Goal: Task Accomplishment & Management: Manage account settings

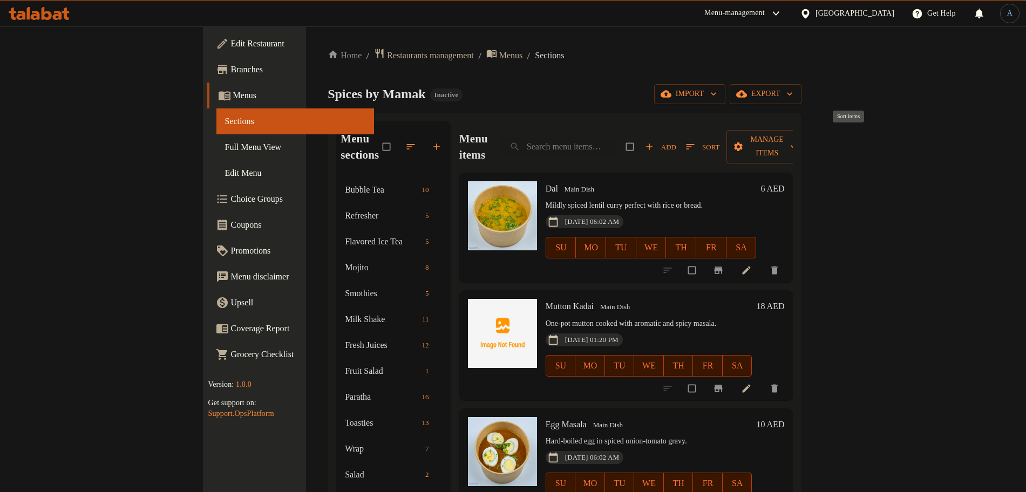
click at [720, 142] on span "Sort" at bounding box center [702, 147] width 33 height 12
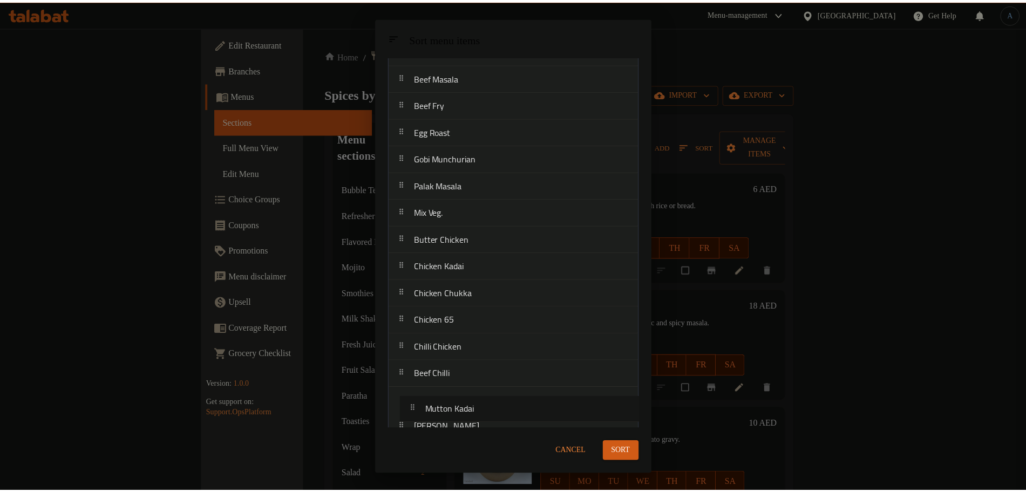
scroll to position [272, 0]
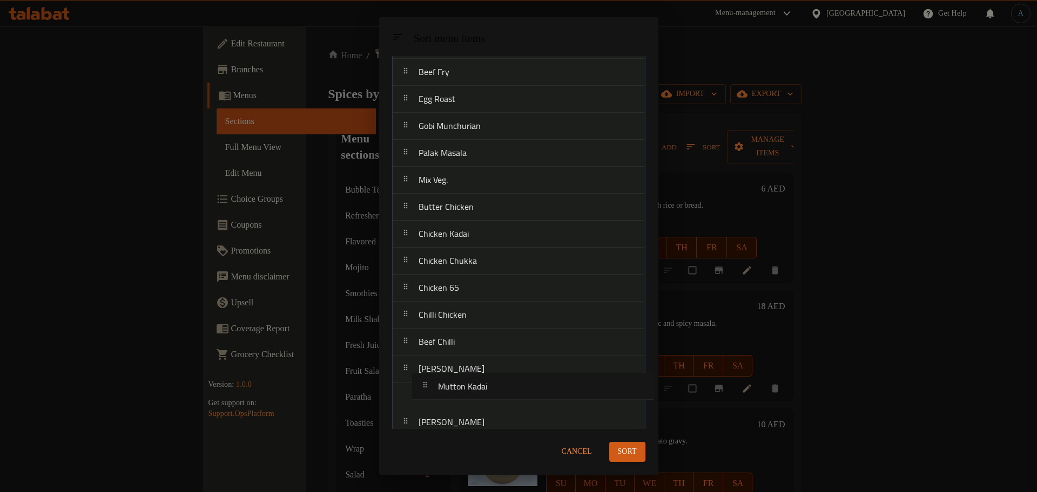
drag, startPoint x: 450, startPoint y: 132, endPoint x: 469, endPoint y: 395, distance: 264.2
click at [469, 395] on nav "Dal Mutton Kadai Egg Masala Aloo Gobi Paneer Masala Mushroom Muncharian Chana M…" at bounding box center [518, 125] width 253 height 621
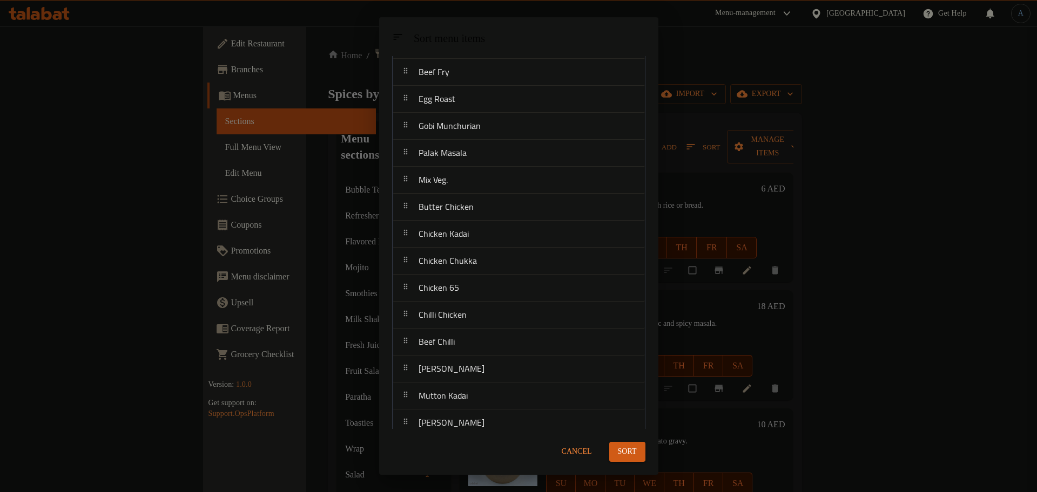
click at [628, 449] on span "Sort" at bounding box center [627, 451] width 19 height 13
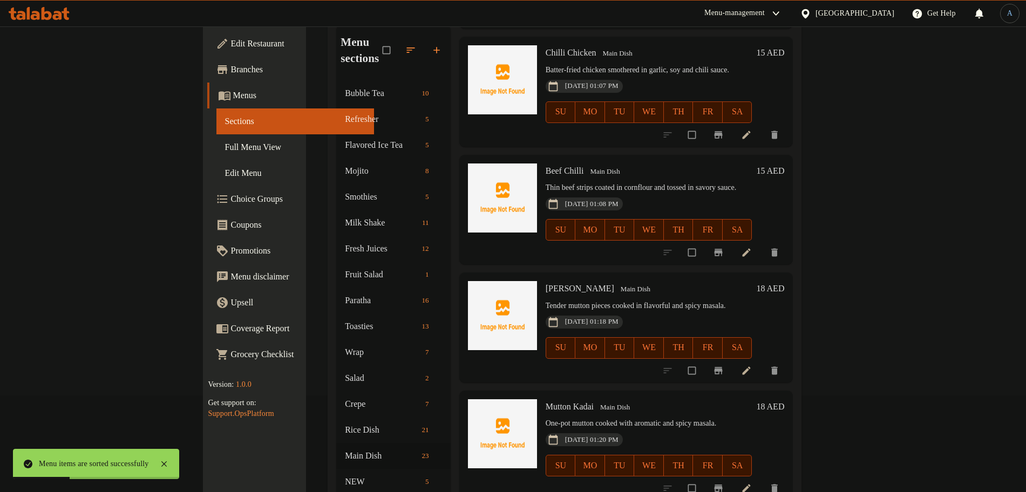
scroll to position [169, 0]
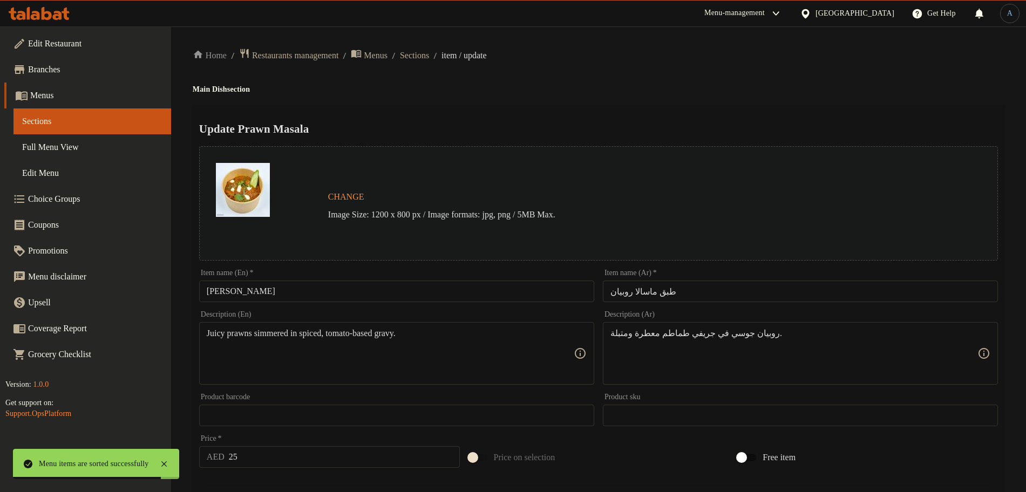
click at [303, 287] on input "[PERSON_NAME]" at bounding box center [396, 292] width 395 height 22
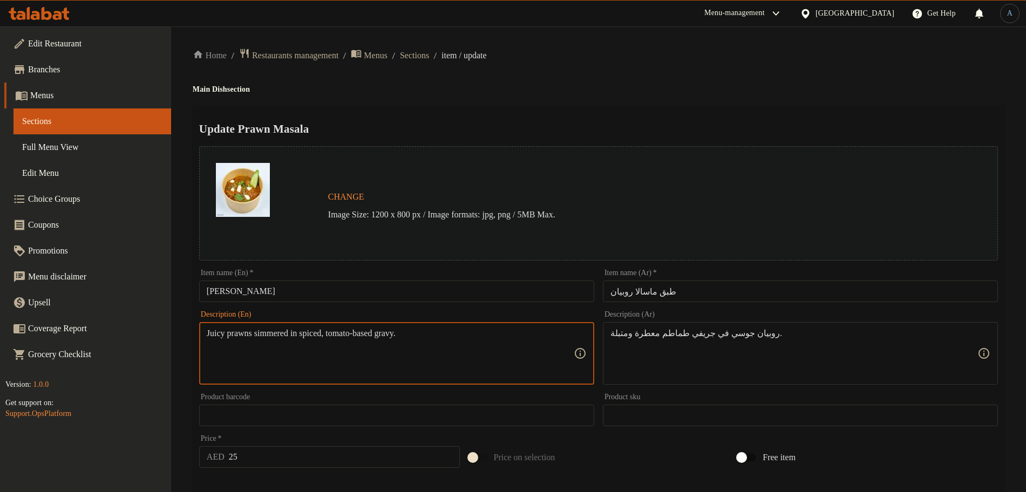
paste textarea "tomato-based gravy."
click at [485, 335] on textarea "Juicy prawns simmered in spiced, tomato-based gravy." at bounding box center [390, 353] width 367 height 51
paste textarea "tomato-based gravy."
click at [485, 335] on textarea "Juicy prawns simmered in spiced tomato-based gravy." at bounding box center [390, 353] width 367 height 51
click at [313, 338] on textarea "Juicy prawns simmered in spiced tomato-based gravy." at bounding box center [390, 353] width 367 height 51
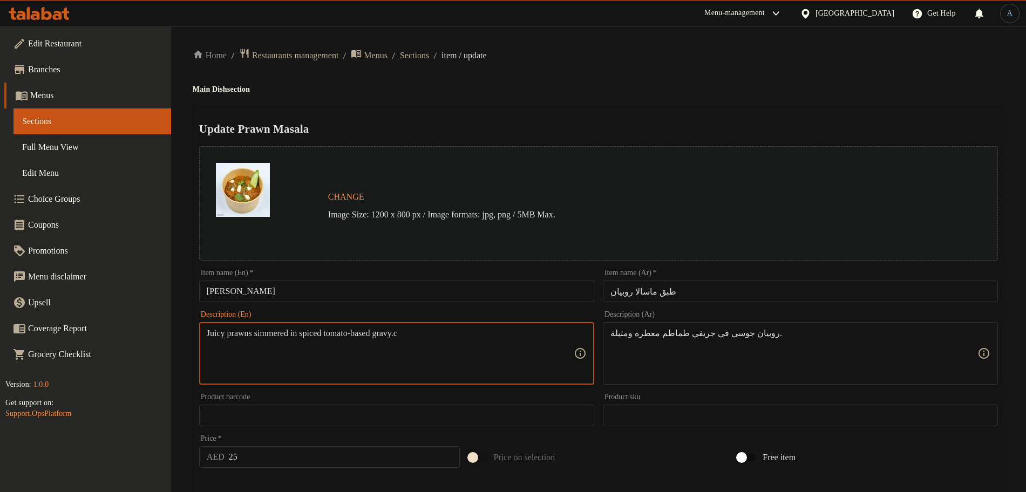
click at [313, 338] on textarea "Juicy prawns simmered in spiced tomato-based gravy.c" at bounding box center [390, 353] width 367 height 51
type textarea "Juicy prawns simmered in spiced tomato-based gravy.c"
paste textarea "هي مطهو على نار هادئة في صلصة الطماطم المتبلة"
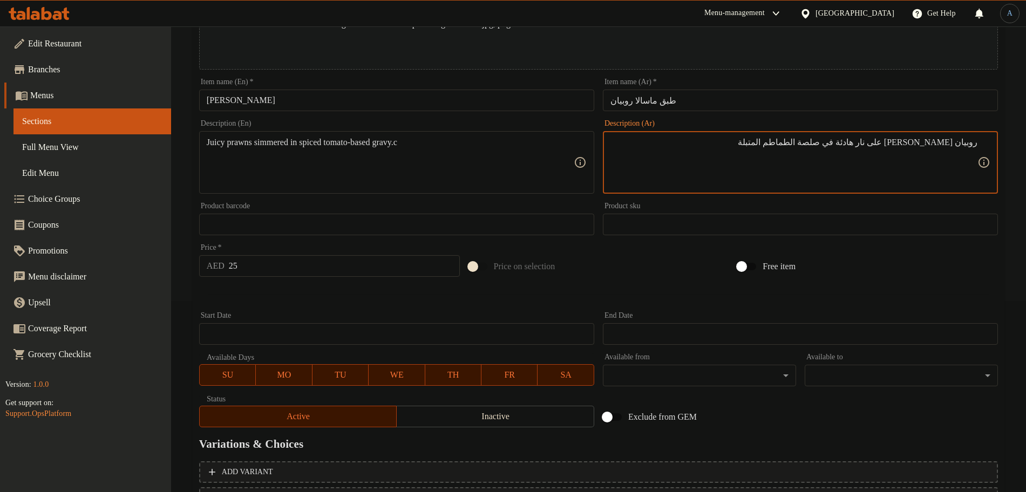
scroll to position [286, 0]
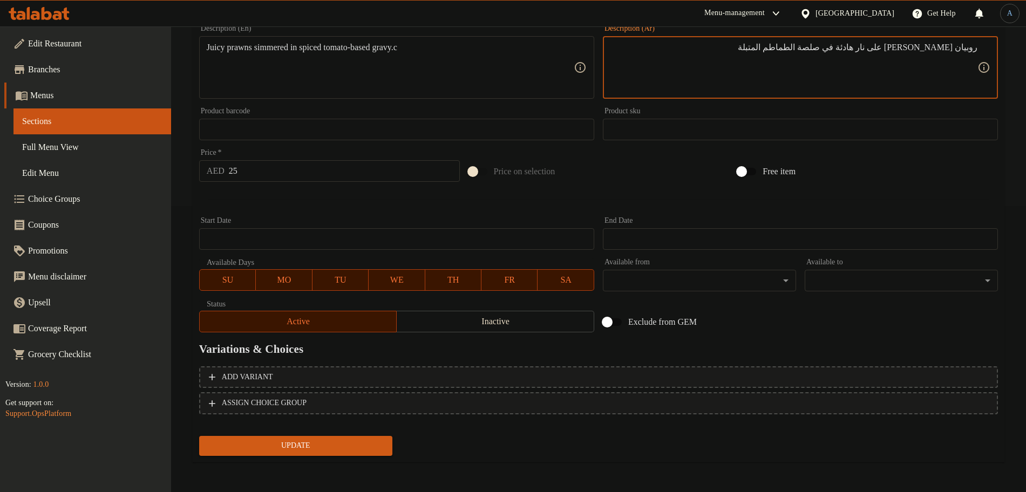
type textarea "روبيان [PERSON_NAME] على نار هادئة في صلصة الطماطم المتبلة"
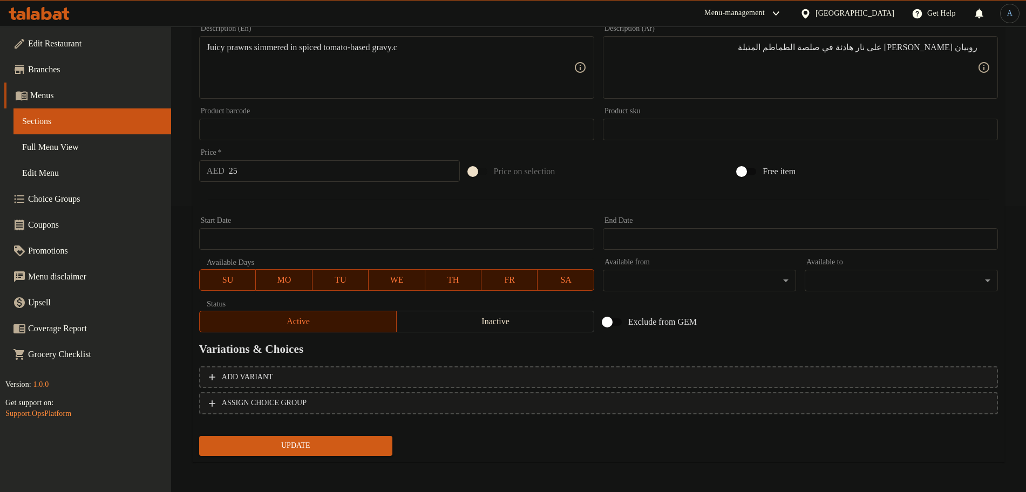
click at [279, 449] on span "Update" at bounding box center [296, 445] width 176 height 13
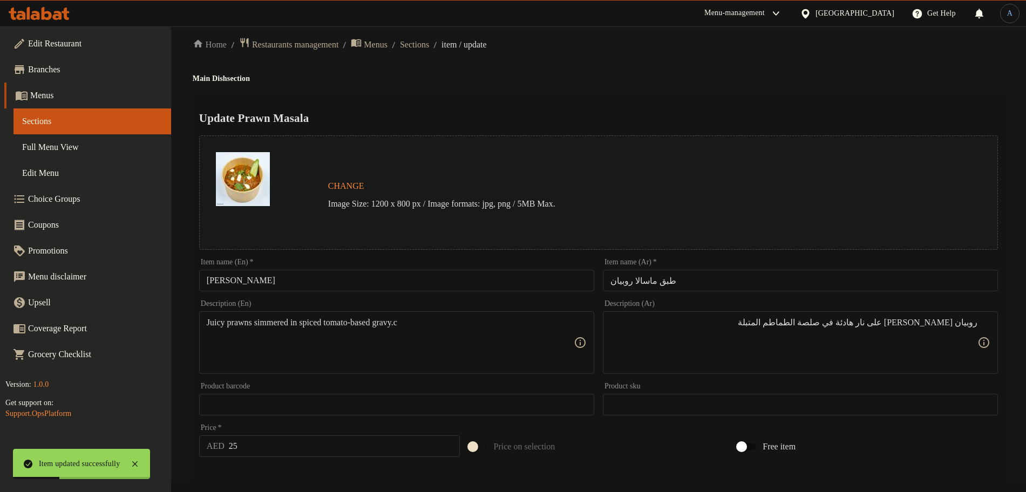
scroll to position [0, 0]
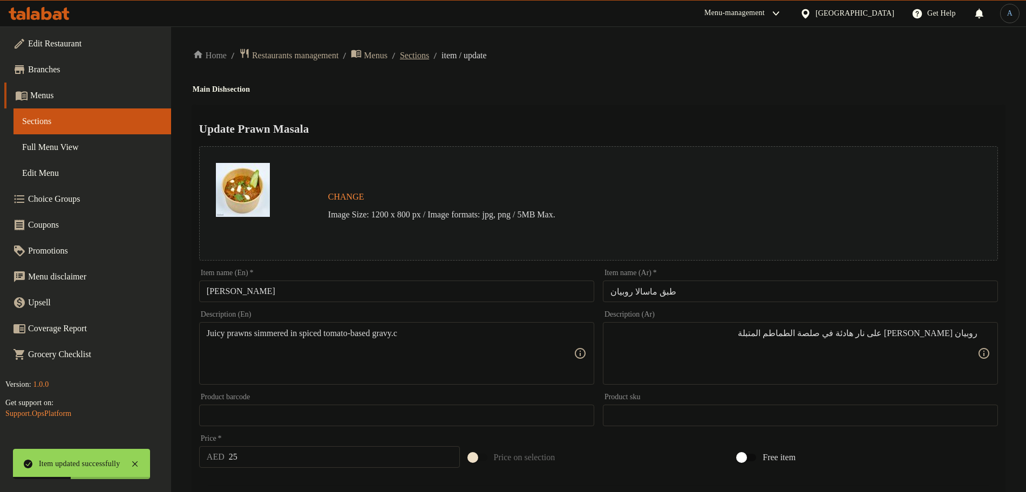
click at [429, 54] on span "Sections" at bounding box center [414, 55] width 29 height 13
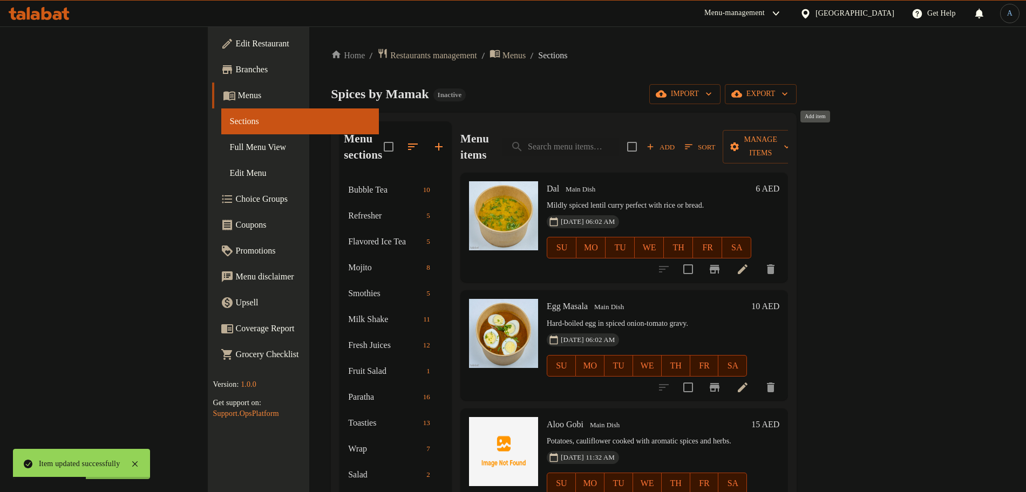
click at [675, 141] on span "Add" at bounding box center [660, 147] width 29 height 12
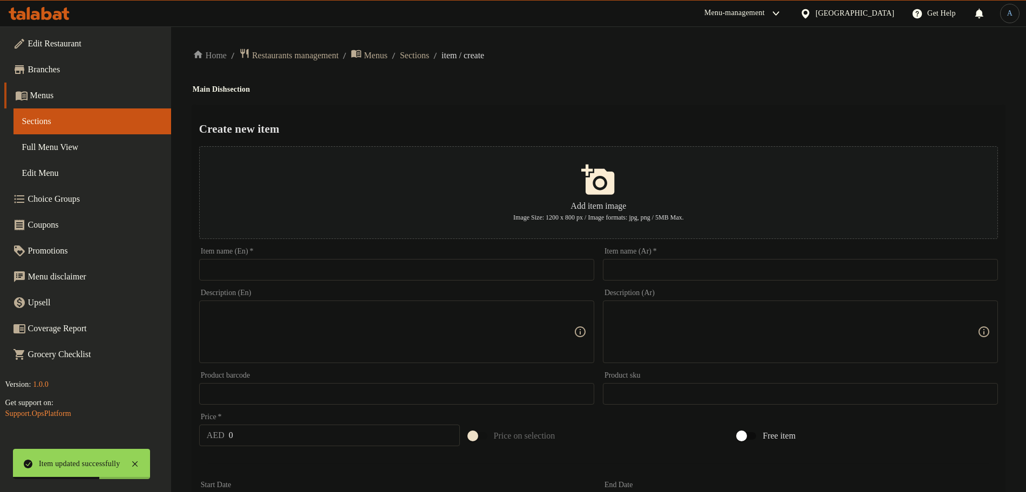
click at [439, 282] on div "Item name (En)   * Item name (En) *" at bounding box center [397, 264] width 404 height 42
click at [417, 274] on input "text" at bounding box center [396, 270] width 395 height 22
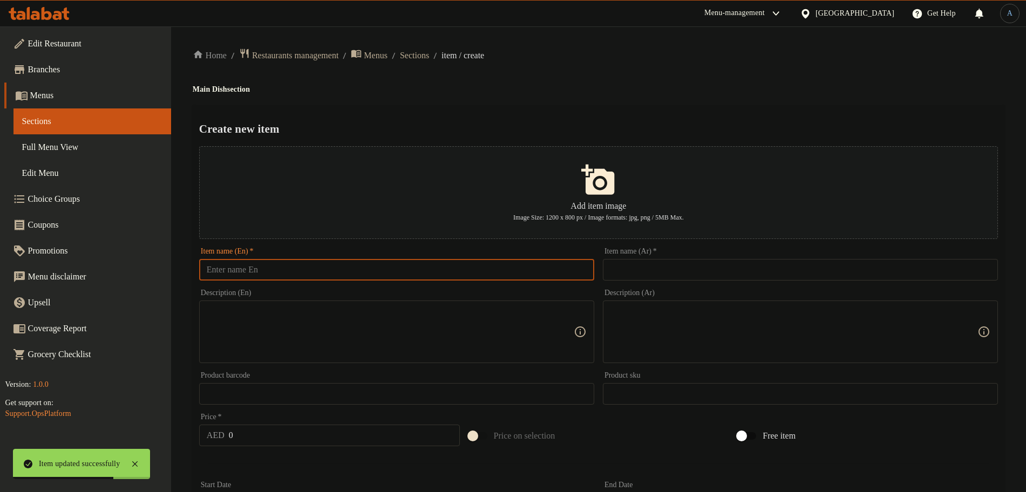
paste input "Squid Masala"
type input "Squid Masala"
click at [587, 72] on div "Home / Restaurants management / Menus / Sections / item / create Main Dish sect…" at bounding box center [599, 392] width 812 height 688
click at [310, 271] on input "Squid Masala" at bounding box center [396, 270] width 395 height 22
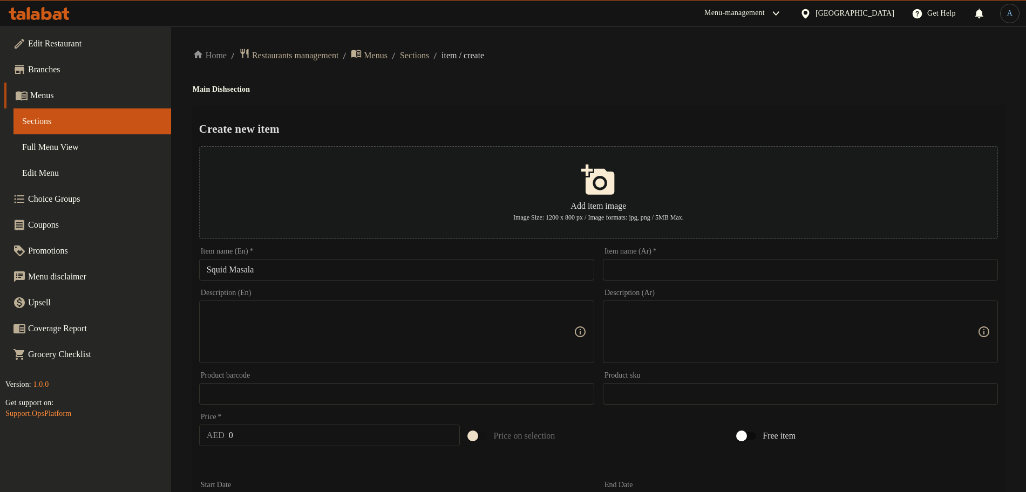
click at [674, 280] on input "text" at bounding box center [800, 270] width 395 height 22
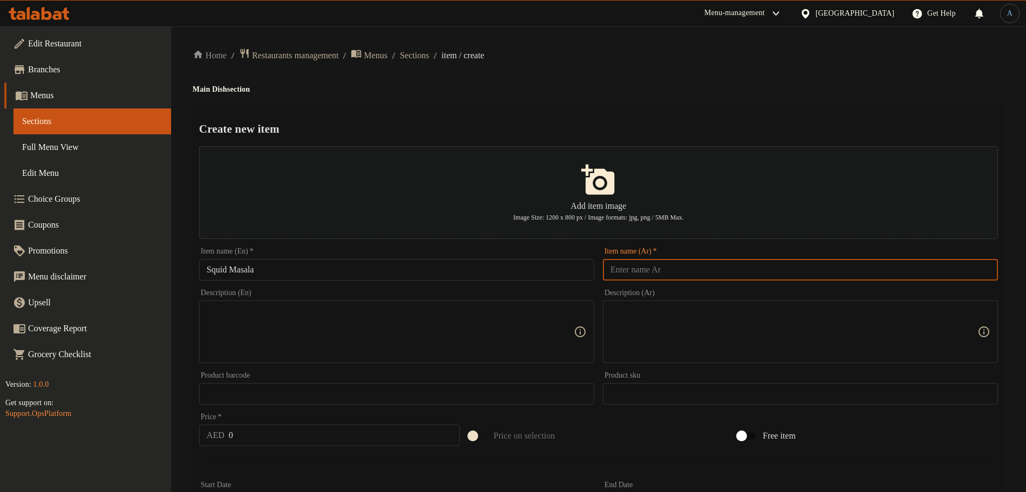
paste input "ماسالا"
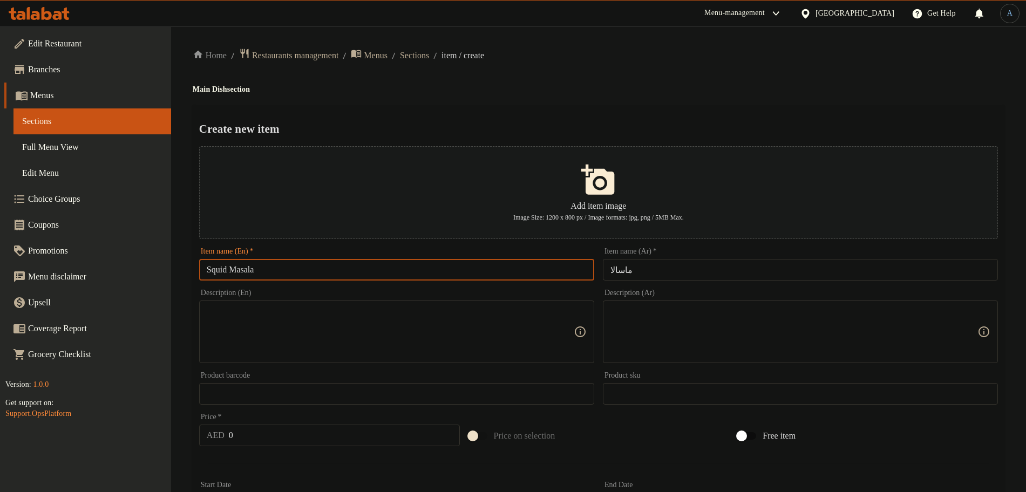
click at [231, 270] on input "Squid Masala" at bounding box center [396, 270] width 395 height 22
click at [220, 272] on input "Squid Masala" at bounding box center [396, 270] width 395 height 22
click at [681, 275] on input "ماسالا" at bounding box center [800, 270] width 395 height 22
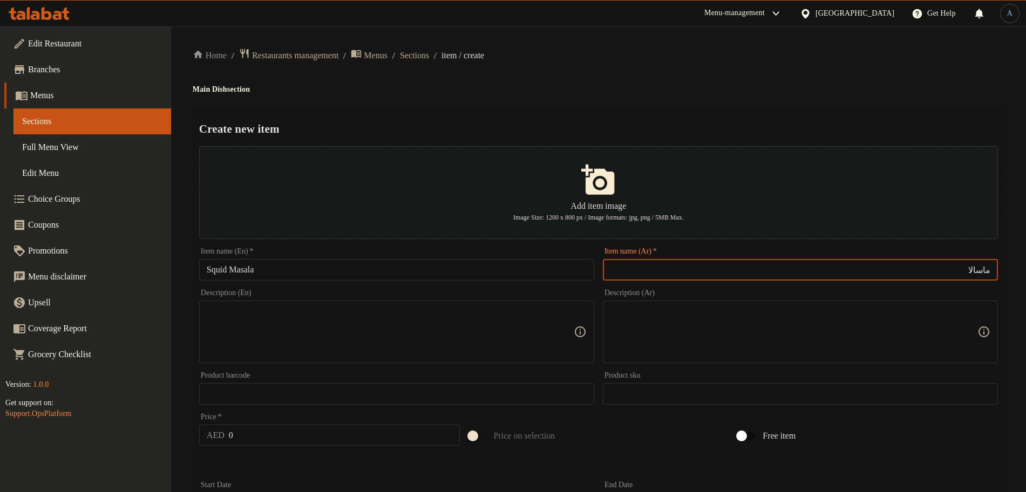
click at [726, 116] on div "Create new item Add item image Image Size: 1200 x 800 px / Image formats: jpg, …" at bounding box center [599, 416] width 812 height 622
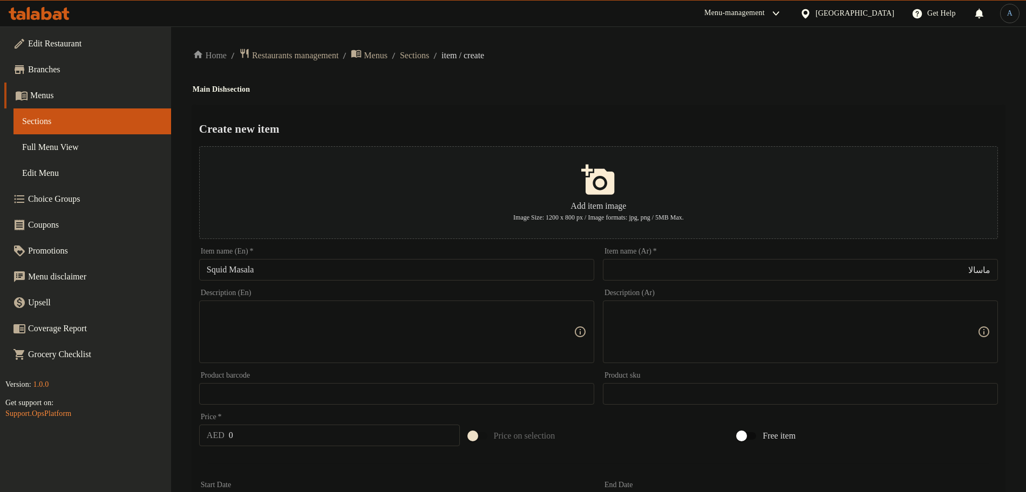
click at [959, 268] on input "ماسالا" at bounding box center [800, 270] width 395 height 22
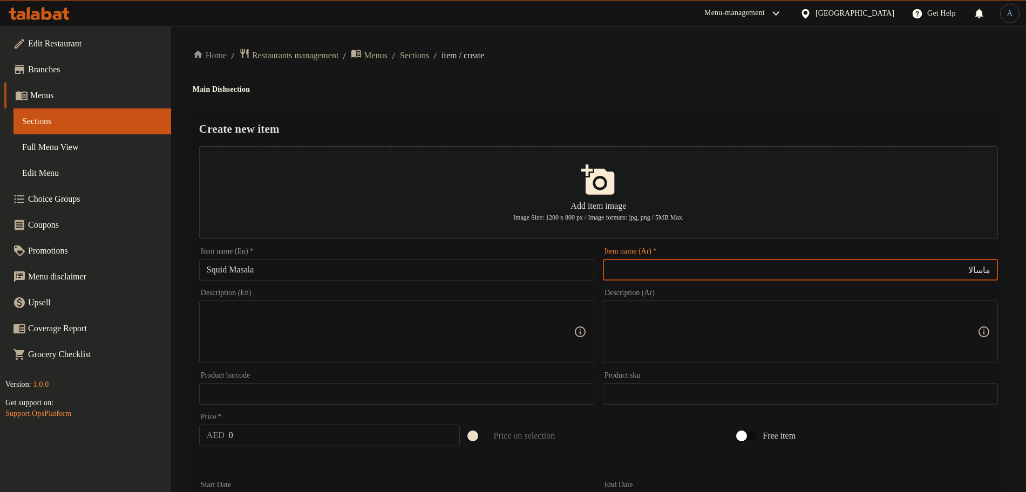
paste input "حبار"
type input "حبار ماسالا"
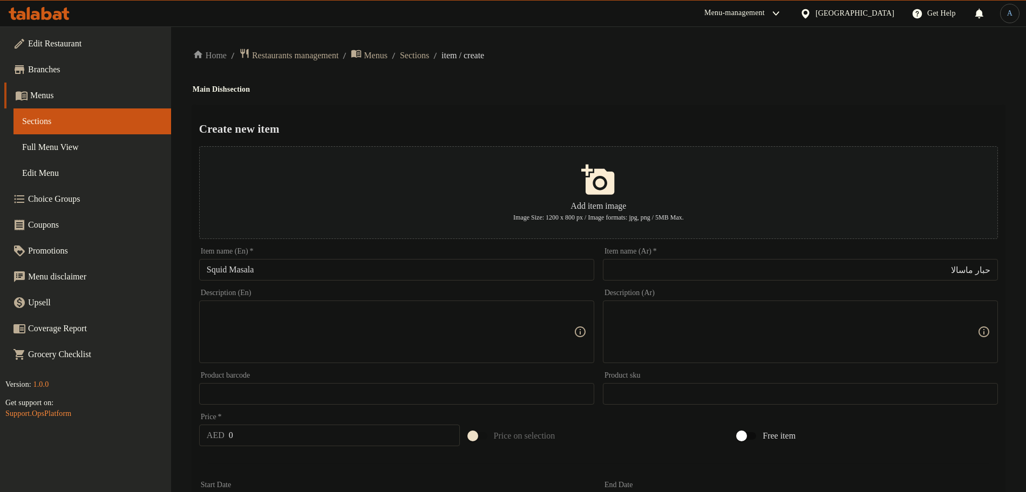
click at [705, 92] on h4 "Main Dish section" at bounding box center [599, 89] width 812 height 11
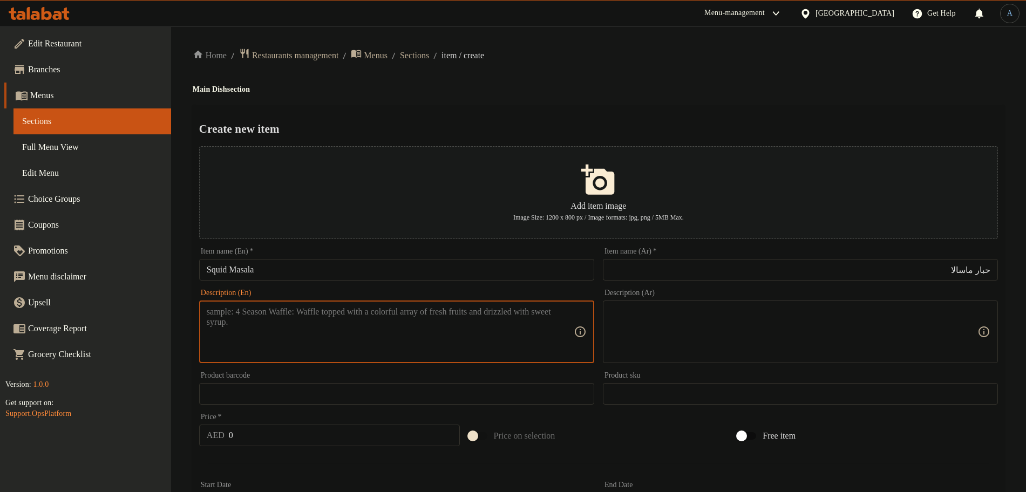
click at [269, 325] on textarea at bounding box center [390, 332] width 367 height 51
paste textarea "Cleaned squid (calamari) cooked in spiced, tangy, sometimes fiery gravy."
type textarea "Cleaned squid (calamari) cooked in spiced, tangy, sometimes fiery gravy."
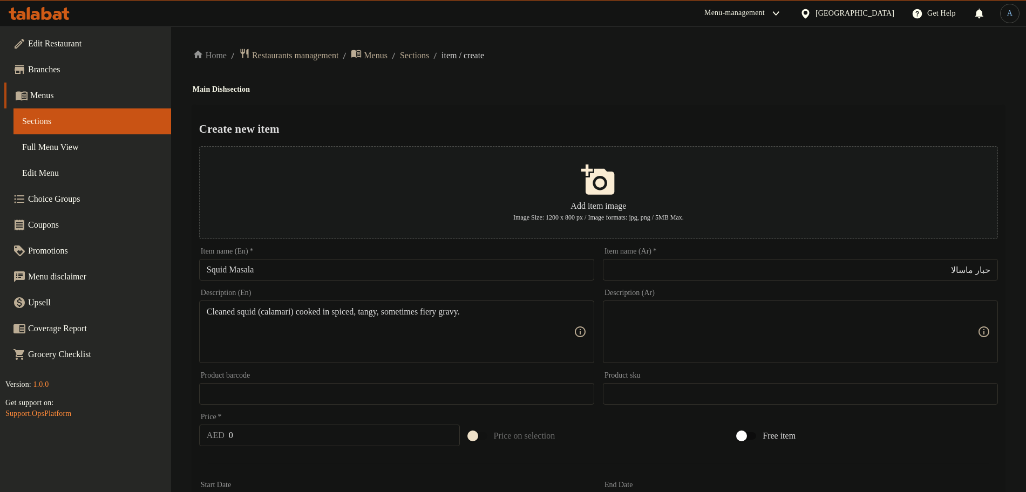
click at [574, 125] on h2 "Create new item" at bounding box center [598, 129] width 799 height 16
click at [760, 353] on textarea at bounding box center [794, 332] width 367 height 51
paste textarea "حبار منظف (كالاماري) مطبوخ في مرق متبل، لاذع، وناري في بعض الأحيان."
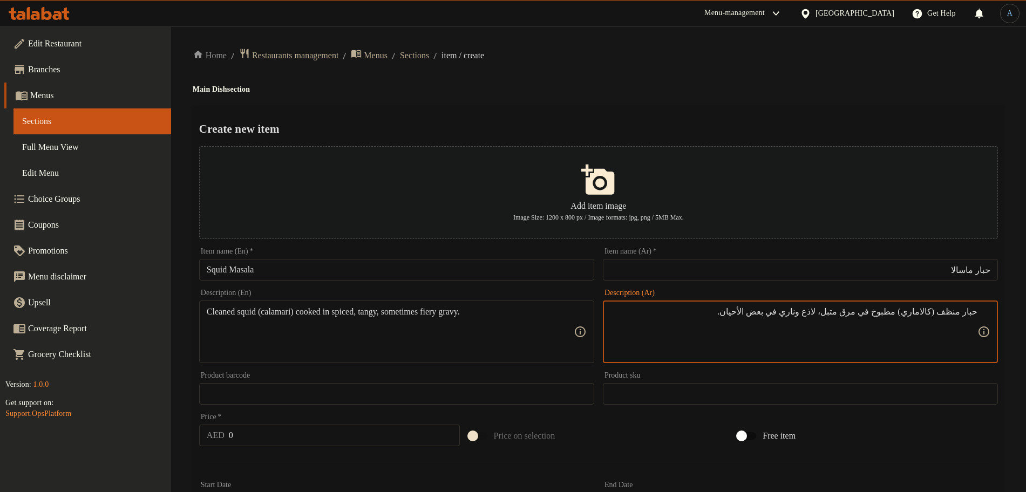
type textarea "حبار منظف (كالاماري) مطبوخ في مرق متبل، لاذع وناري في بعض الأحيان."
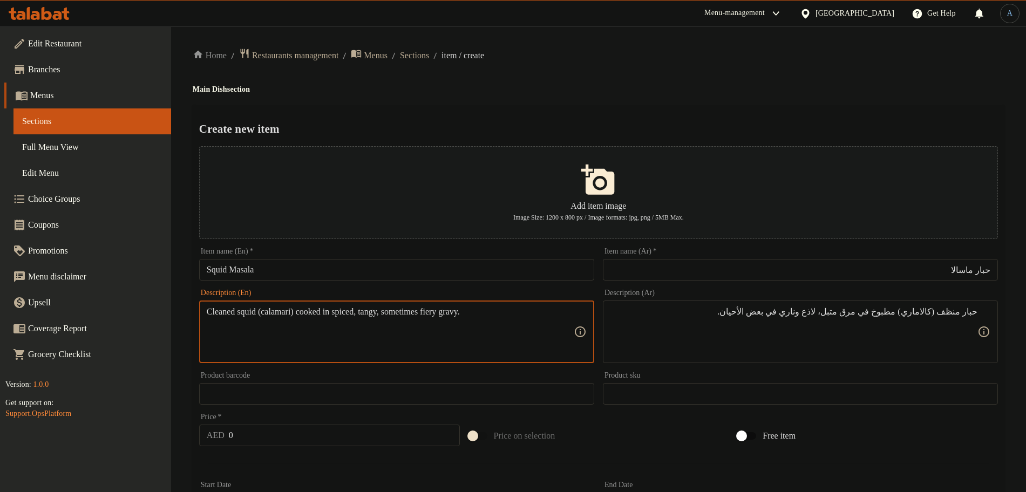
click at [380, 314] on textarea "Cleaned squid (calamari) cooked in spiced, tangy, sometimes fiery gravy." at bounding box center [390, 332] width 367 height 51
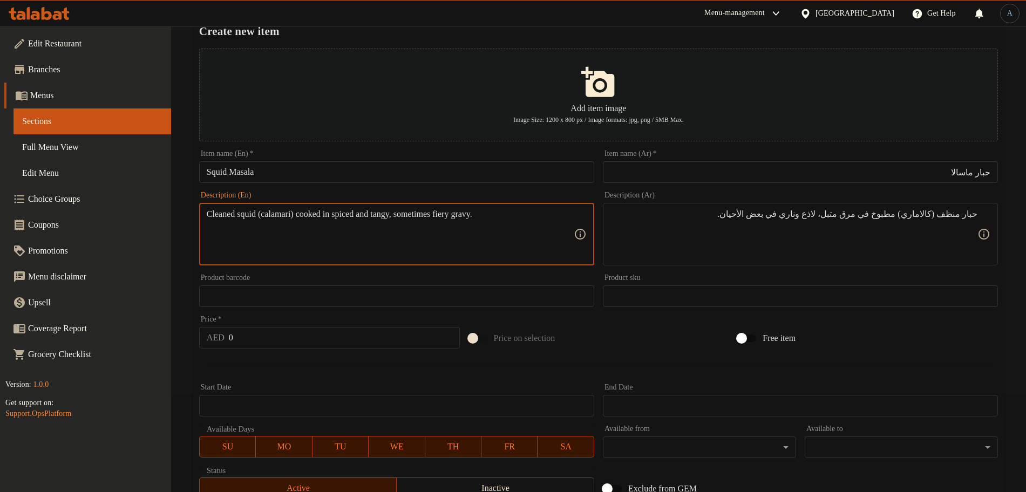
scroll to position [63, 0]
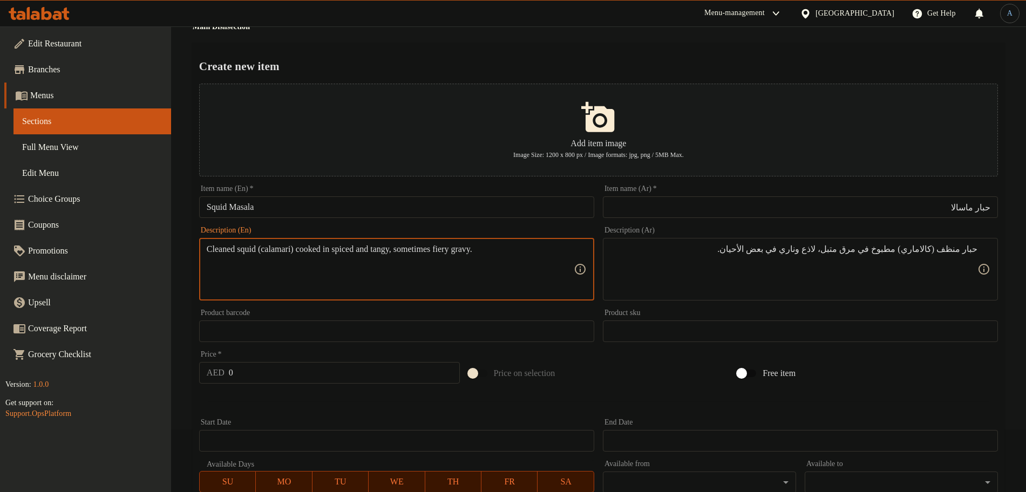
click at [418, 253] on textarea "Cleaned squid (calamari) cooked in spiced and tangy, sometimes fiery gravy." at bounding box center [390, 269] width 367 height 51
type textarea "Cleaned squid (calamari) cooked in spiced, tangy, sometimes fiery gravy."
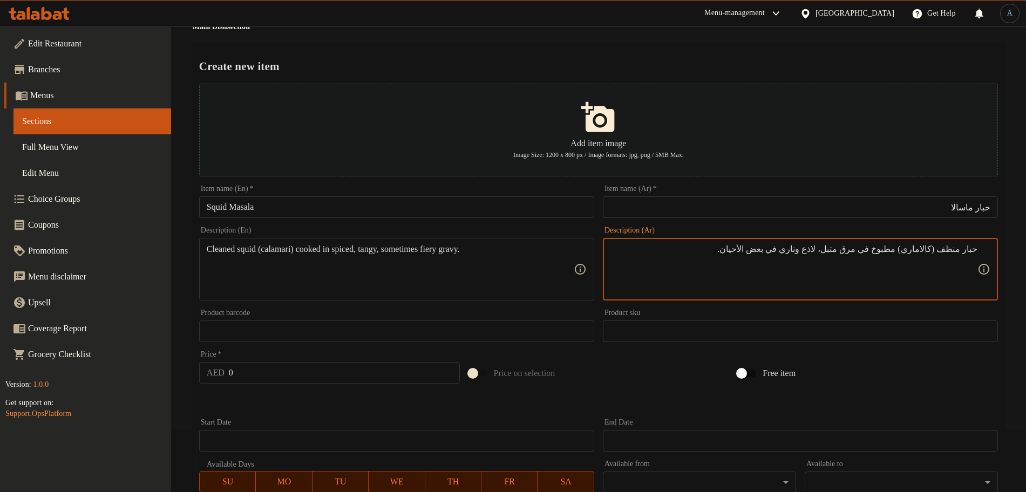
type textarea "حبار منظف (كالاماري) مطبوخ في مرق متبل، لاذع وناري في بعض الأحيان."
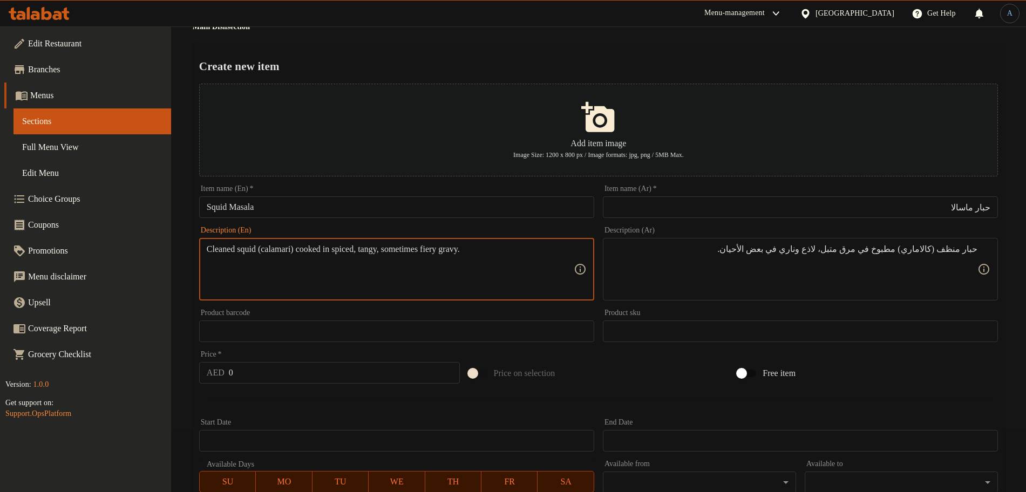
drag, startPoint x: 404, startPoint y: 250, endPoint x: 516, endPoint y: 247, distance: 111.8
click at [516, 247] on textarea "Cleaned squid (calamari) cooked in spiced, tangy, sometimes fiery gravy." at bounding box center [390, 269] width 367 height 51
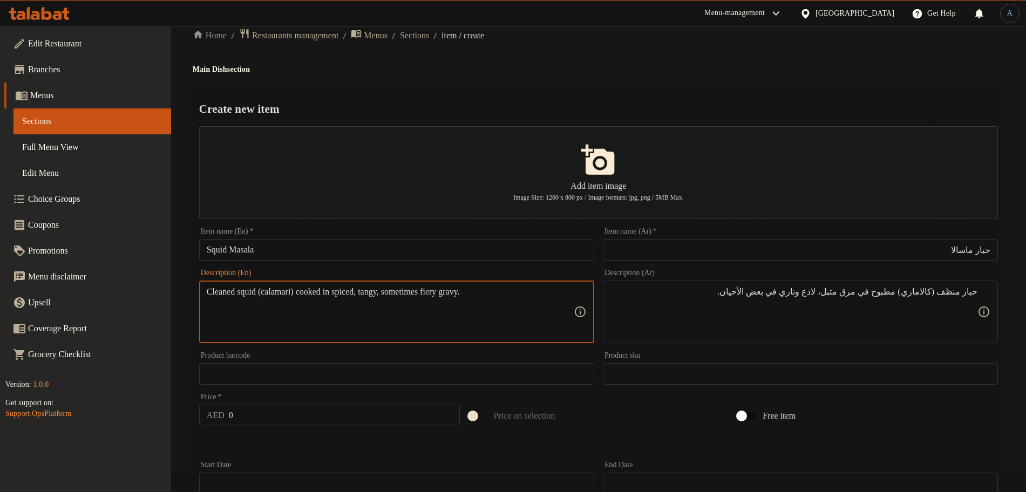
scroll to position [0, 0]
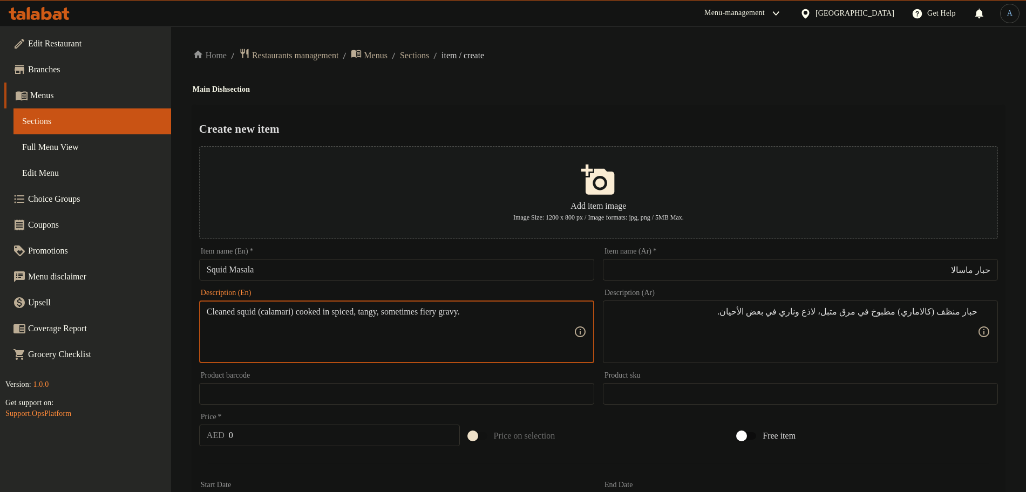
click at [570, 101] on div "Home / Restaurants management / Menus / Sections / item / create Main Dish sect…" at bounding box center [599, 392] width 812 height 688
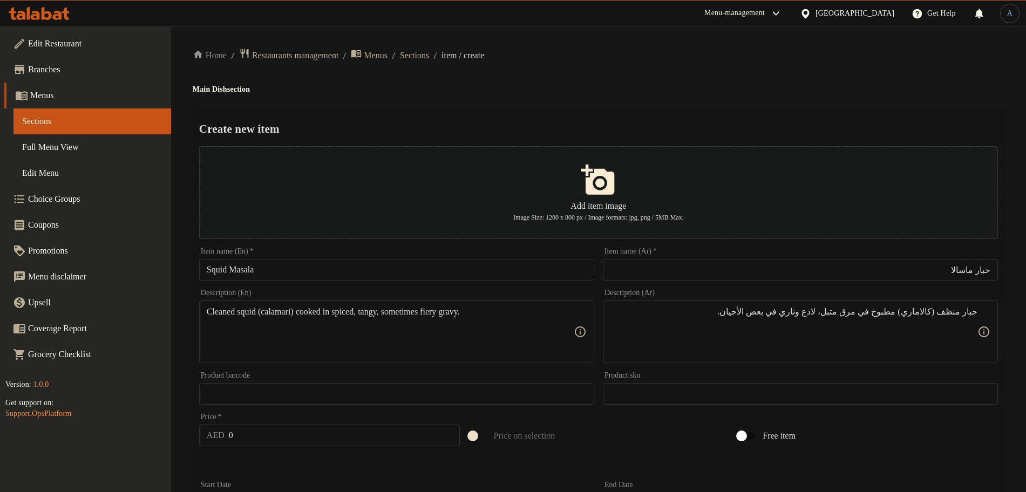
click at [247, 275] on input "Squid Masala" at bounding box center [396, 270] width 395 height 22
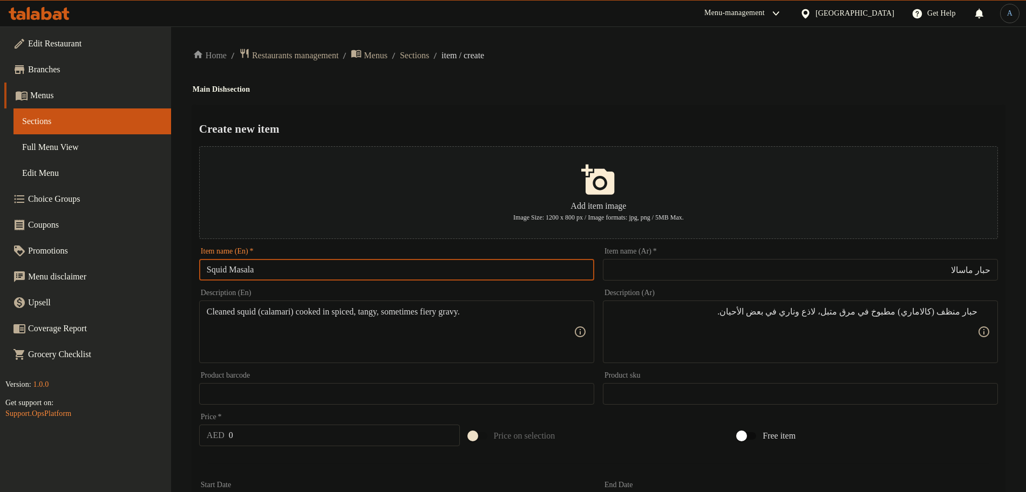
click at [700, 87] on h4 "Main Dish section" at bounding box center [599, 89] width 812 height 11
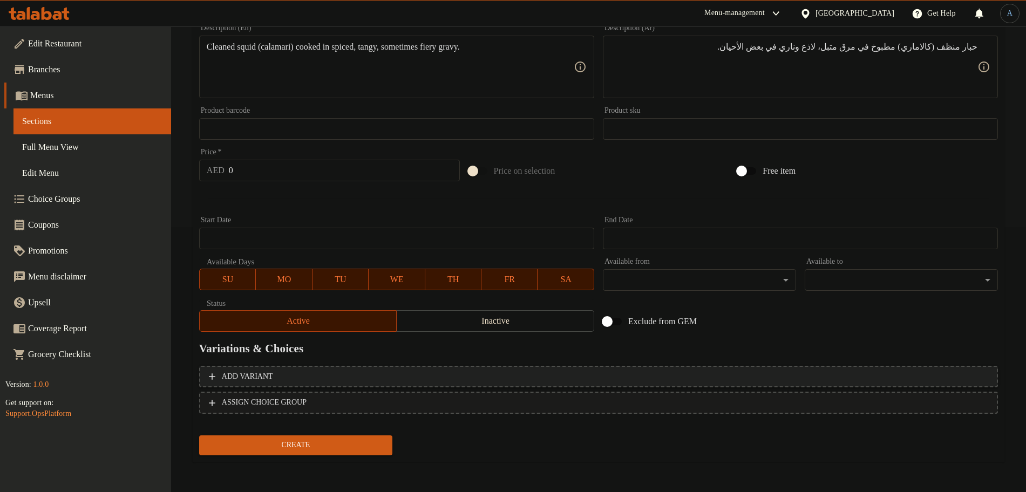
click at [327, 369] on button "Add variant" at bounding box center [598, 377] width 799 height 22
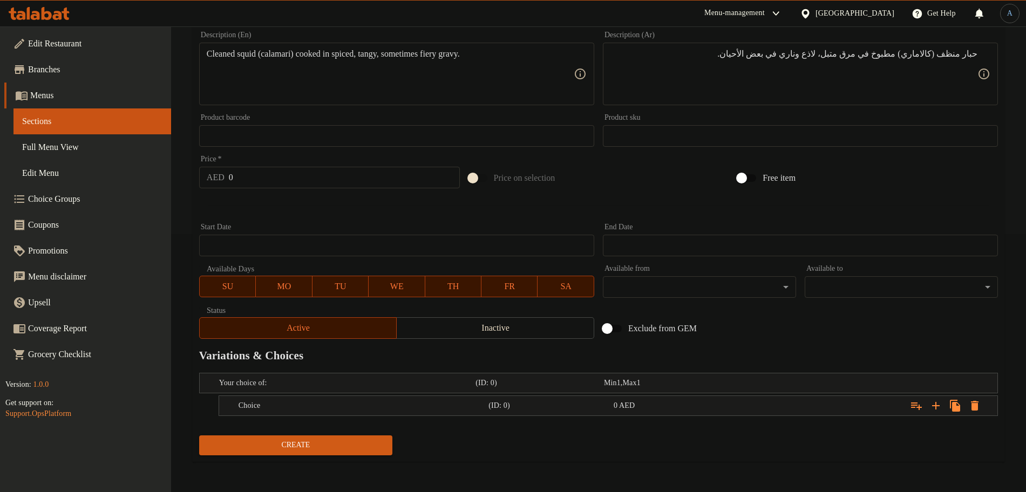
scroll to position [258, 0]
click at [936, 405] on icon "Expand" at bounding box center [936, 406] width 8 height 8
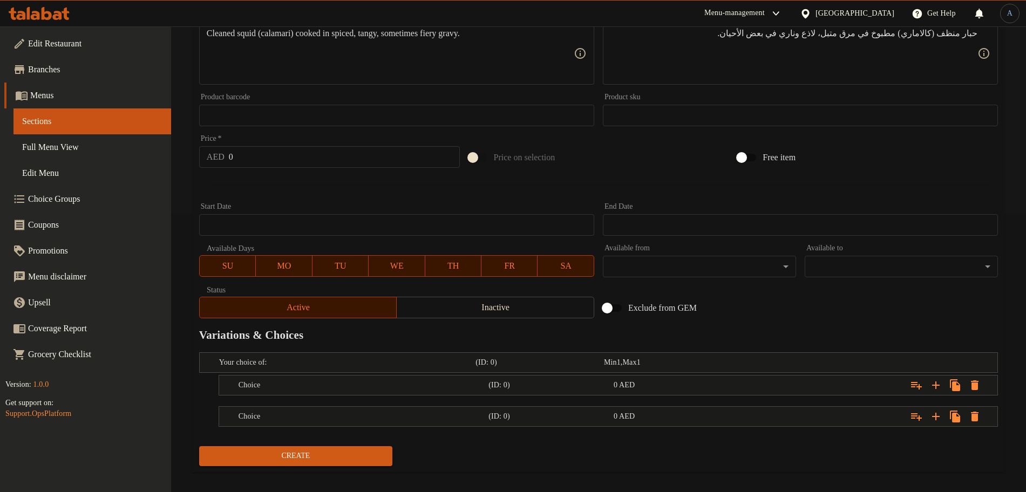
scroll to position [289, 0]
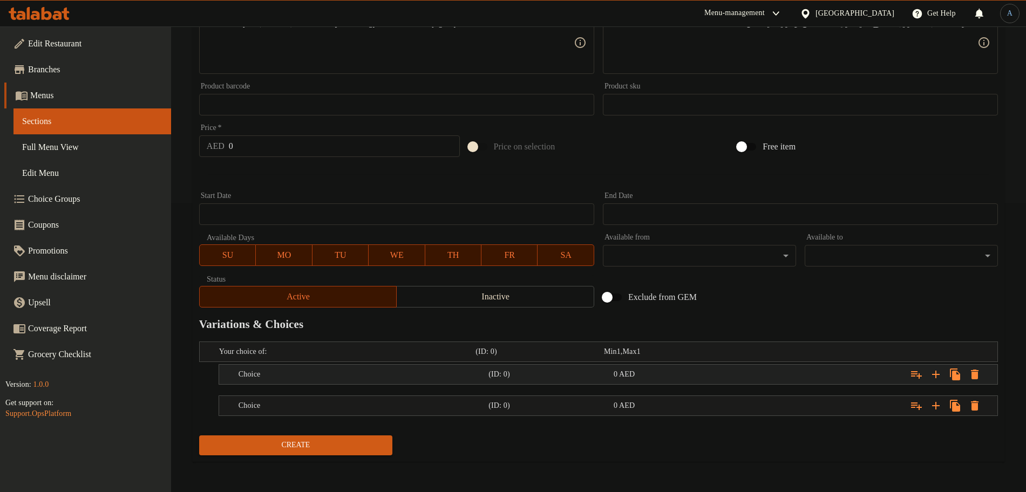
click at [690, 379] on div "0 AED" at bounding box center [674, 374] width 121 height 11
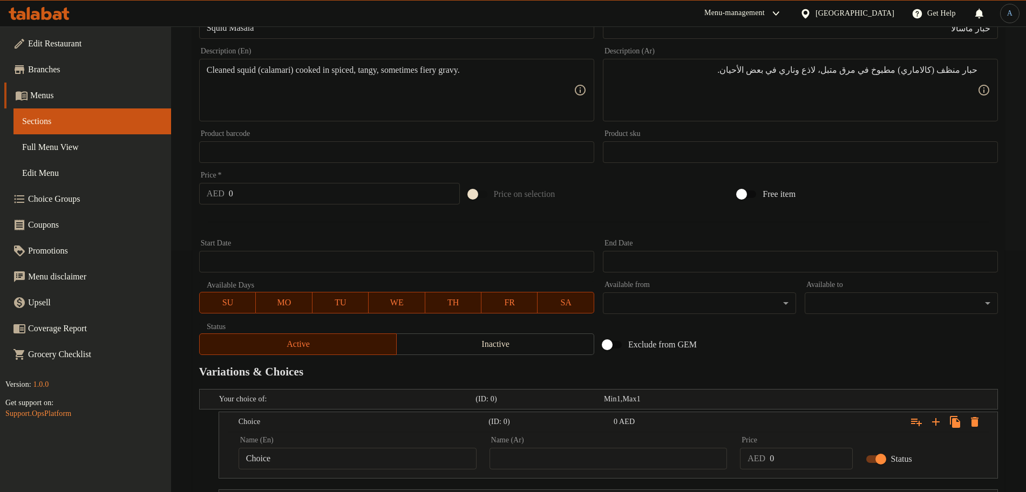
scroll to position [222, 0]
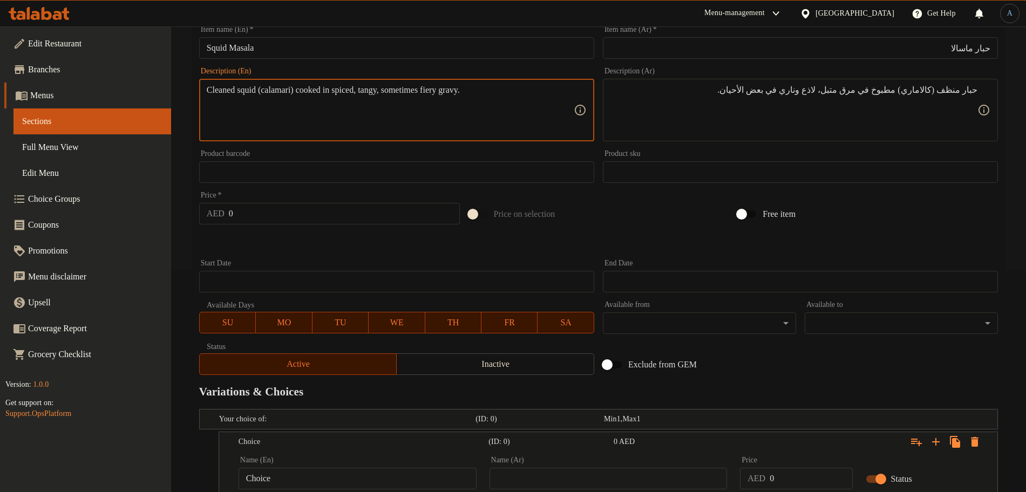
drag, startPoint x: 449, startPoint y: 90, endPoint x: 514, endPoint y: 90, distance: 65.3
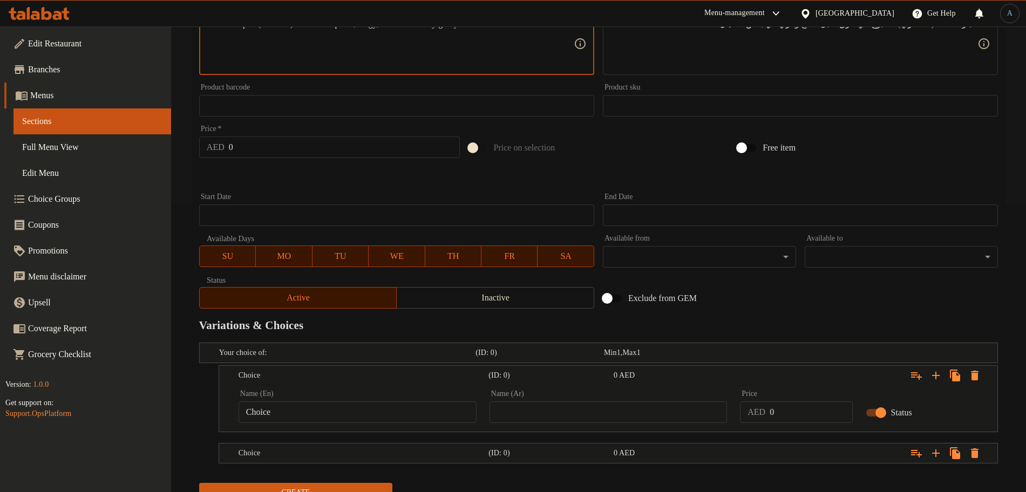
scroll to position [336, 0]
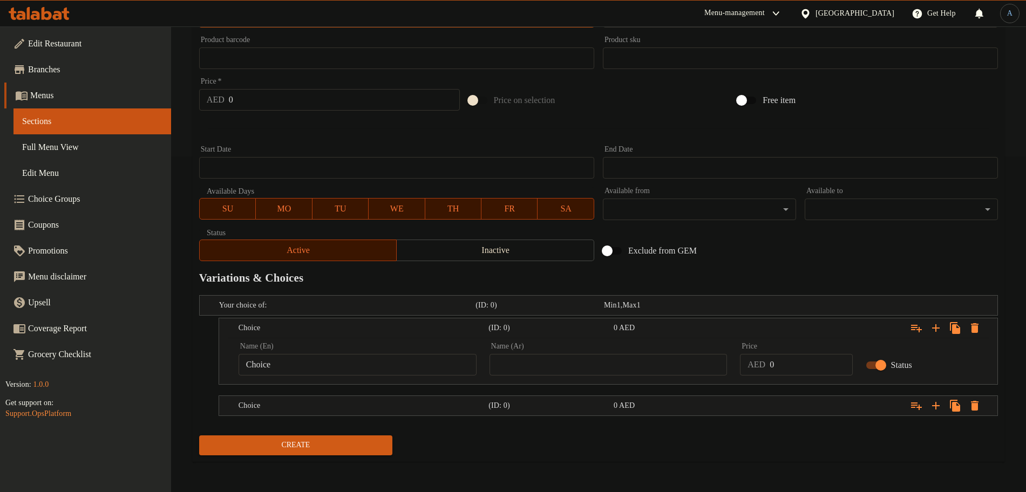
click at [350, 380] on div "Name (En) Choice Name (En)" at bounding box center [357, 359] width 251 height 46
click at [353, 375] on input "Choice" at bounding box center [358, 365] width 238 height 22
paste input "fiery gravy."
click at [367, 368] on input "With fiery gravy" at bounding box center [358, 365] width 238 height 22
paste input "Fiery G"
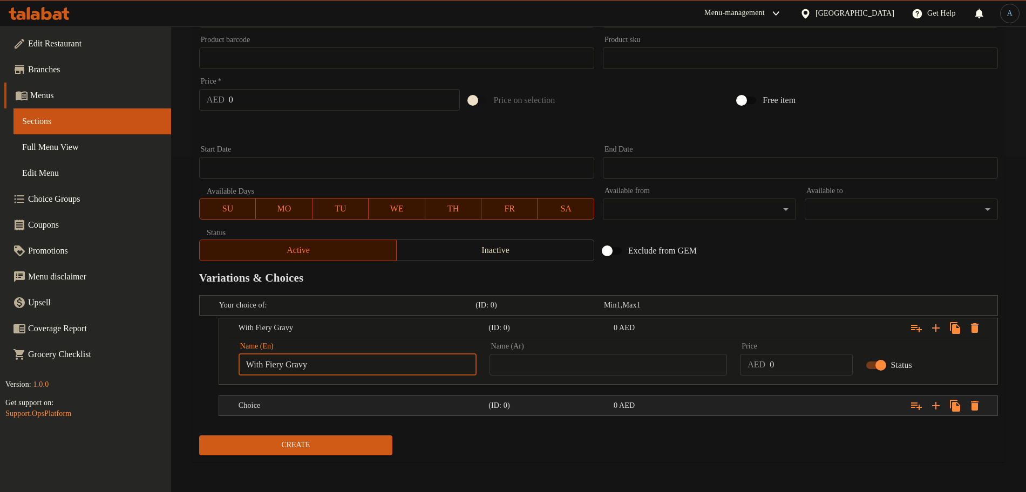
type input "With Fiery Gravy"
click at [334, 404] on h5 "Choice" at bounding box center [362, 406] width 246 height 11
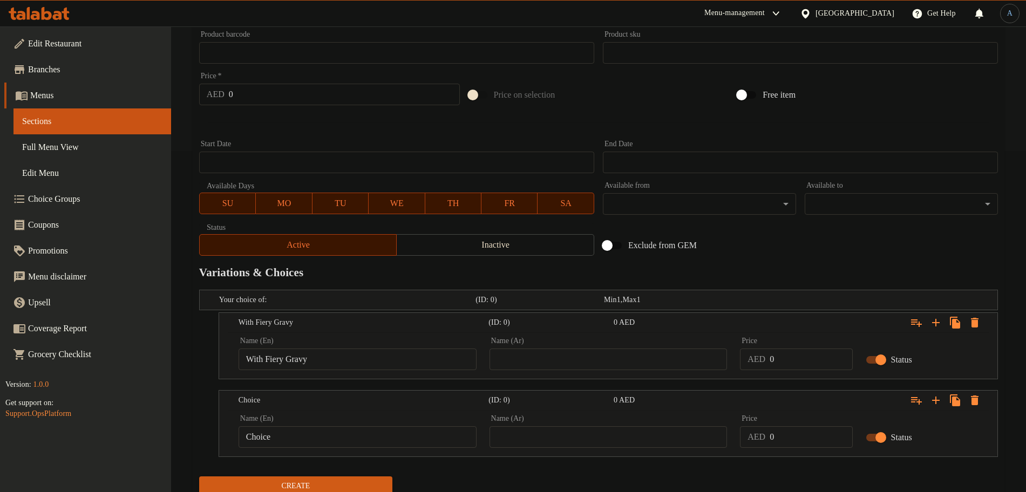
scroll to position [381, 0]
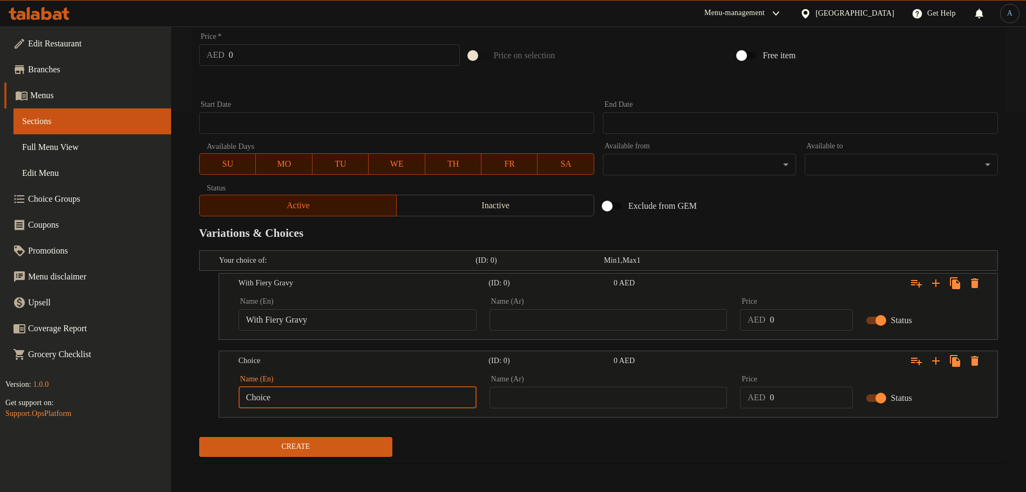
click at [322, 392] on input "Choice" at bounding box center [358, 398] width 238 height 22
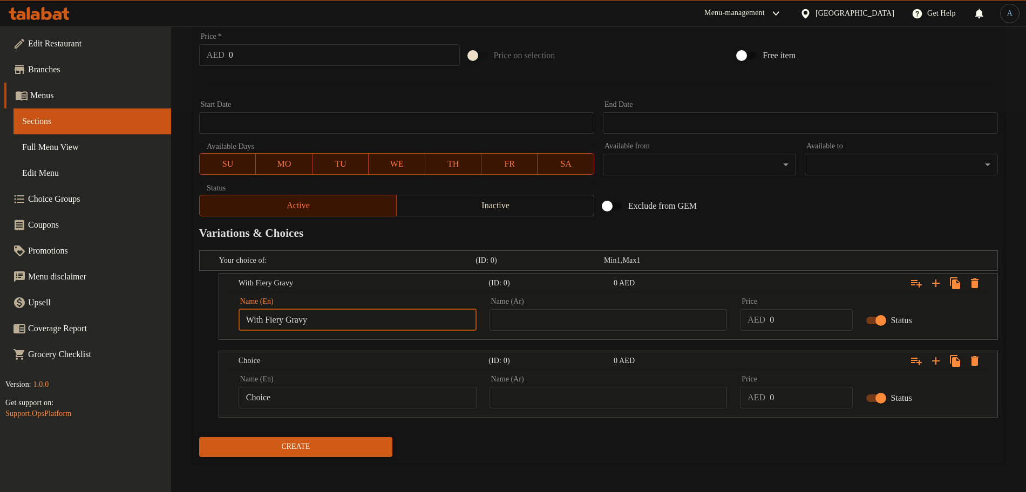
drag, startPoint x: 325, startPoint y: 323, endPoint x: 269, endPoint y: 323, distance: 56.1
click at [269, 323] on input "With Fiery Gravy" at bounding box center [358, 320] width 238 height 22
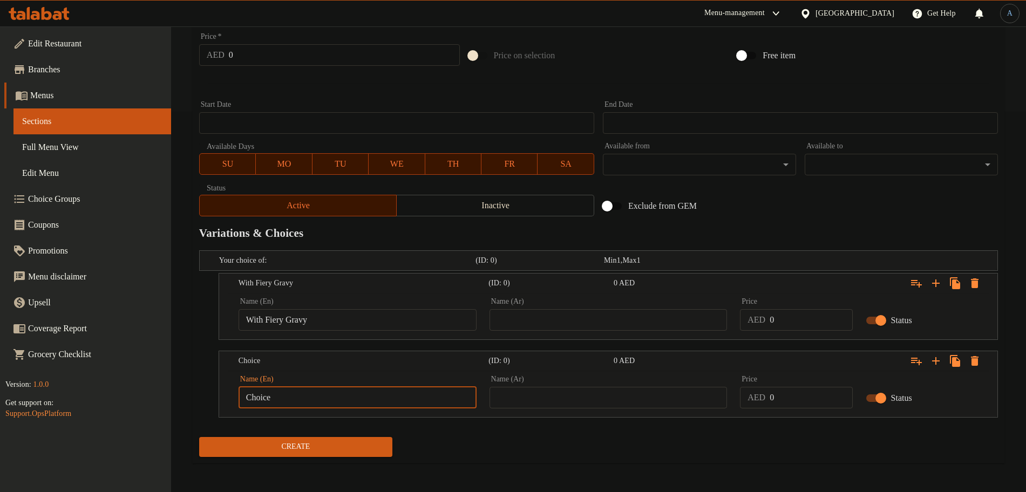
click at [276, 400] on input "Choice" at bounding box center [358, 398] width 238 height 22
paste input "With Fiery Gravy"
drag, startPoint x: 267, startPoint y: 394, endPoint x: 280, endPoint y: 391, distance: 13.8
click at [270, 394] on input "With Fiery Gravy" at bounding box center [358, 398] width 238 height 22
click at [386, 396] on input "Without Fiery Gravy" at bounding box center [358, 398] width 238 height 22
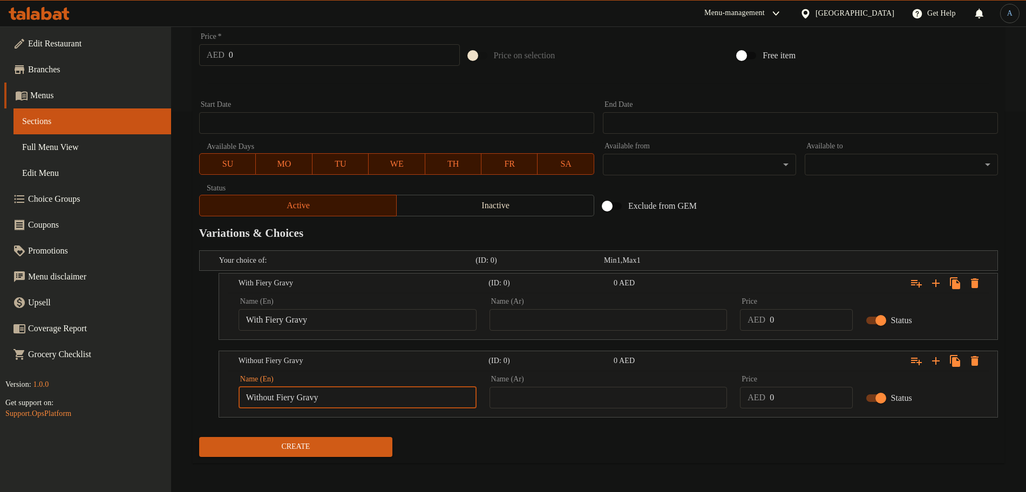
type input "Without Fiery Gravy"
click at [369, 310] on input "With Fiery Gravy" at bounding box center [358, 320] width 238 height 22
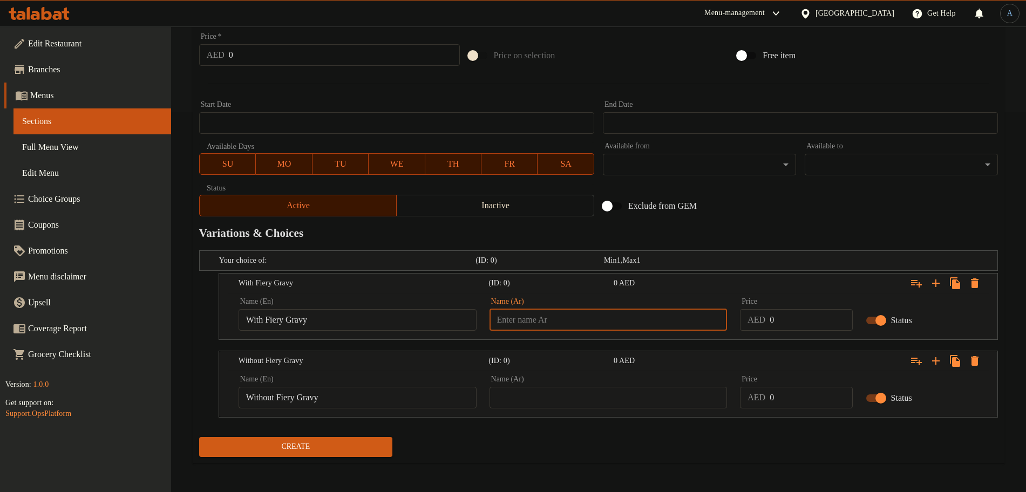
click at [602, 320] on input "text" at bounding box center [609, 320] width 238 height 22
paste input "مع المرق الناري"
drag, startPoint x: 710, startPoint y: 319, endPoint x: 642, endPoint y: 319, distance: 68.0
click at [642, 319] on input "مع [PERSON_NAME]" at bounding box center [609, 320] width 238 height 22
type input "مع [PERSON_NAME]"
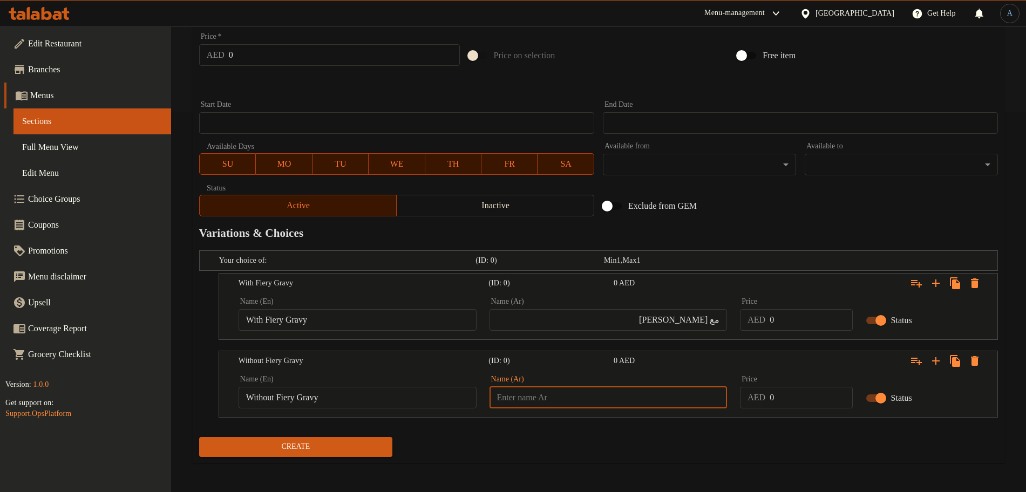
click at [672, 395] on input "text" at bounding box center [609, 398] width 238 height 22
paste input "[PERSON_NAME]"
type input "ب[PERSON_NAME]"
click at [811, 326] on input "0" at bounding box center [811, 320] width 83 height 22
paste input "20.0"
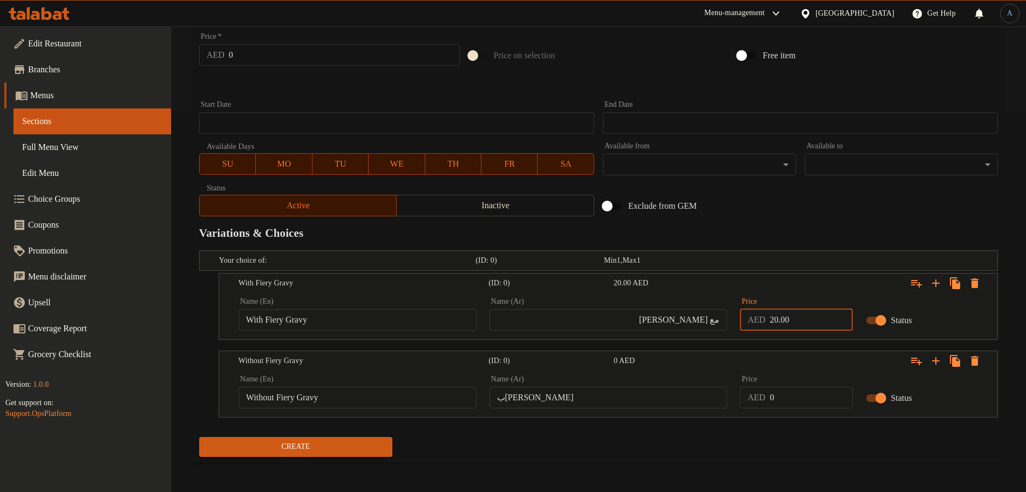
type input "20.00"
click at [801, 387] on input "0" at bounding box center [811, 398] width 83 height 22
paste input "20.0"
type input "20.00"
click at [773, 436] on div "Create" at bounding box center [599, 447] width 808 height 29
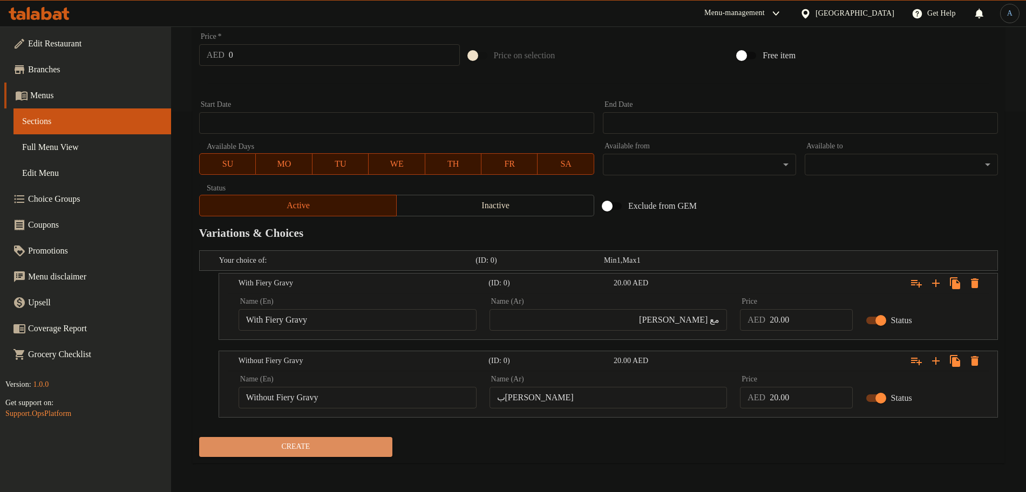
click at [337, 444] on span "Create" at bounding box center [296, 447] width 176 height 13
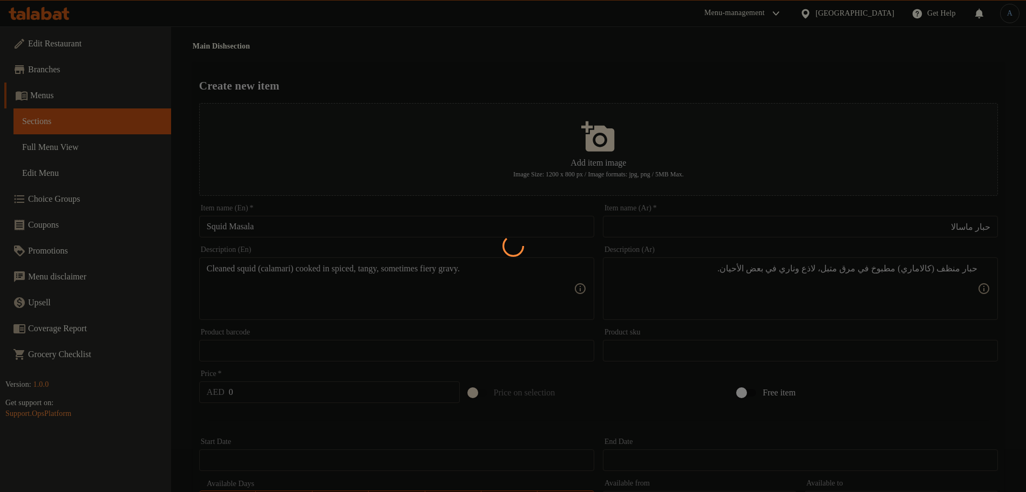
scroll to position [0, 0]
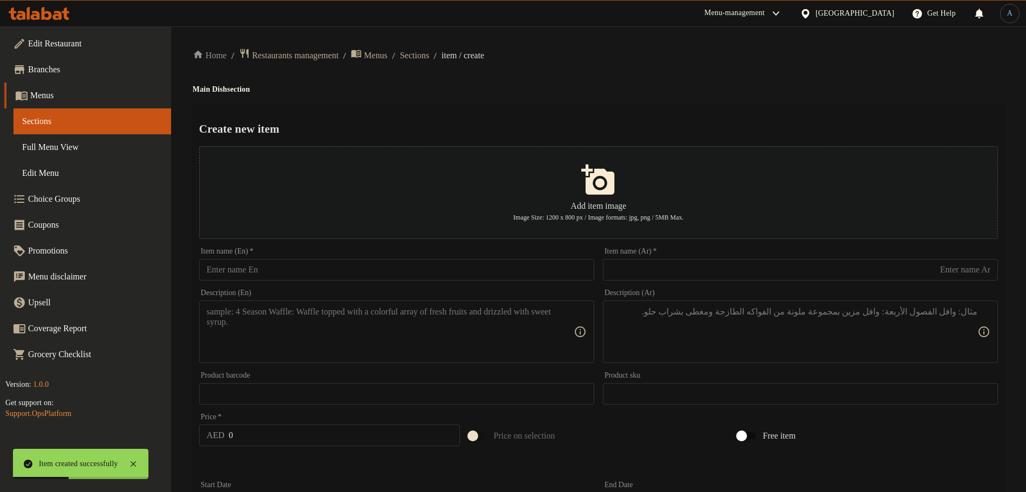
click at [227, 263] on input "text" at bounding box center [396, 270] width 395 height 22
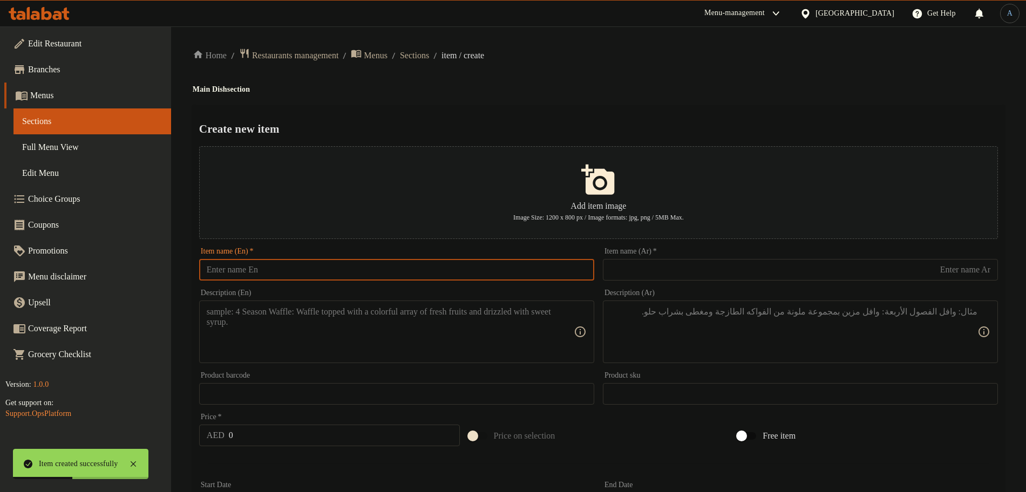
paste input "King Fish Fry"
type input "King Fish Fry"
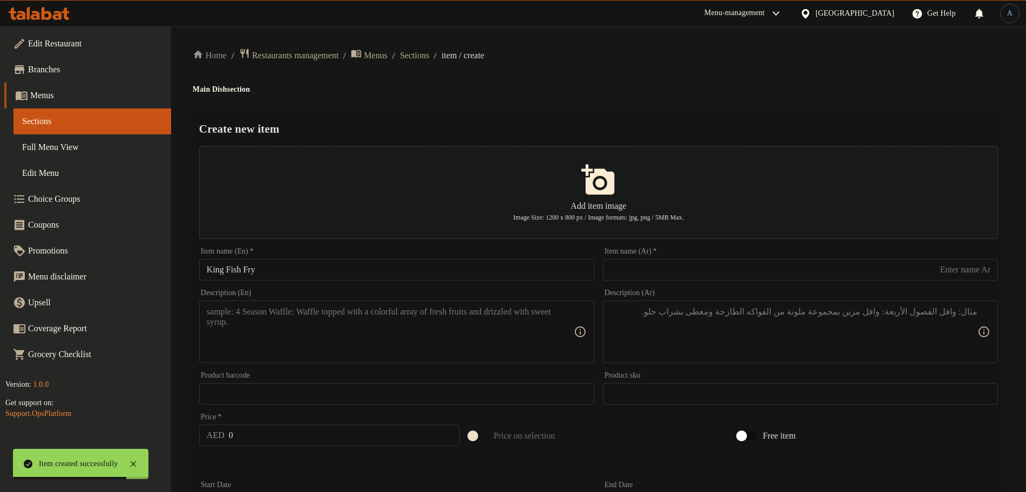
click at [693, 260] on input "text" at bounding box center [800, 270] width 395 height 22
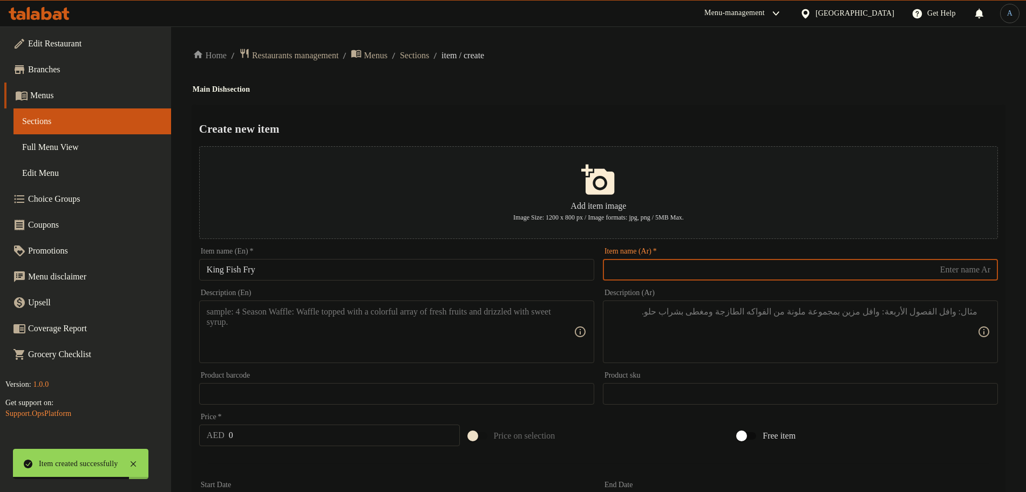
paste input "سمك الملك المقلي"
click at [689, 97] on div "Home / Restaurants management / Menus / Sections / item / create Main Dish sect…" at bounding box center [599, 450] width 812 height 805
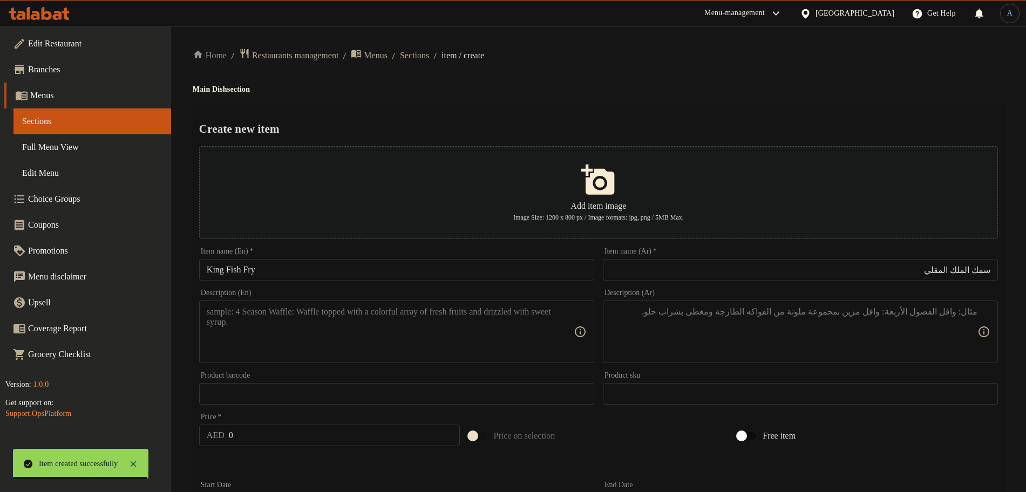
click at [253, 274] on input "King Fish Fry" at bounding box center [396, 270] width 395 height 22
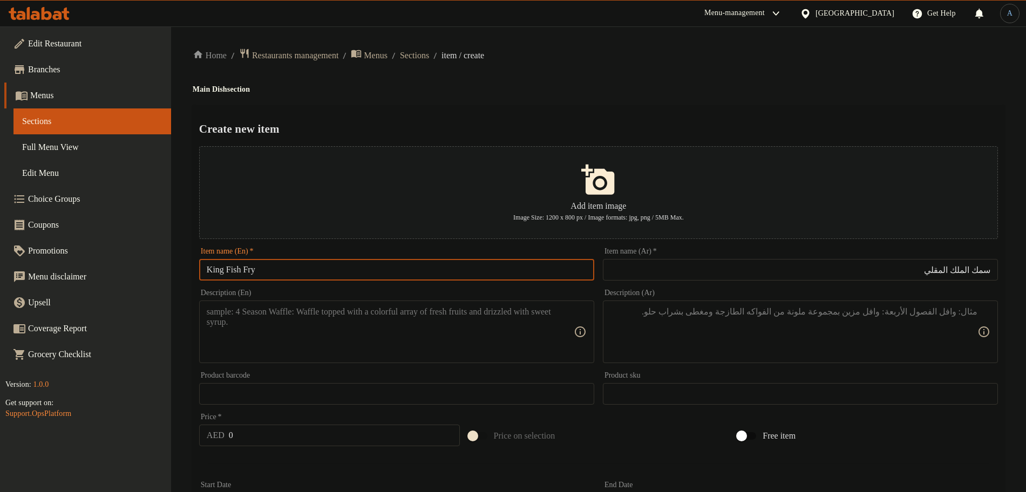
drag, startPoint x: 243, startPoint y: 270, endPoint x: 204, endPoint y: 266, distance: 39.7
click at [204, 266] on input "King Fish Fry" at bounding box center [396, 270] width 395 height 22
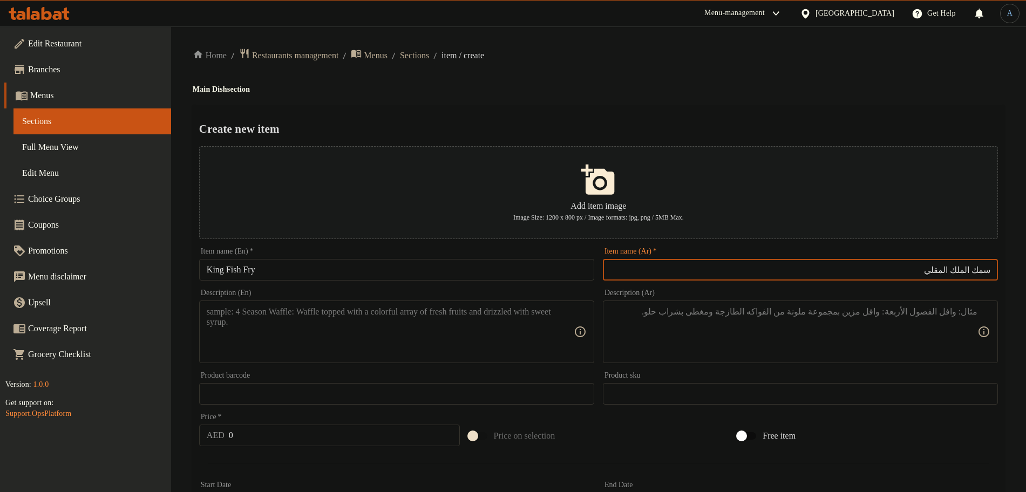
drag, startPoint x: 988, startPoint y: 272, endPoint x: 1024, endPoint y: 269, distance: 35.7
click at [1024, 269] on div "Home / Restaurants management / Menus / Sections / item / create Main Dish sect…" at bounding box center [598, 450] width 855 height 848
paste input "كنعد"
type input "كنعد مقلي"
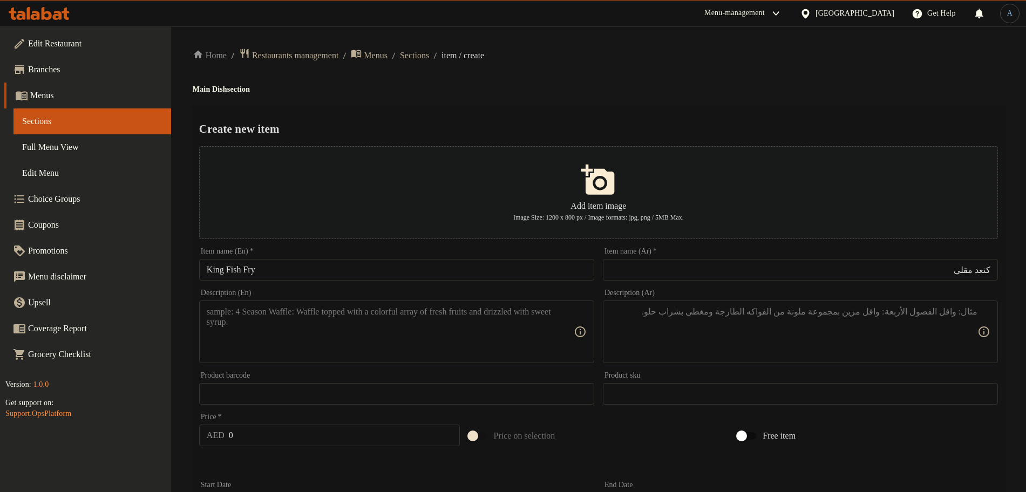
click at [217, 295] on div "Description (En) Description (En)" at bounding box center [396, 326] width 395 height 74
click at [226, 327] on textarea at bounding box center [390, 332] width 367 height 51
click at [329, 336] on textarea at bounding box center [390, 332] width 367 height 51
paste textarea "King fish marinated in spices and pan-fried to perfection."
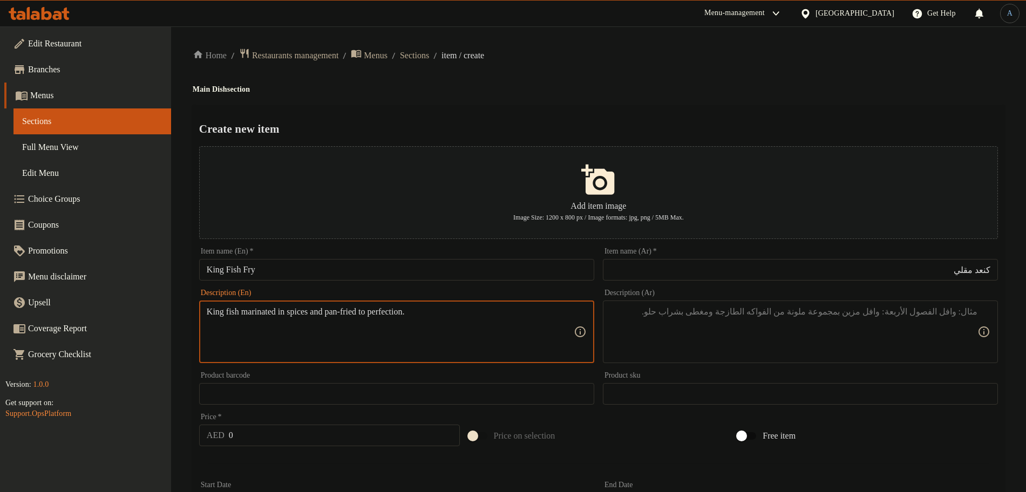
type textarea "King fish marinated in spices and pan-fried to perfection."
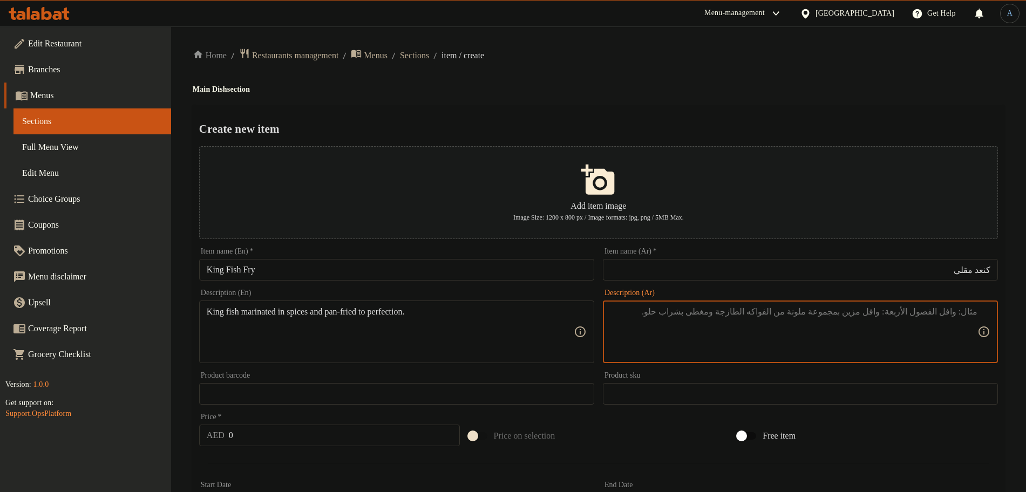
click at [823, 332] on textarea at bounding box center [794, 332] width 367 height 51
paste textarea "سمك الملك المتبل بالبهارات والمقلي في المقلاة إلى درجة الكمال."
click at [983, 272] on input "كنعد مقلي" at bounding box center [800, 270] width 395 height 22
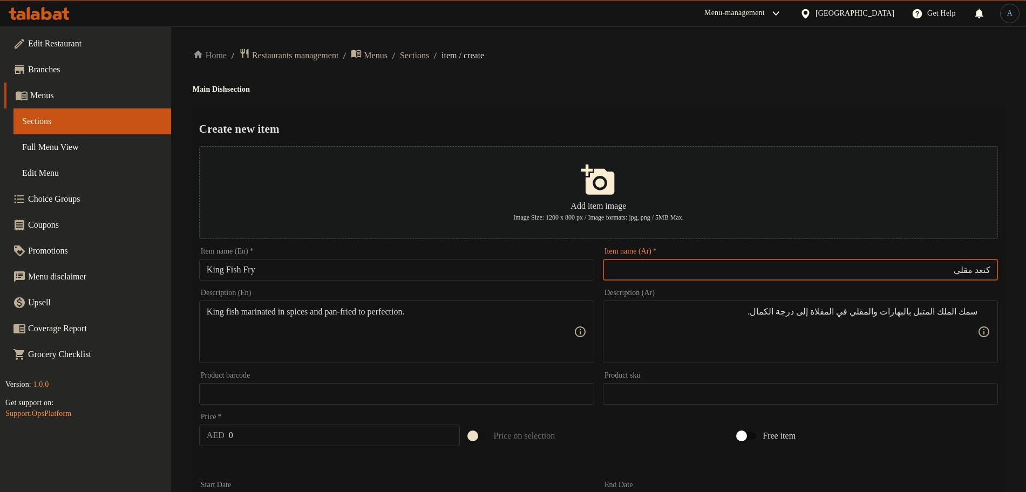
click at [983, 272] on input "كنعد مقلي" at bounding box center [800, 270] width 395 height 22
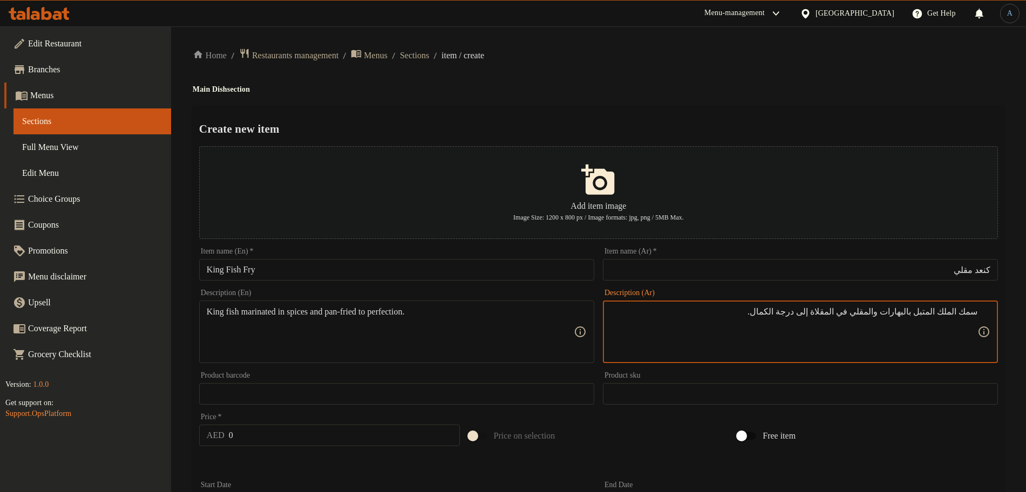
drag, startPoint x: 950, startPoint y: 310, endPoint x: 1036, endPoint y: 306, distance: 86.5
paste textarea "كنعد"
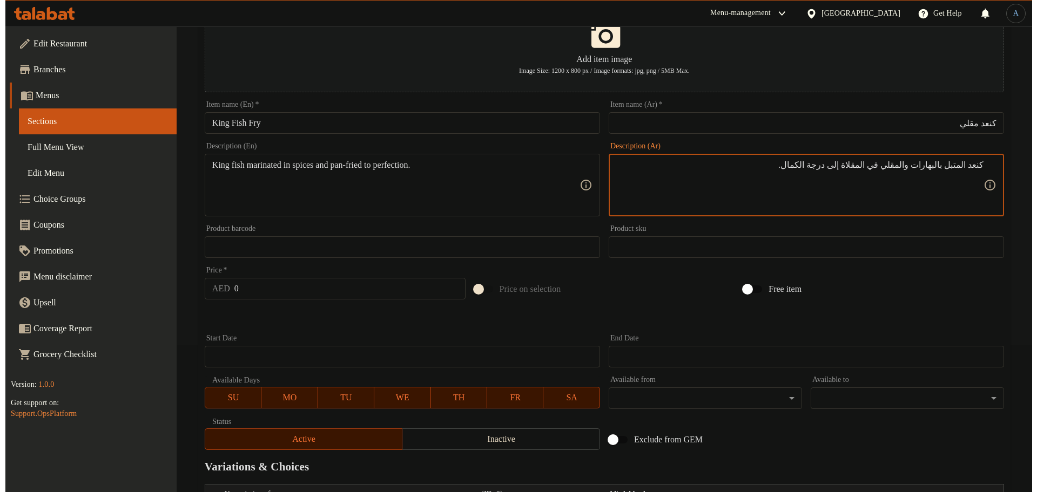
scroll to position [382, 0]
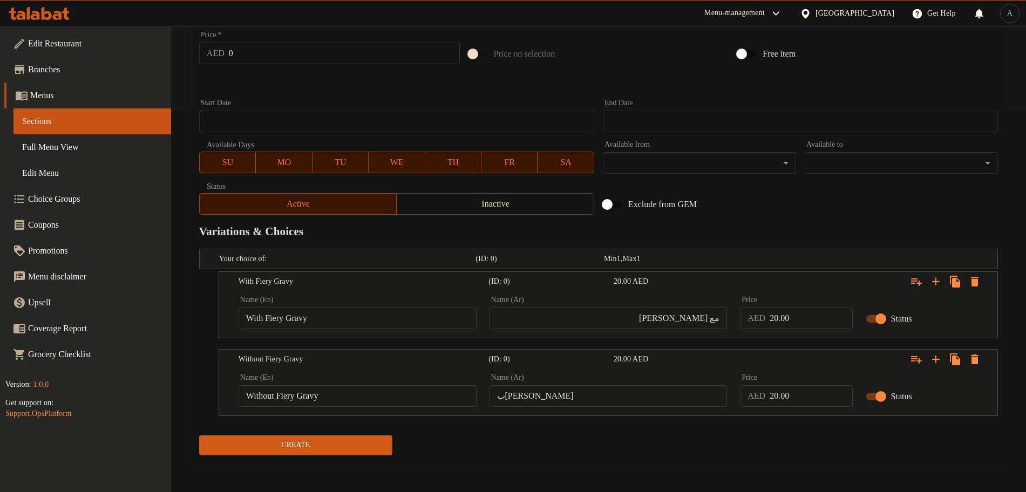
type textarea "كنعد المتبل بالبهارات والمقلي في المقلاة إلى درجة الكمال."
click at [273, 55] on input "0" at bounding box center [344, 54] width 231 height 22
paste input "12.0"
type input "12.00"
click at [978, 279] on icon "Expand" at bounding box center [975, 282] width 8 height 10
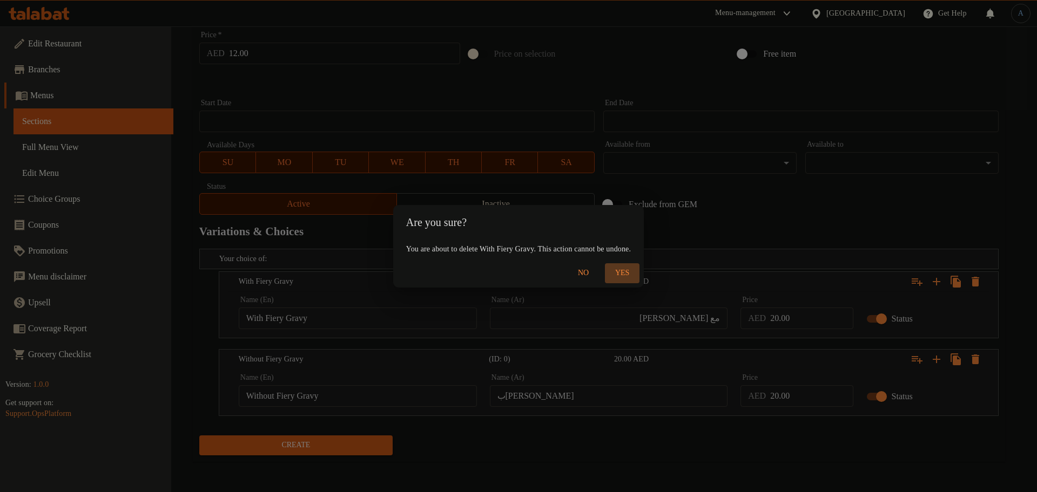
drag, startPoint x: 642, startPoint y: 273, endPoint x: 671, endPoint y: 288, distance: 32.6
click at [635, 273] on span "Yes" at bounding box center [622, 273] width 26 height 13
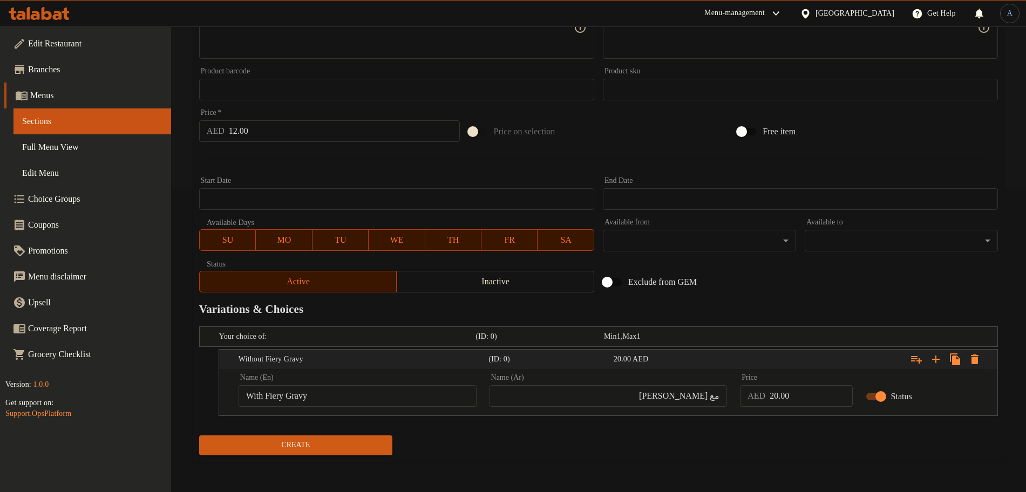
click at [979, 362] on icon "Expand" at bounding box center [975, 359] width 13 height 13
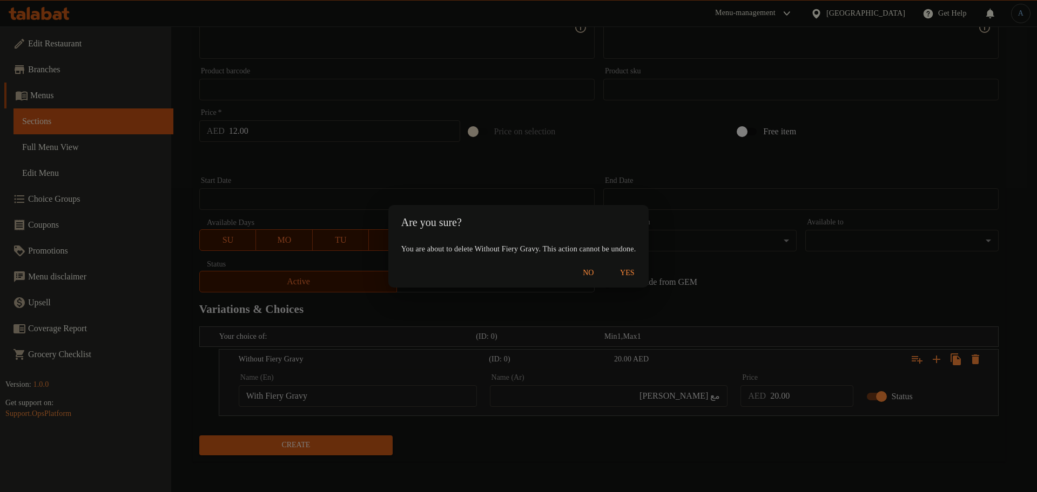
click at [640, 272] on span "Yes" at bounding box center [627, 273] width 26 height 13
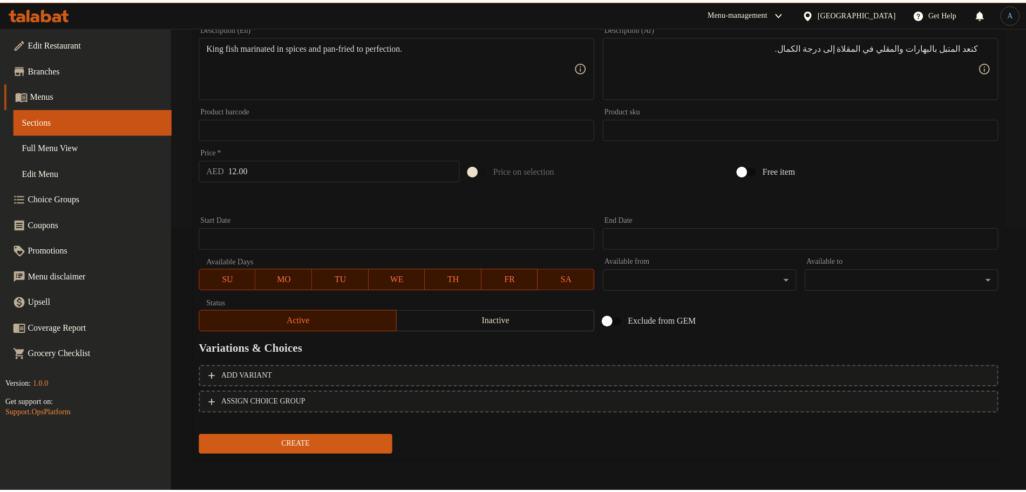
scroll to position [265, 0]
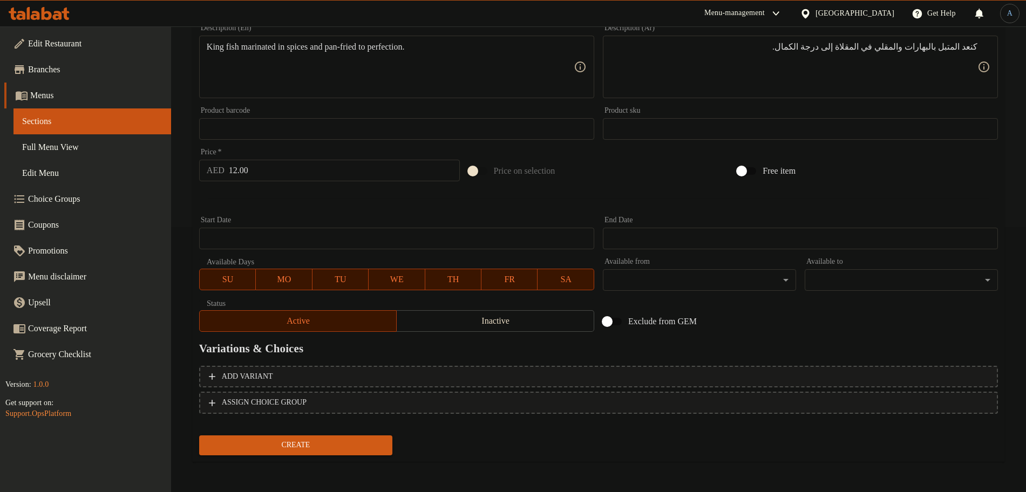
click at [310, 441] on span "Create" at bounding box center [296, 445] width 176 height 13
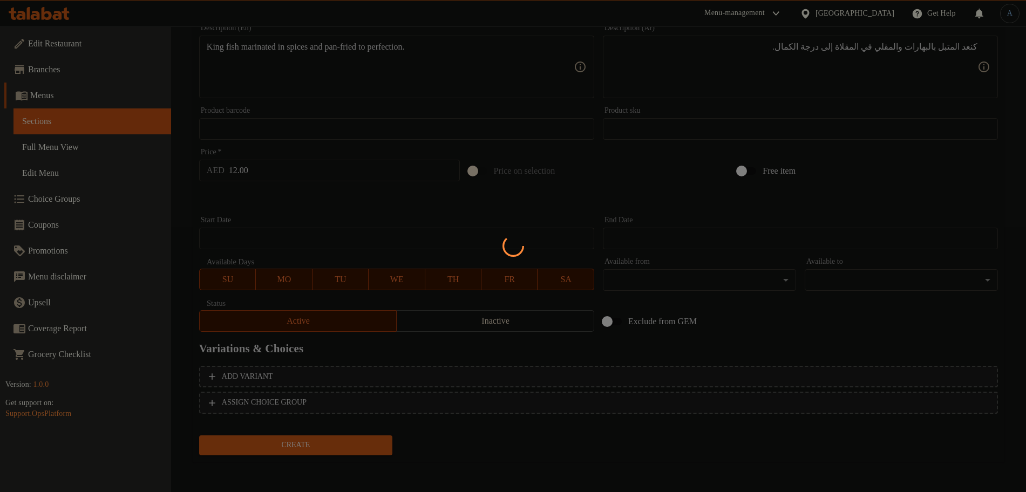
scroll to position [0, 0]
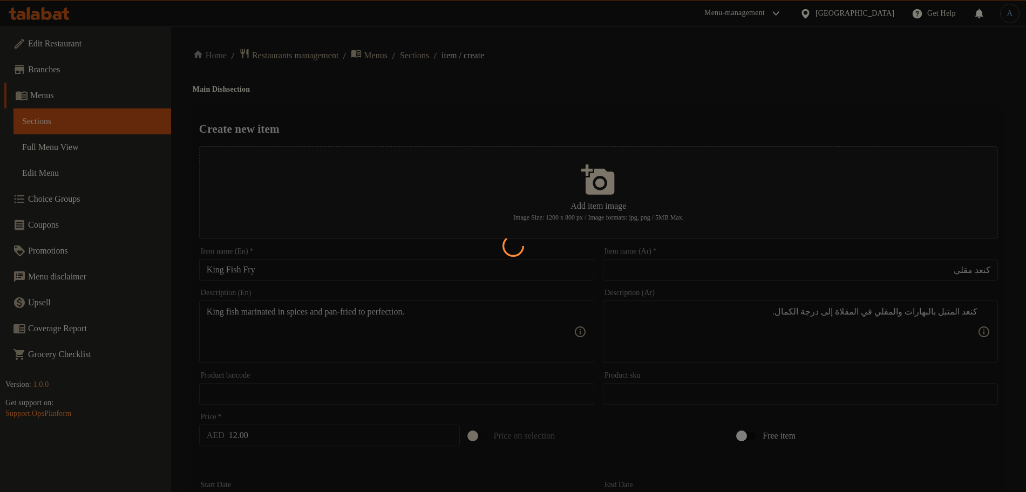
type input "0"
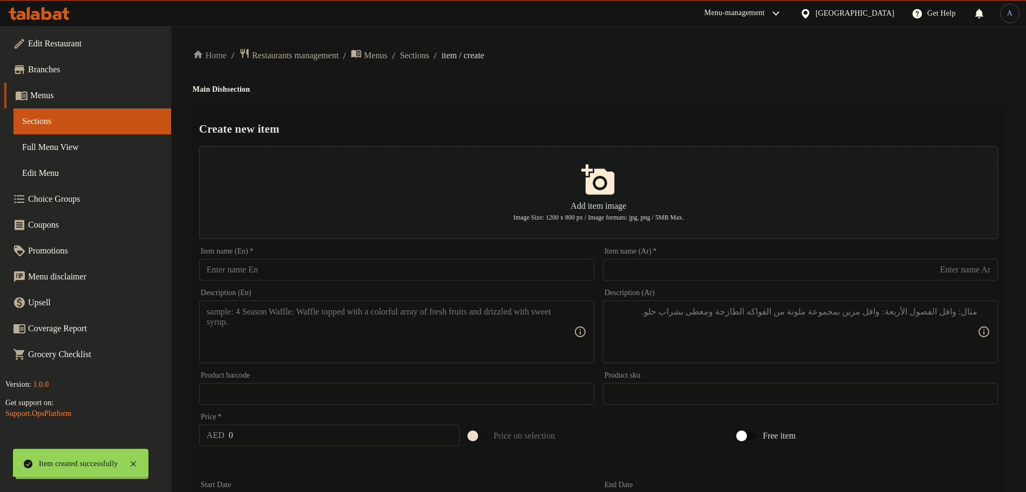
click at [456, 87] on h4 "Main Dish section" at bounding box center [599, 89] width 812 height 11
click at [439, 267] on input "text" at bounding box center [396, 270] width 395 height 22
paste input "Fish Manchurian"
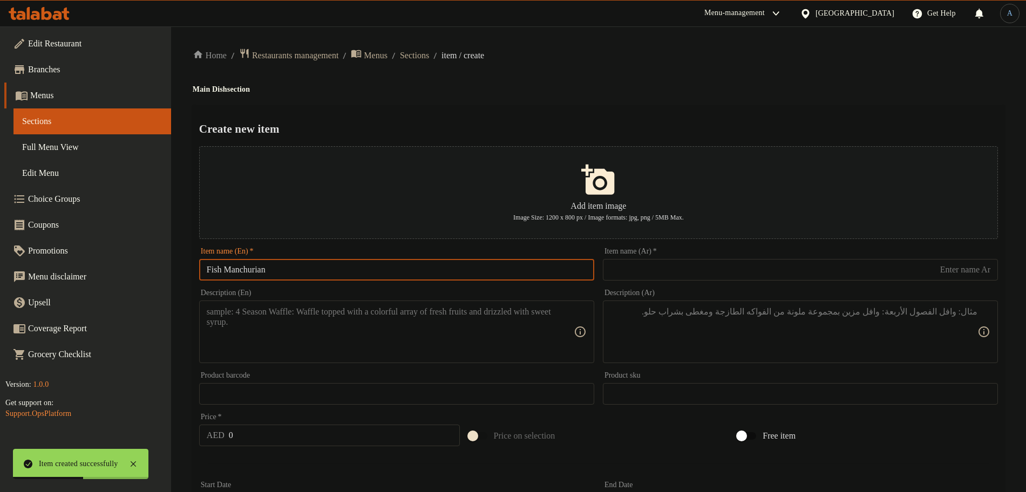
type input "Fish Manchurian"
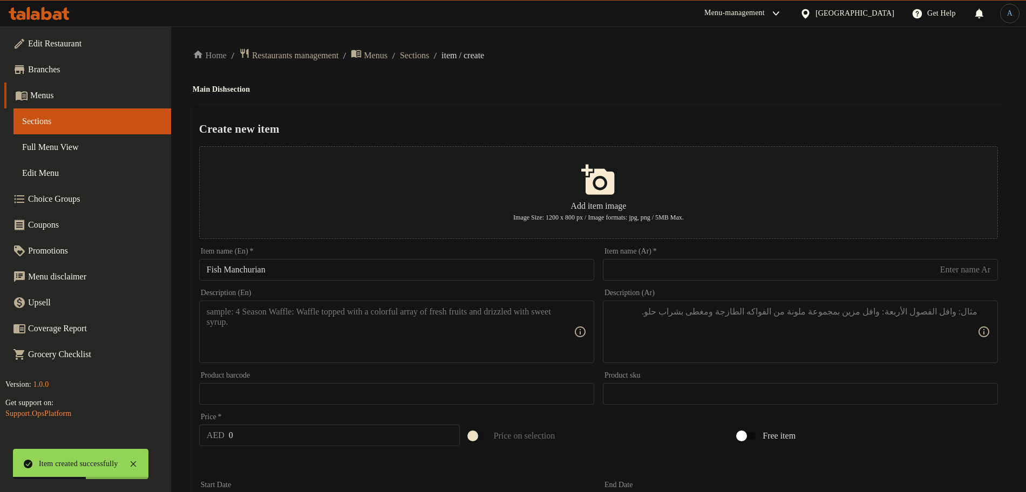
drag, startPoint x: 587, startPoint y: 106, endPoint x: 696, endPoint y: 67, distance: 115.8
click at [587, 105] on div "Create new item Add item image Image Size: 1200 x 800 px / Image formats: jpg, …" at bounding box center [599, 416] width 812 height 622
click at [686, 258] on div "Item name (Ar)   * Item name (Ar) *" at bounding box center [800, 264] width 395 height 33
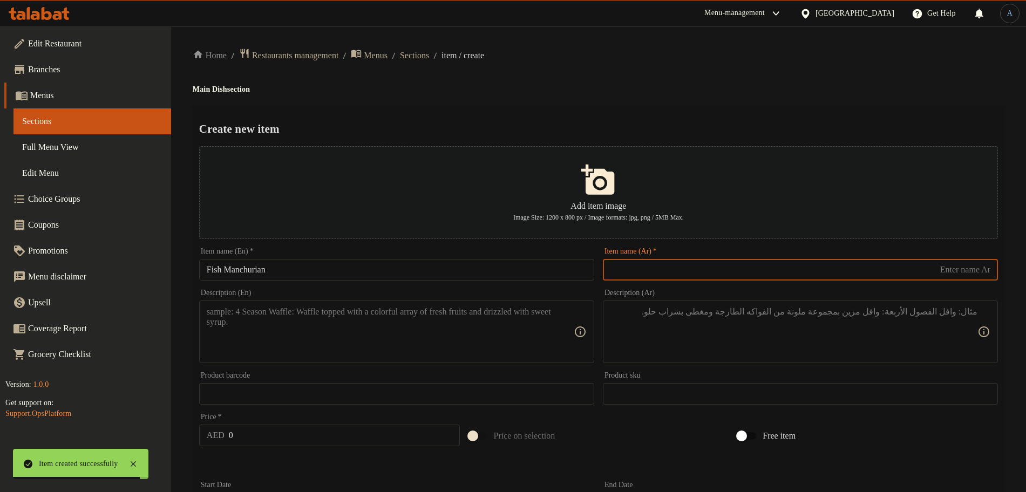
click at [671, 274] on input "text" at bounding box center [800, 270] width 395 height 22
paste input "سمك منشوريا"
click at [959, 270] on input "سمك منشوريا" at bounding box center [800, 270] width 395 height 22
drag, startPoint x: 959, startPoint y: 270, endPoint x: 950, endPoint y: 290, distance: 22.7
click at [959, 270] on input "سمك منشوريا" at bounding box center [800, 270] width 395 height 22
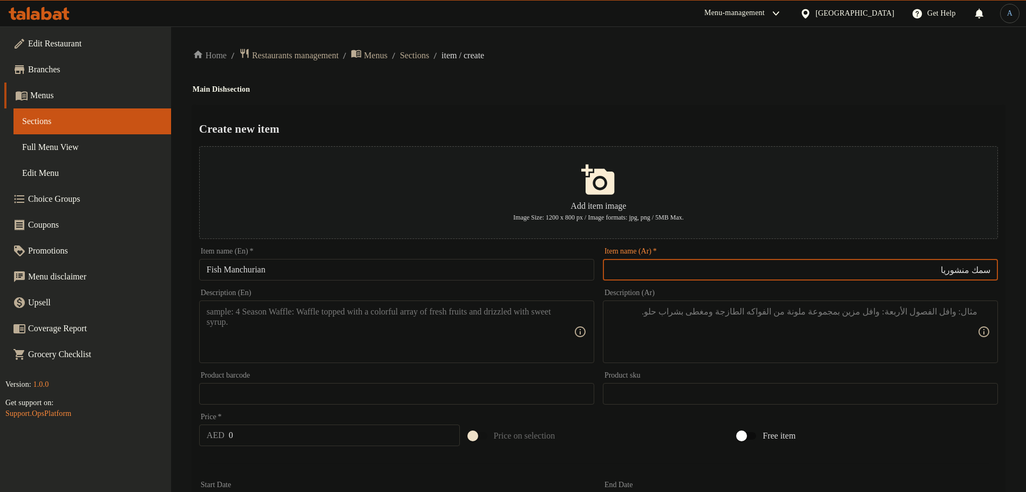
paste input "ن"
type input "سمك منشوريان"
click at [942, 327] on textarea at bounding box center [794, 332] width 367 height 51
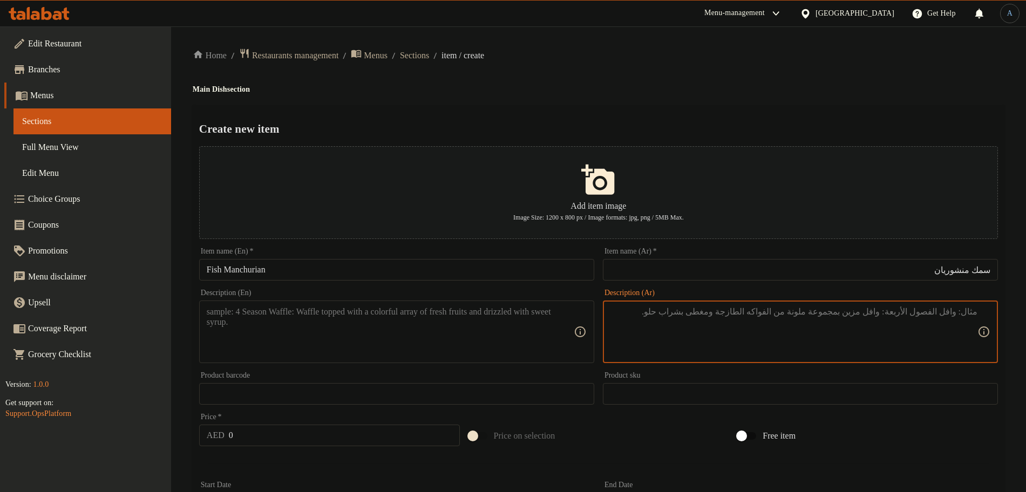
click at [396, 356] on textarea at bounding box center [390, 332] width 367 height 51
paste textarea "Fried fish tossed in tangy, savory Manchurian sauce."
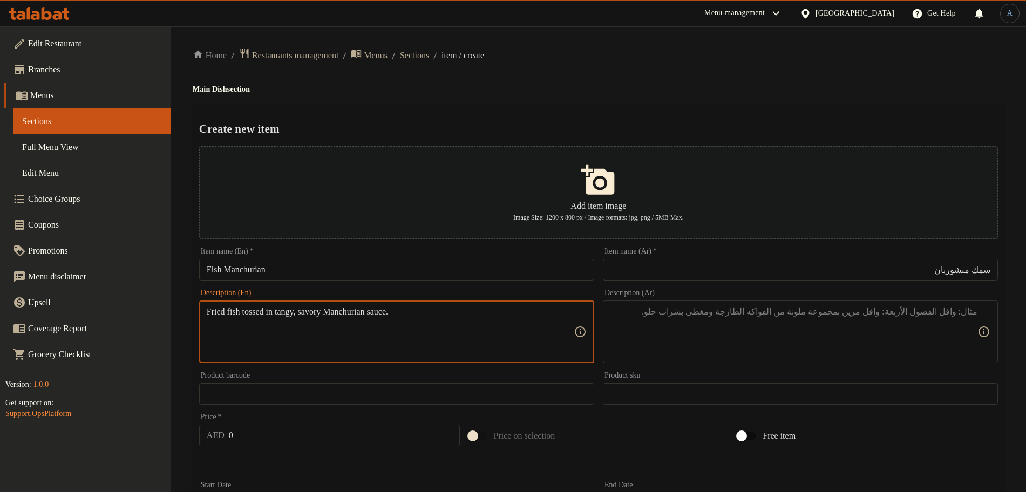
click at [436, 314] on textarea "Fried fish tossed in tangy, savory Manchurian sauce." at bounding box center [390, 332] width 367 height 51
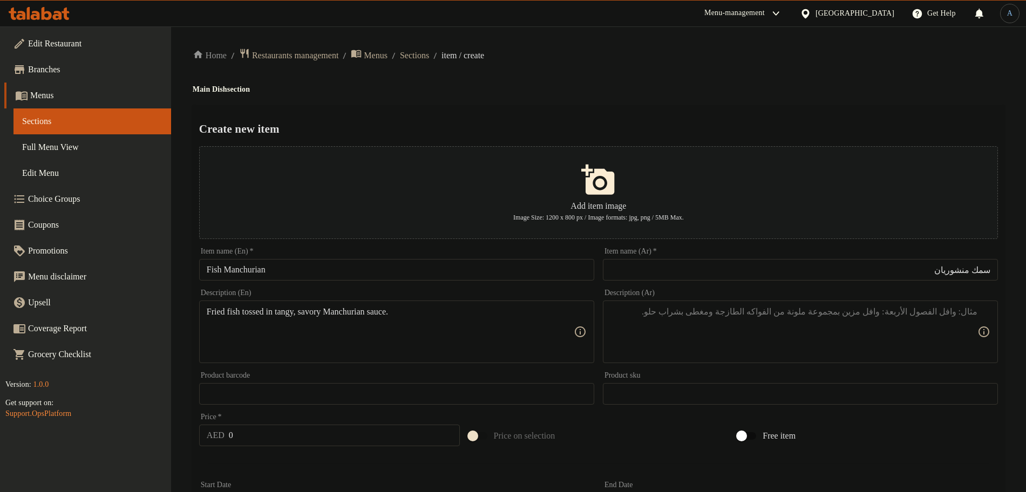
click at [388, 327] on textarea "Fried fish tossed in tangy, savory Manchurian sauce." at bounding box center [390, 332] width 367 height 51
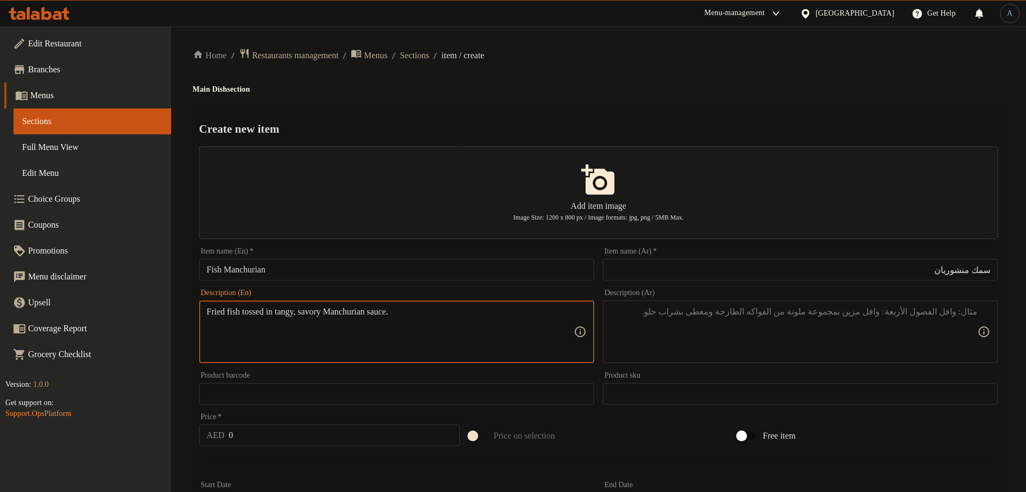
paste textarea "and savory m"
click at [660, 98] on div "Home / Restaurants management / Menus / Sections / item / create Main Dish sect…" at bounding box center [599, 392] width 812 height 688
type textarea "Fried fish tossed in tangy and savory manchurian sauce."
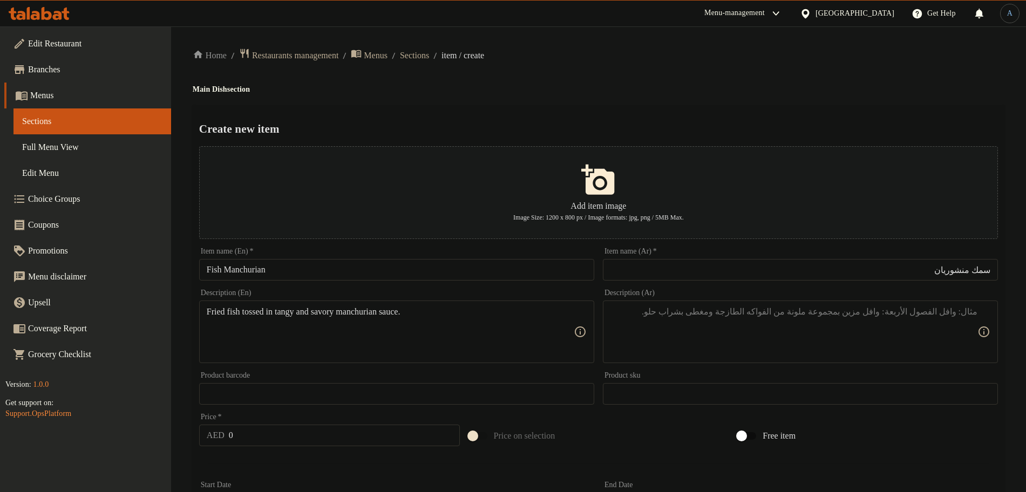
click at [744, 334] on textarea at bounding box center [794, 332] width 367 height 51
paste textarea "سمك مقلي ممزوج بصلصة منشوريا اللذيذة واللذيذة."
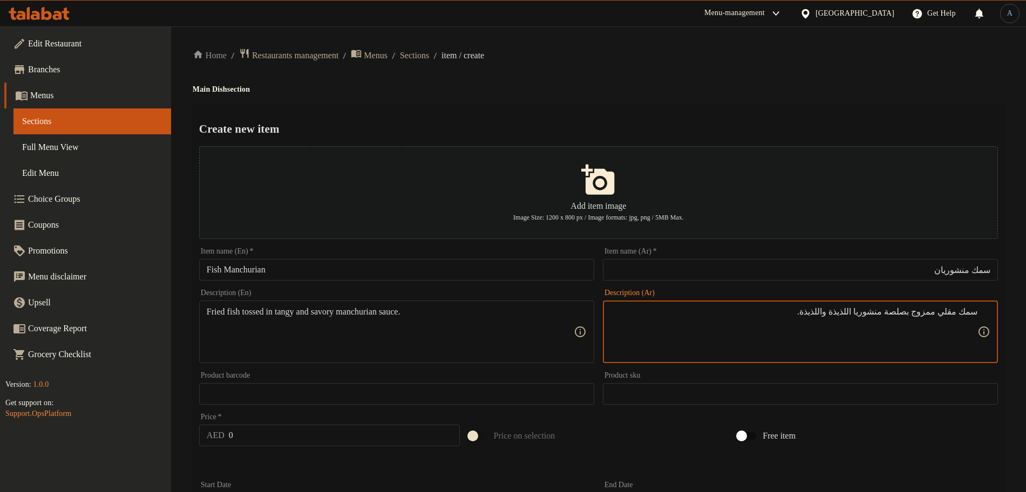
click at [750, 71] on div "Home / Restaurants management / Menus / Sections / item / create Main Dish sect…" at bounding box center [599, 392] width 812 height 688
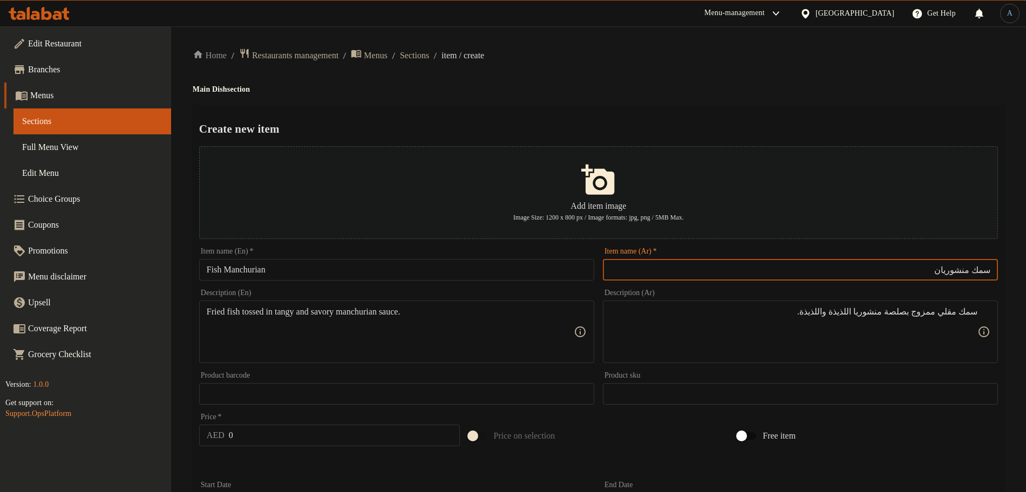
click at [958, 273] on input "سمك منشوريان" at bounding box center [800, 270] width 395 height 22
click at [898, 320] on textarea "سمك مقلي ممزوج بصلصة منشوريا اللذيذة واللذيذة." at bounding box center [794, 332] width 367 height 51
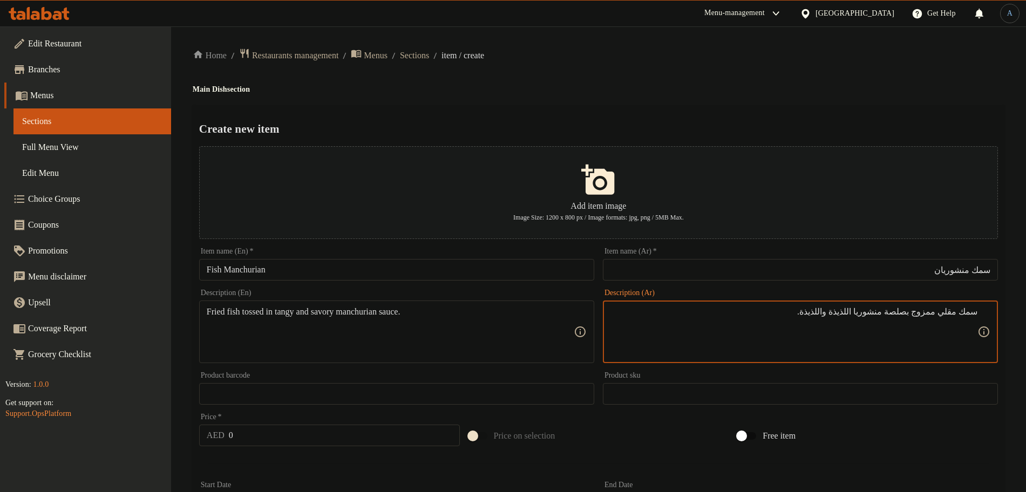
click at [893, 314] on textarea "سمك مقلي ممزوج بصلصة منشوريا اللذيذة واللذيذة." at bounding box center [794, 332] width 367 height 51
paste textarea "ن"
click at [864, 315] on textarea "سمك مقلي ممزوج بصلصة منشوريان اللذيذة واللذيذة." at bounding box center [794, 332] width 367 height 51
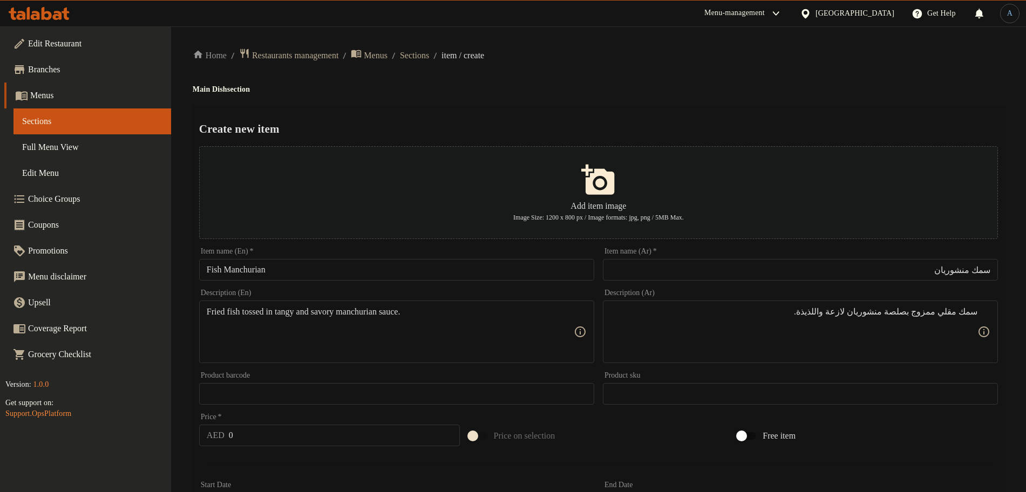
click at [716, 87] on h4 "Main Dish section" at bounding box center [599, 89] width 812 height 11
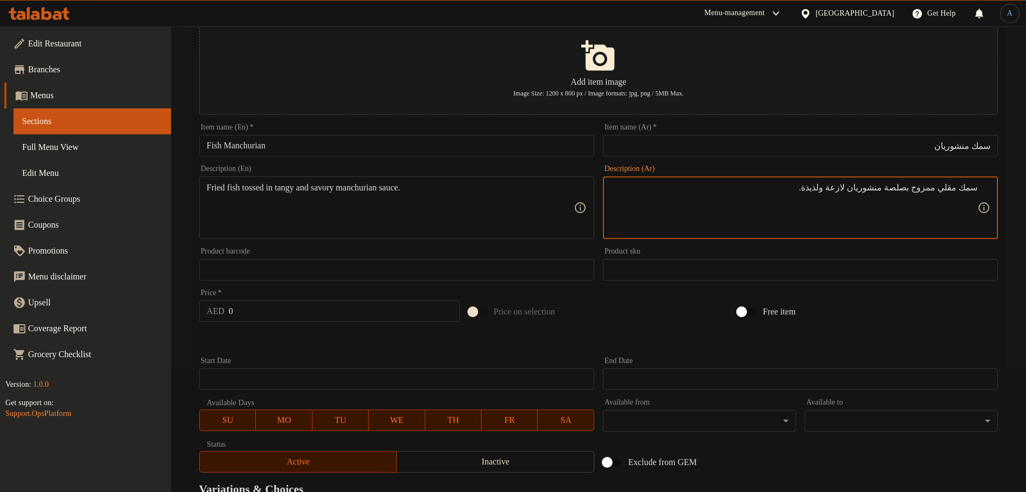
scroll to position [265, 0]
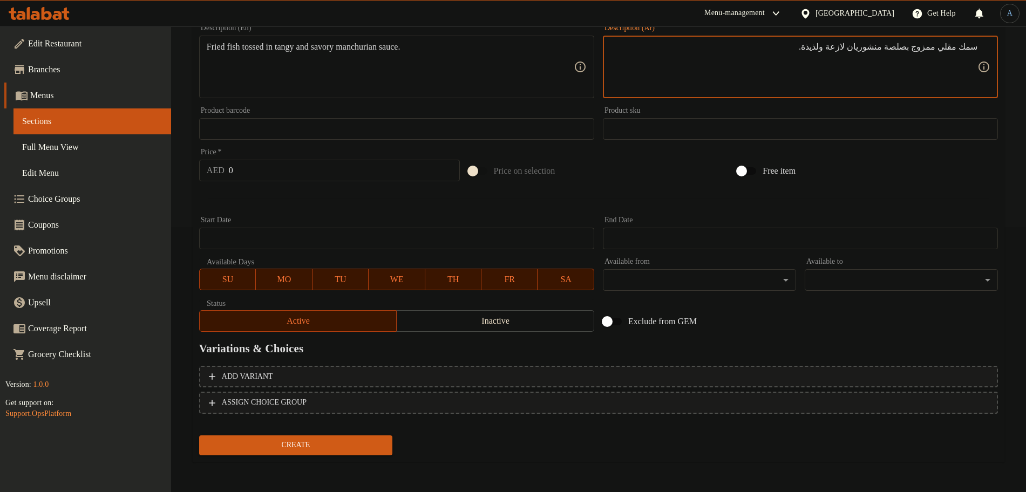
type textarea "سمك مقلي ممزوج بصلصة منشوريان لازعة ولذيذة."
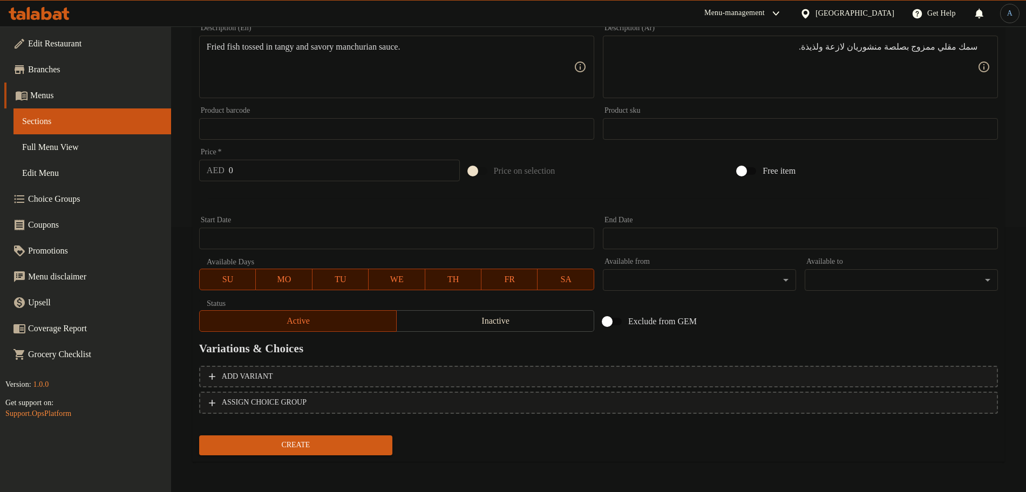
click at [313, 170] on input "0" at bounding box center [344, 171] width 231 height 22
paste input "15.0"
type input "15.00"
click at [199, 436] on button "Create" at bounding box center [295, 446] width 193 height 20
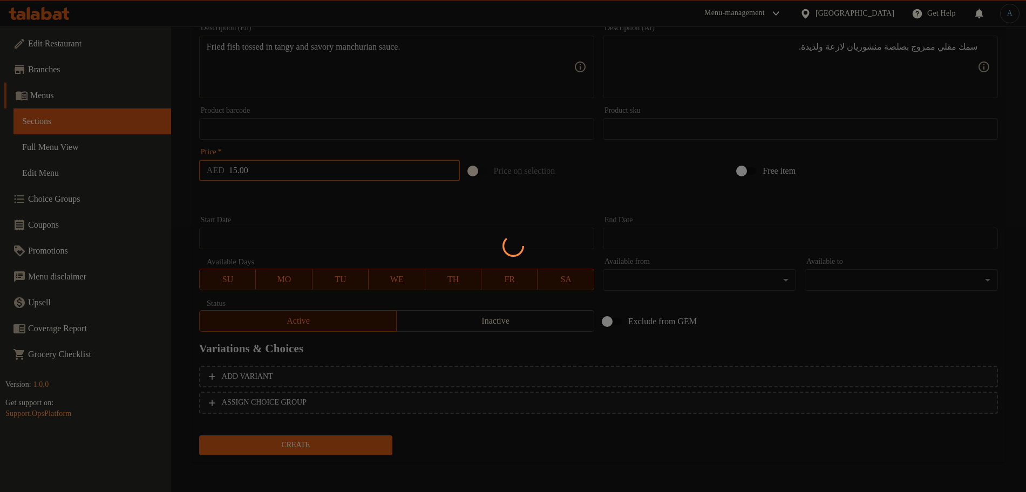
type input "0"
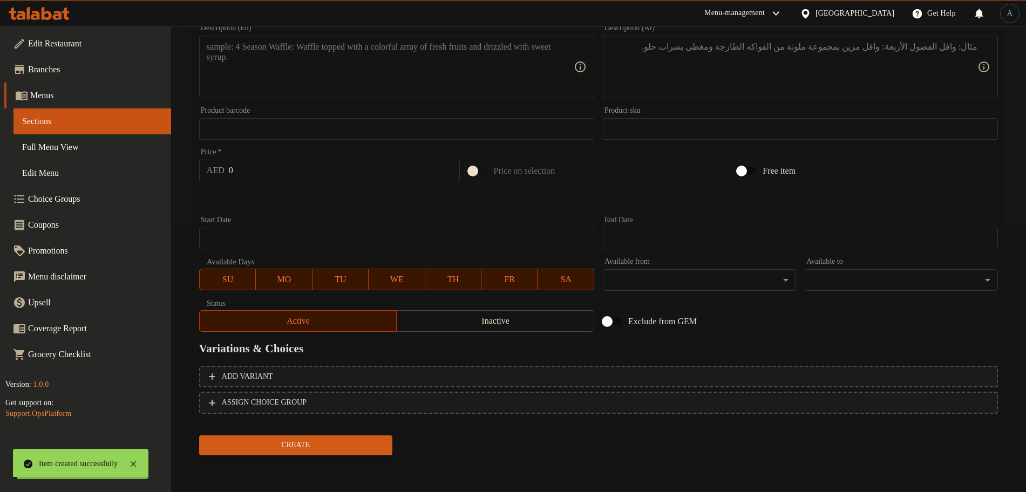
click at [317, 199] on hr at bounding box center [599, 199] width 782 height 1
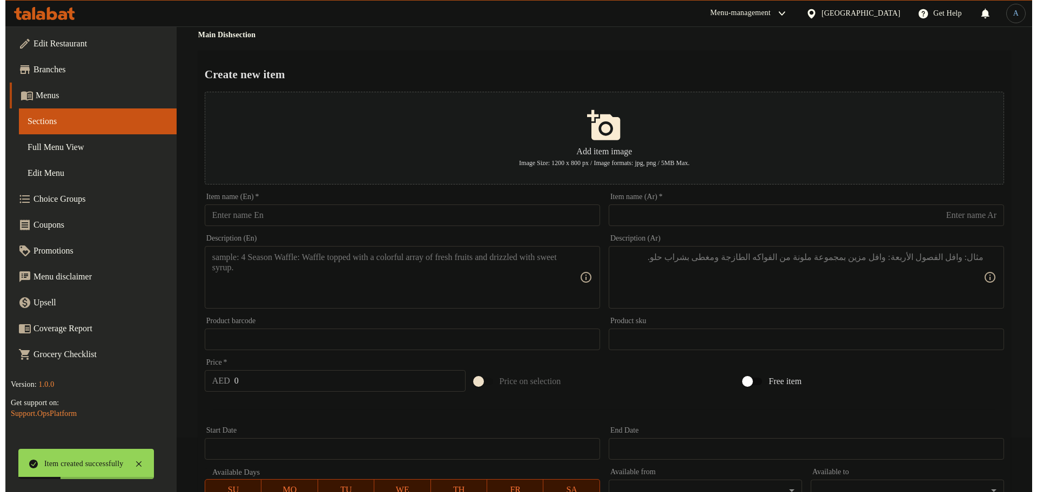
scroll to position [0, 0]
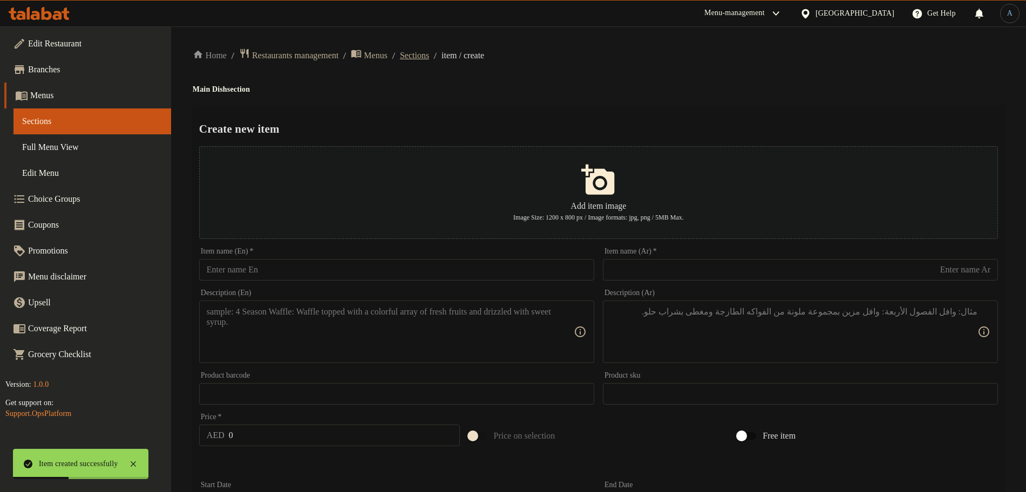
click at [424, 56] on span "Sections" at bounding box center [414, 55] width 29 height 13
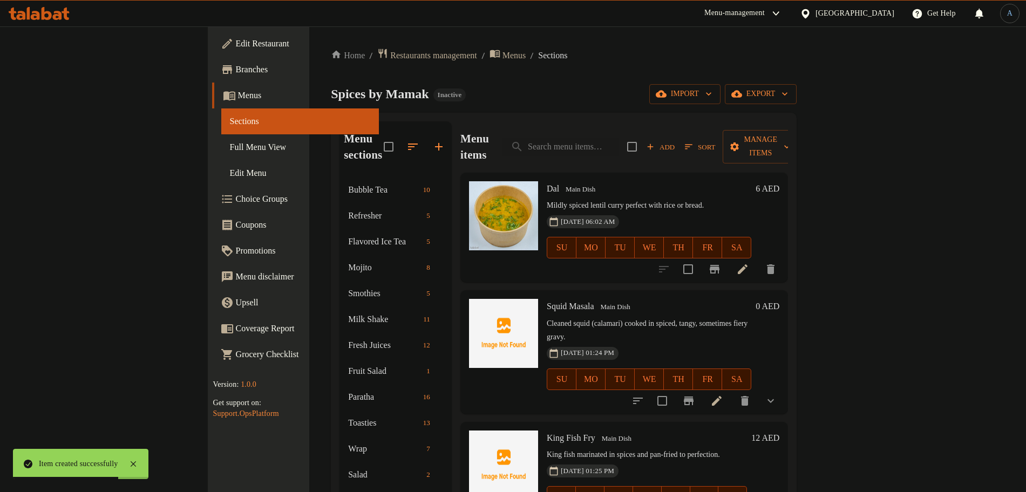
click at [608, 180] on div "Dal Main Dish Mildly spiced lentil curry perfect with rice or bread. [DATE] 06:…" at bounding box center [649, 227] width 213 height 101
click at [601, 168] on div at bounding box center [601, 168] width 0 height 0
click at [691, 181] on h6 "Dal Main Dish" at bounding box center [649, 188] width 205 height 15
click at [751, 181] on h6 "Dal Main Dish" at bounding box center [649, 188] width 205 height 15
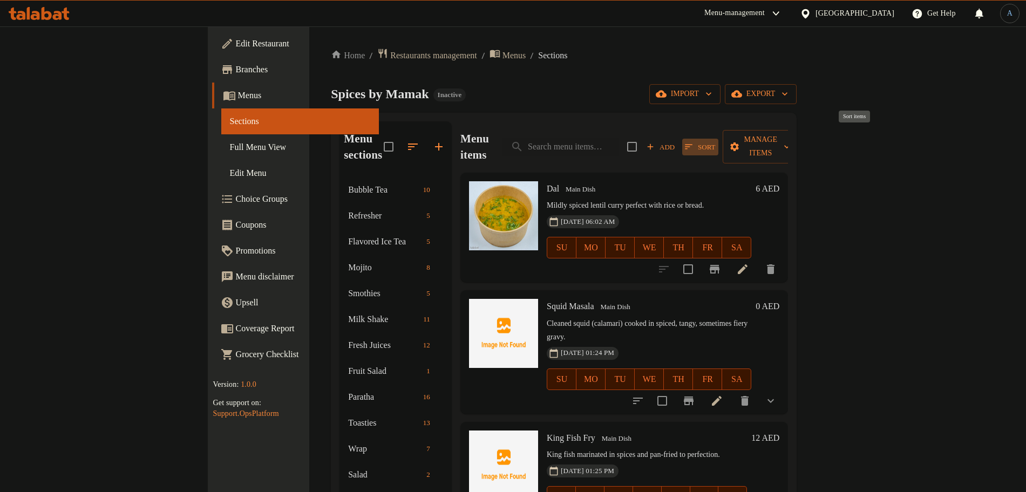
click at [715, 141] on span "Sort" at bounding box center [700, 147] width 30 height 12
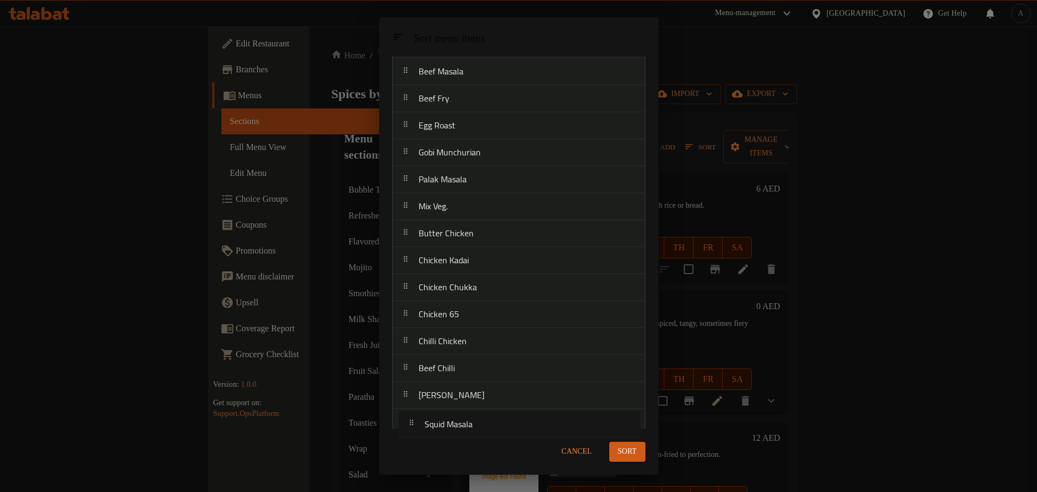
scroll to position [351, 0]
drag, startPoint x: 452, startPoint y: 131, endPoint x: 468, endPoint y: 394, distance: 263.9
click at [468, 394] on nav "Dal Squid Masala King Fish Fry Fish Manchurian Egg Masala Aloo Gobi Paneer Masa…" at bounding box center [518, 87] width 253 height 702
drag, startPoint x: 458, startPoint y: 133, endPoint x: 466, endPoint y: 396, distance: 263.0
click at [466, 396] on nav "Dal King Fish Fry Fish Manchurian Egg Masala Aloo Gobi Paneer Masala Mushroom M…" at bounding box center [518, 87] width 253 height 702
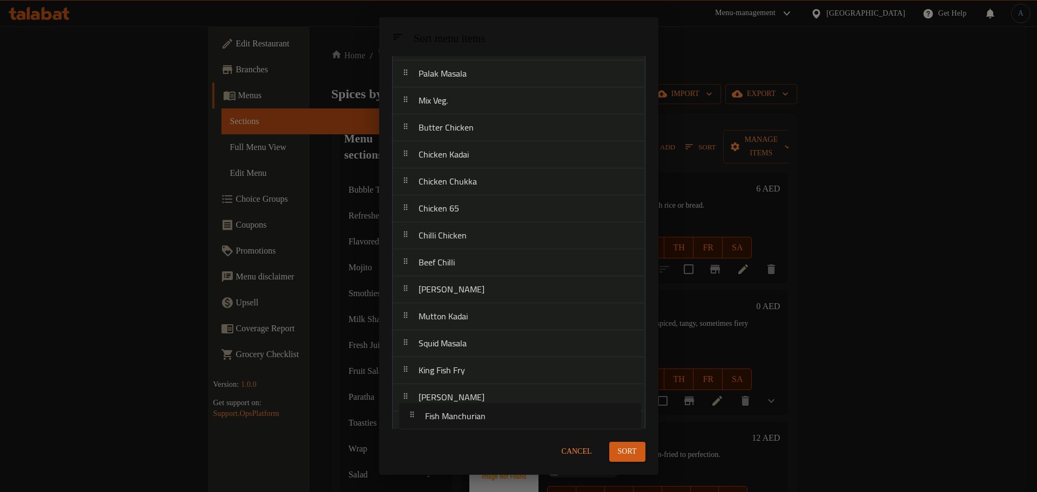
drag, startPoint x: 484, startPoint y: 131, endPoint x: 491, endPoint y: 430, distance: 299.2
click at [491, 430] on div "Sort menu items Sort menu items Dal Fish Manchurian Egg Masala Aloo Gobi Paneer…" at bounding box center [518, 246] width 279 height 458
drag, startPoint x: 473, startPoint y: 387, endPoint x: 475, endPoint y: 341, distance: 45.9
click at [475, 341] on nav "Dal Egg Masala Aloo Gobi Paneer Masala Mushroom Muncharian Chana Masala Chicken…" at bounding box center [518, 87] width 253 height 702
click at [469, 335] on nav "Dal Egg Masala Aloo Gobi Paneer Masala Mushroom Muncharian Chana Masala Chicken…" at bounding box center [518, 87] width 253 height 702
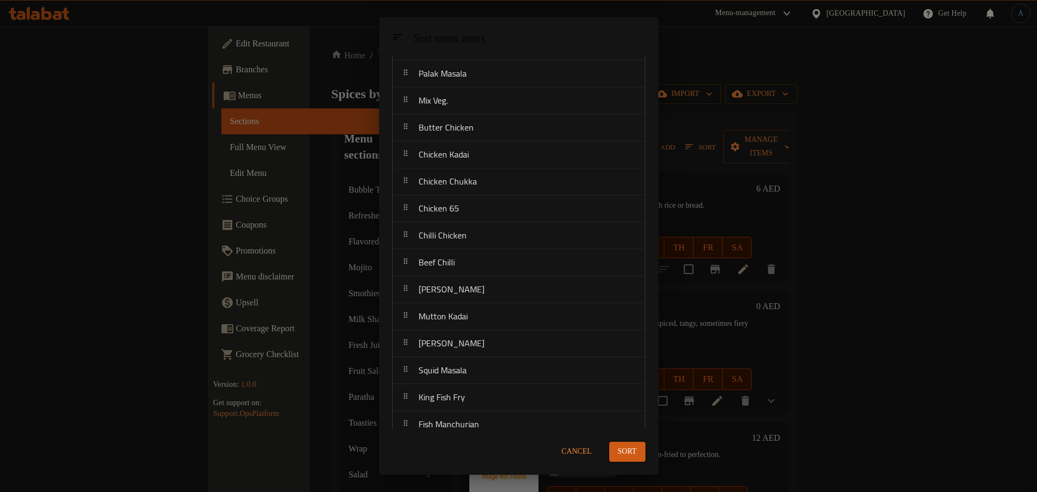
click at [634, 452] on span "Sort" at bounding box center [627, 451] width 19 height 13
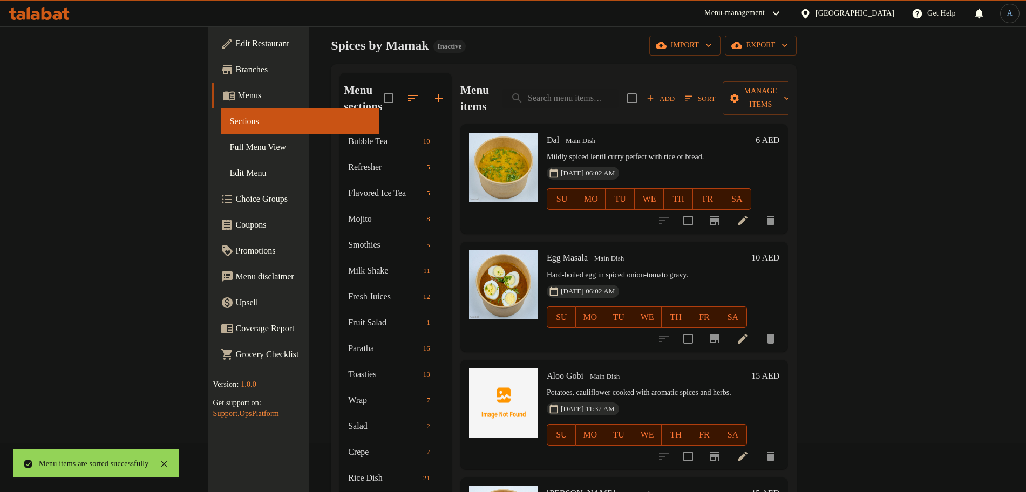
scroll to position [0, 0]
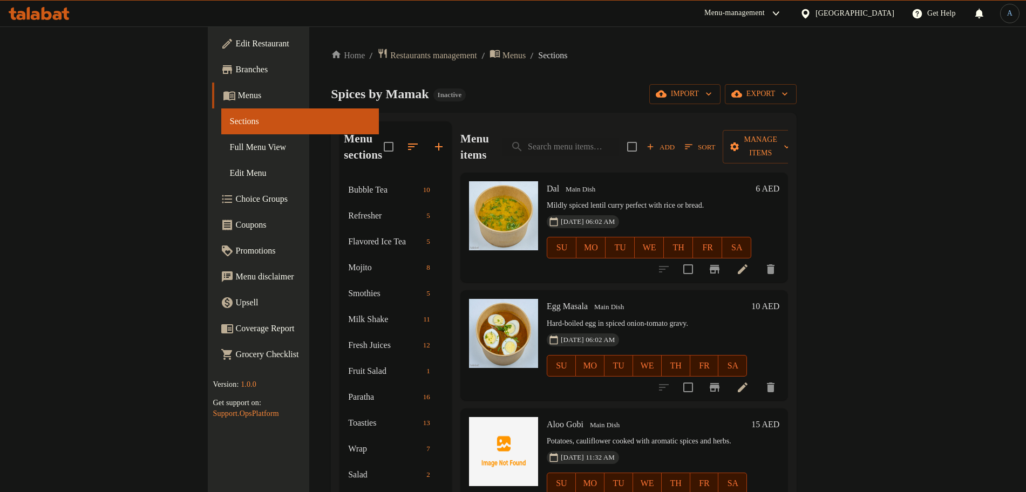
click at [658, 148] on div "Menu items Add Sort Manage items" at bounding box center [624, 146] width 328 height 51
click at [619, 142] on input "search" at bounding box center [560, 147] width 117 height 19
paste input "[PERSON_NAME] Cendawan"
type input "[PERSON_NAME] Cendawan"
click at [618, 149] on div "Menu items Add Sort Manage items" at bounding box center [624, 146] width 328 height 51
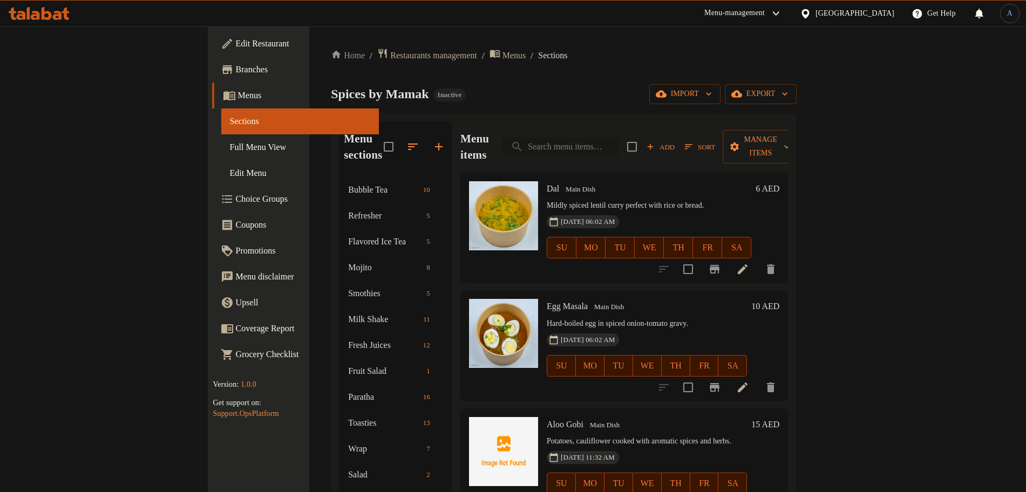
paste input "[PERSON_NAME] Cendawan"
click at [619, 138] on input "[PERSON_NAME] Cendawan" at bounding box center [560, 147] width 117 height 19
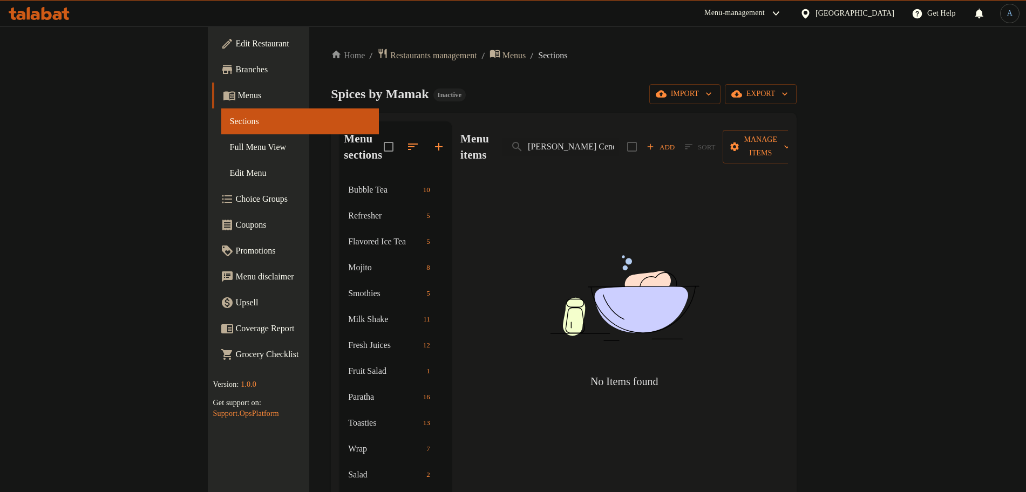
drag, startPoint x: 640, startPoint y: 131, endPoint x: 729, endPoint y: 133, distance: 89.1
click at [729, 133] on div "Menu items Nasi Goreng Cendawan Add Sort Manage items" at bounding box center [624, 146] width 328 height 51
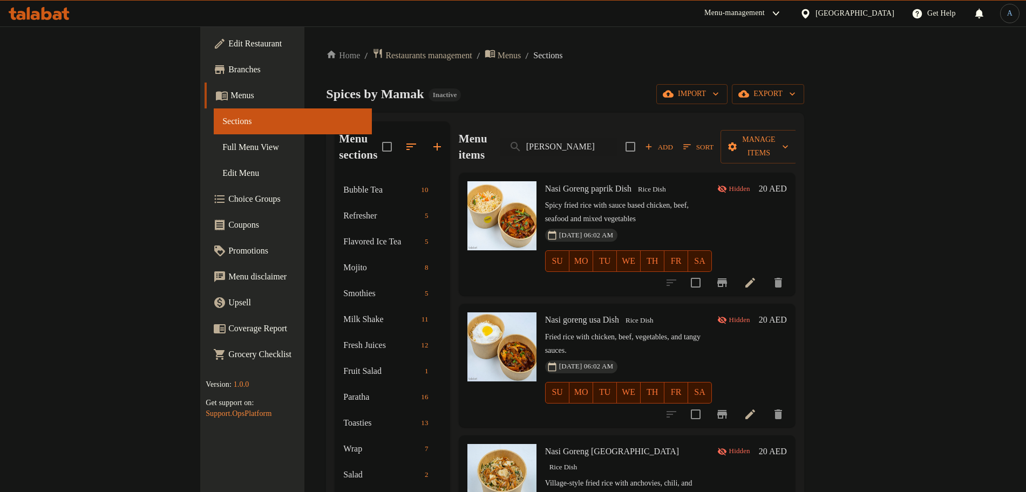
type input "[PERSON_NAME]"
click at [617, 138] on input "[PERSON_NAME]" at bounding box center [558, 147] width 117 height 19
click at [646, 96] on div "Spices by Mamak Inactive import export" at bounding box center [565, 94] width 478 height 20
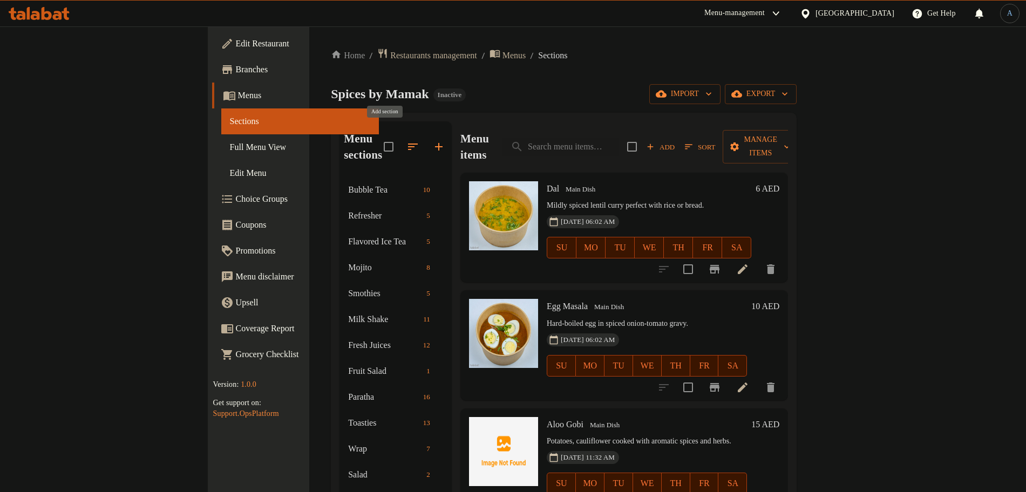
click at [432, 140] on icon "button" at bounding box center [438, 146] width 13 height 13
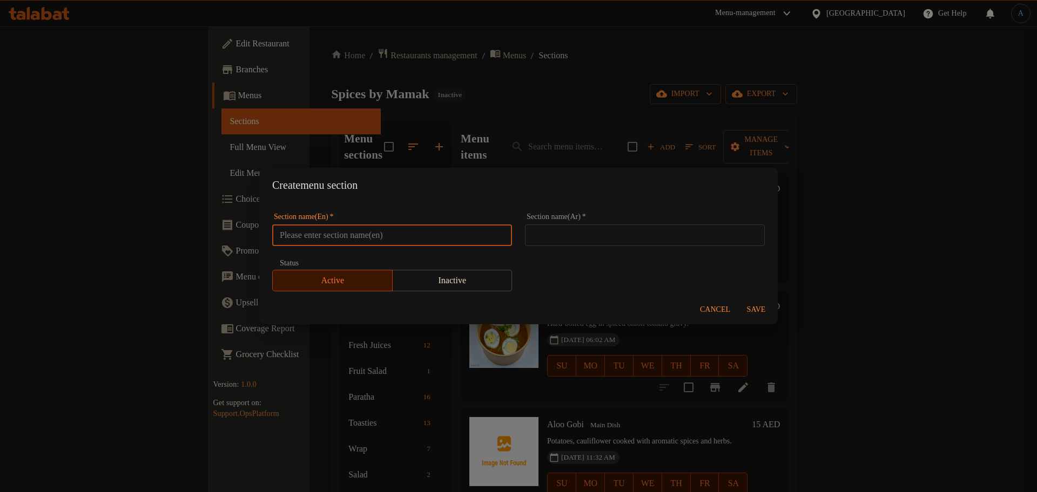
click at [377, 231] on input "text" at bounding box center [392, 236] width 240 height 22
paste input "Mamak Dish"
type input "Mamak Dish"
click at [403, 233] on input "text" at bounding box center [392, 236] width 240 height 22
paste input "Mamak Dish"
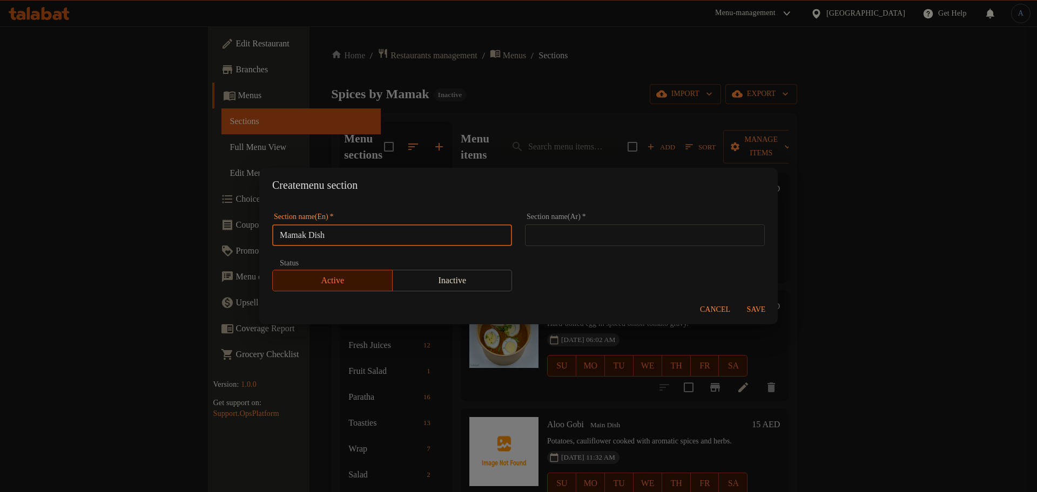
type input "Mamak Dish"
click at [640, 234] on input "text" at bounding box center [645, 236] width 240 height 22
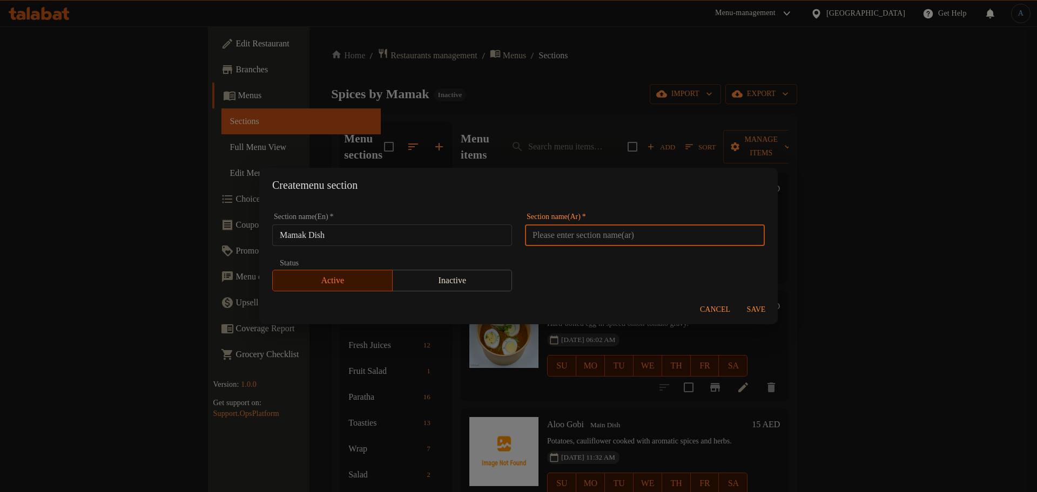
paste input "طبق ماماك"
type input "طبق ماماك"
click at [753, 310] on span "Save" at bounding box center [756, 309] width 26 height 13
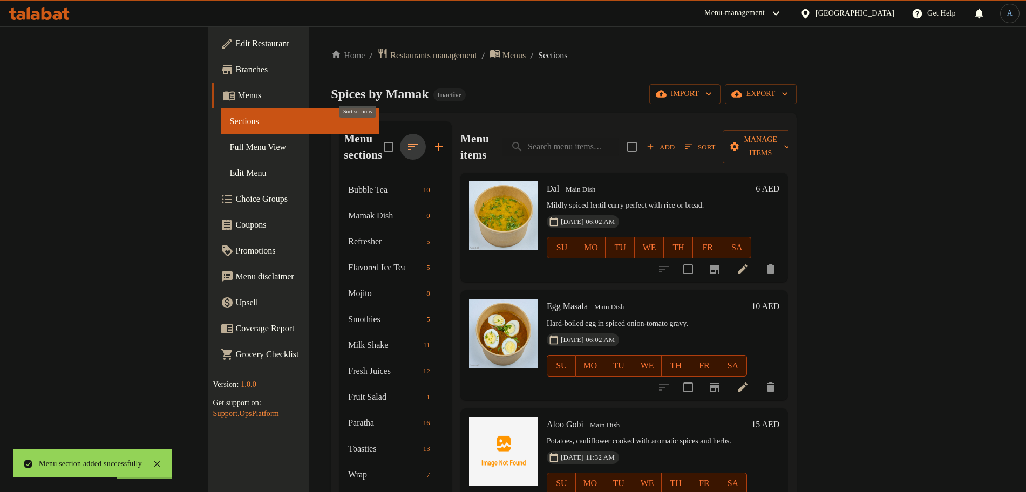
click at [407, 140] on icon "button" at bounding box center [413, 146] width 13 height 13
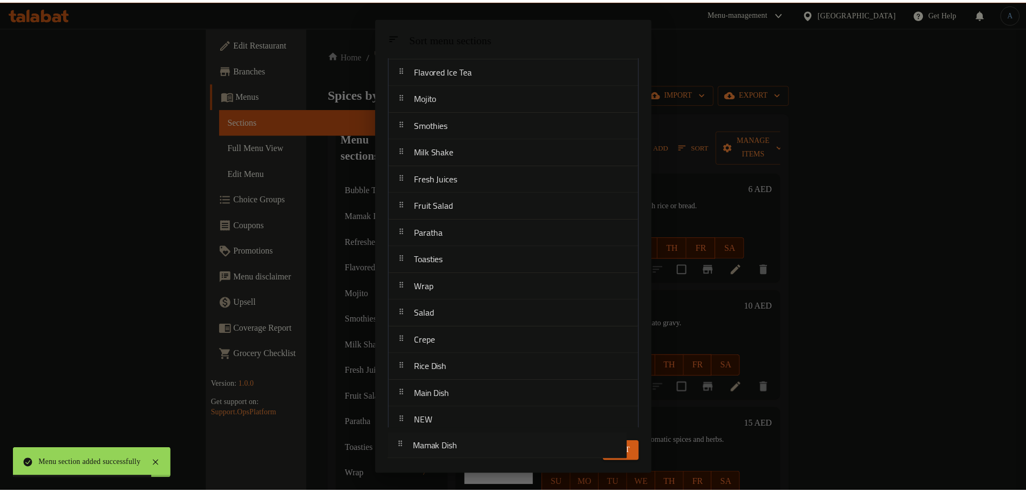
scroll to position [166, 0]
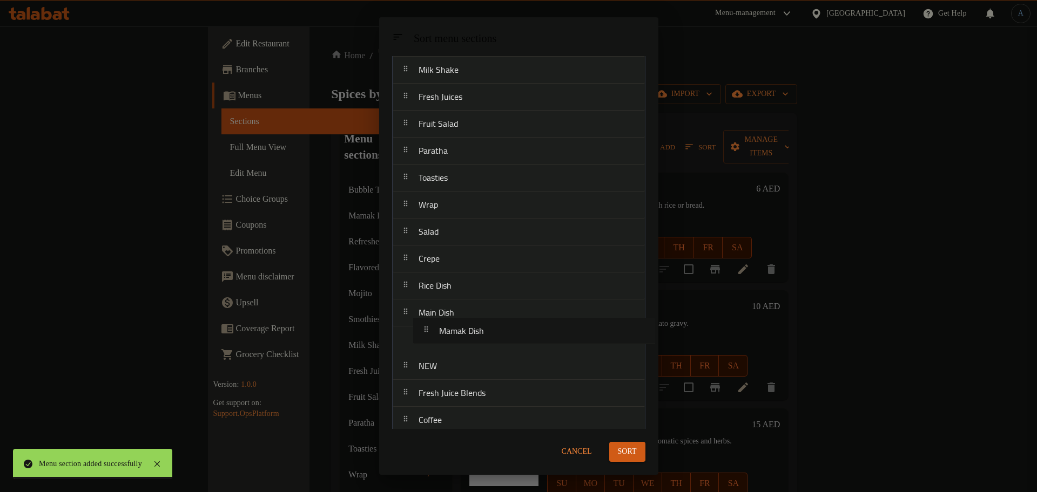
drag, startPoint x: 452, startPoint y: 131, endPoint x: 470, endPoint y: 349, distance: 219.4
click at [470, 349] on nav "Bubble Tea Mamak Dish Refresher Flavored Ice Tea Mojito Smothies Milk Shake Fre…" at bounding box center [518, 177] width 253 height 513
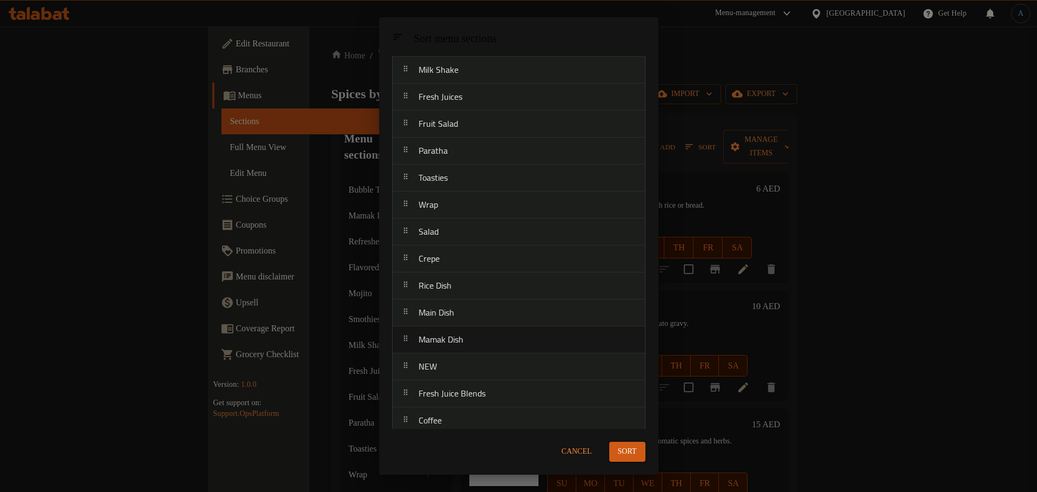
click at [625, 446] on span "Sort" at bounding box center [627, 451] width 19 height 13
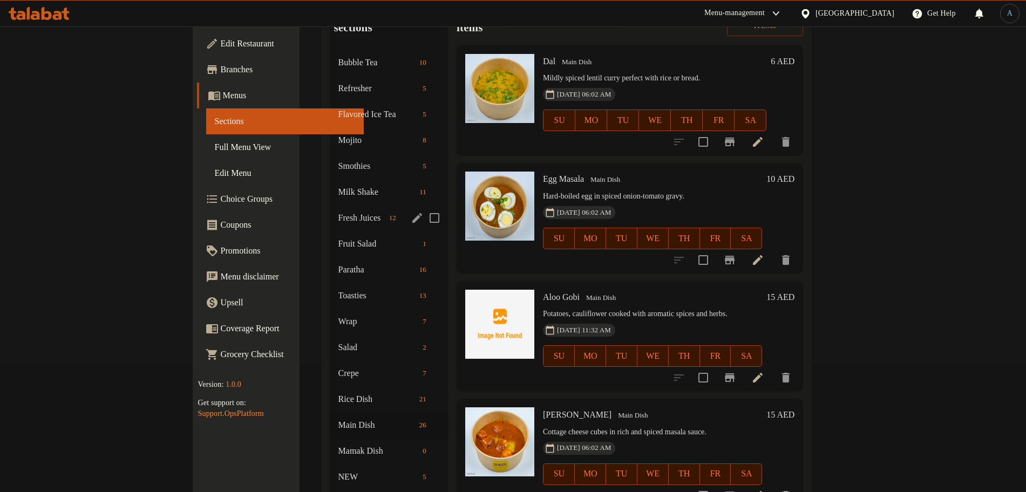
scroll to position [60, 0]
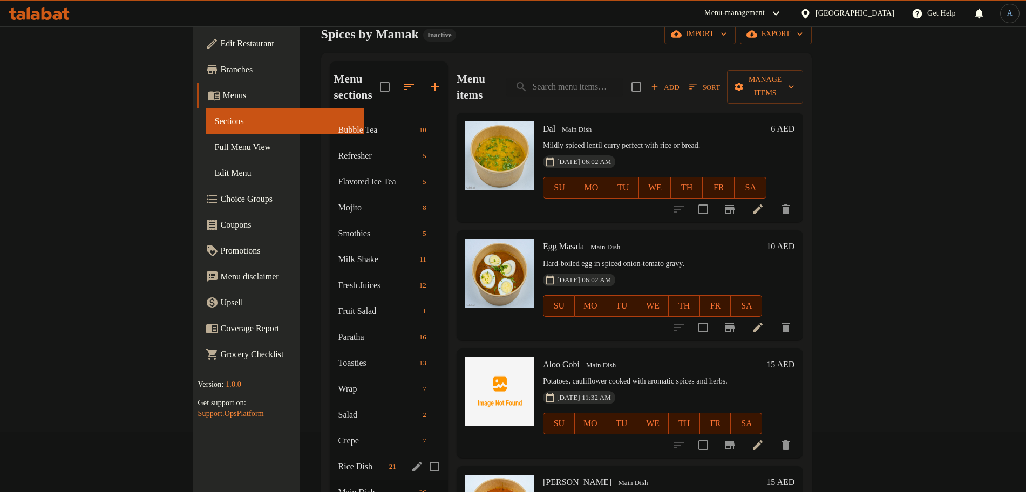
click at [338, 460] on span "Rice Dish" at bounding box center [361, 466] width 46 height 13
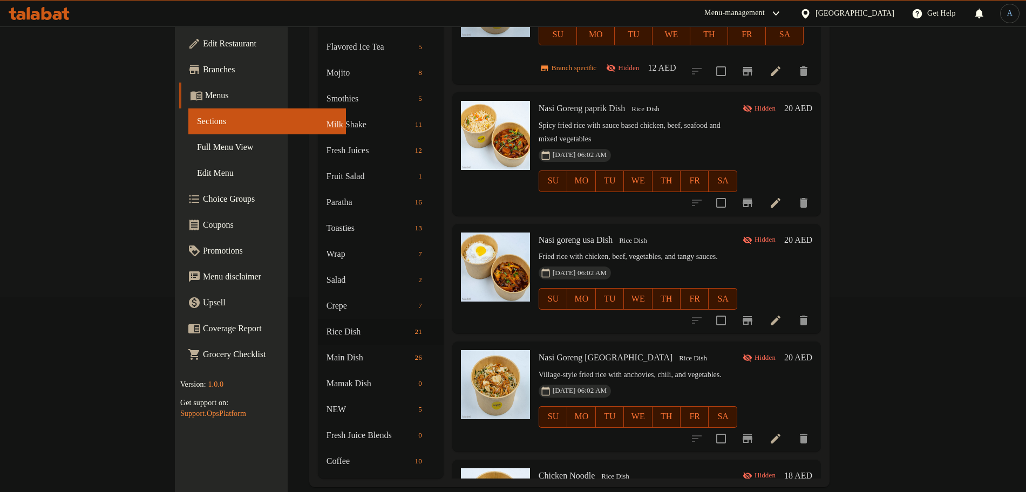
scroll to position [1833, 0]
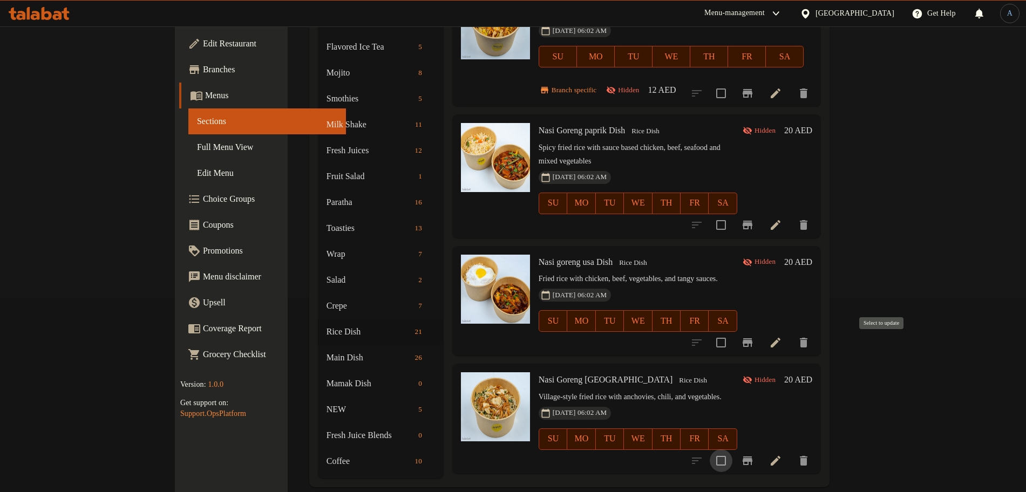
click at [733, 450] on input "checkbox" at bounding box center [721, 461] width 23 height 23
checkbox input "true"
click at [733, 331] on input "checkbox" at bounding box center [721, 342] width 23 height 23
checkbox input "true"
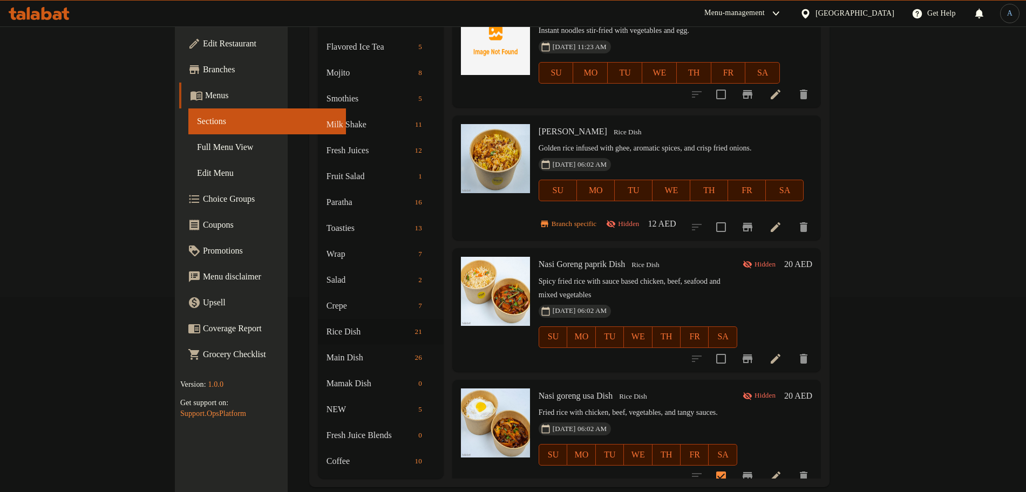
scroll to position [1698, 0]
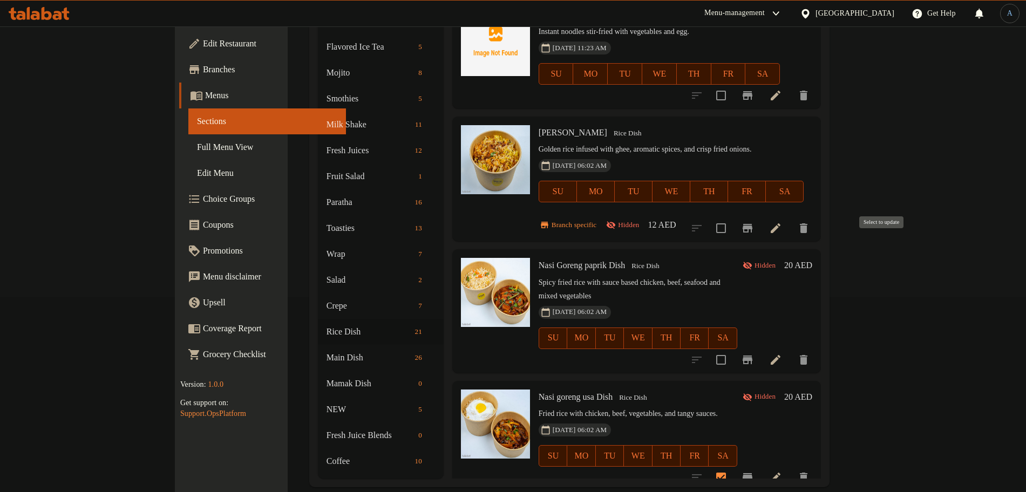
click at [733, 349] on input "checkbox" at bounding box center [721, 360] width 23 height 23
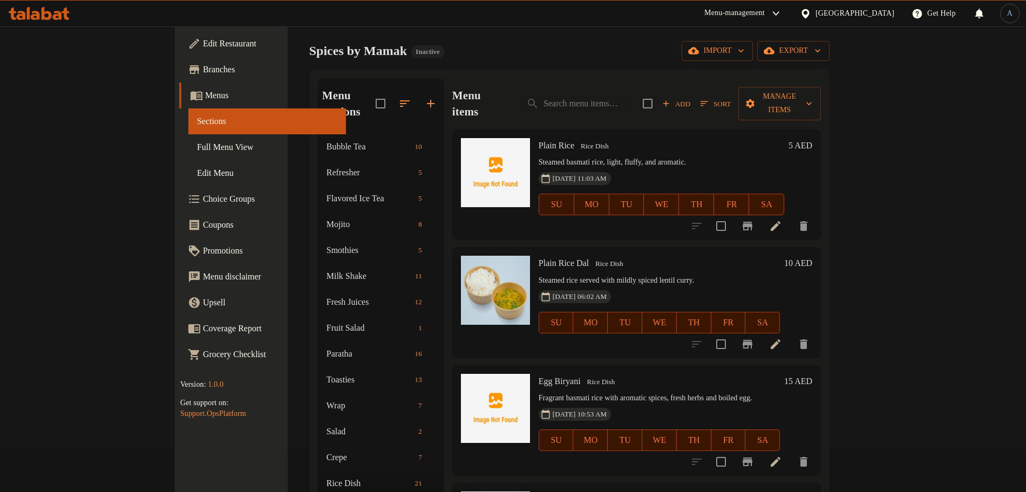
scroll to position [0, 0]
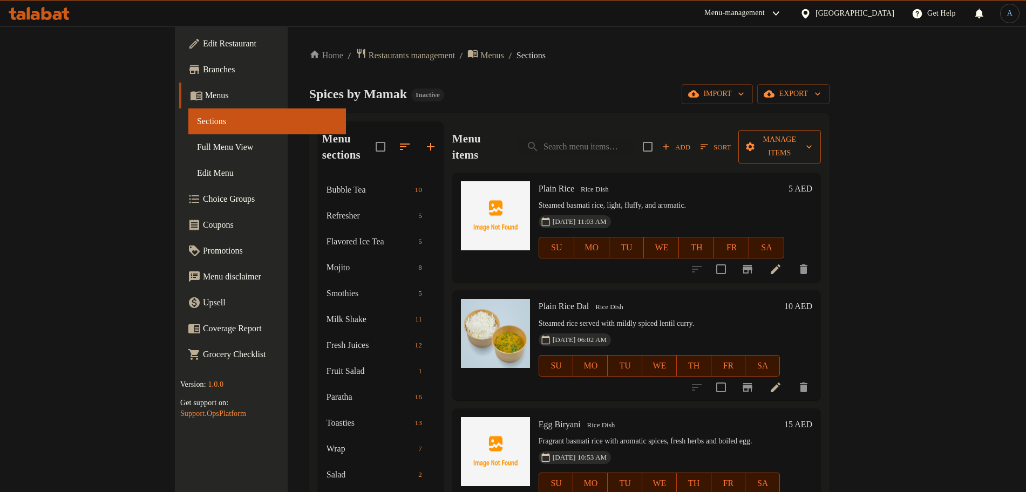
click at [813, 143] on span "Manage items" at bounding box center [780, 146] width 66 height 27
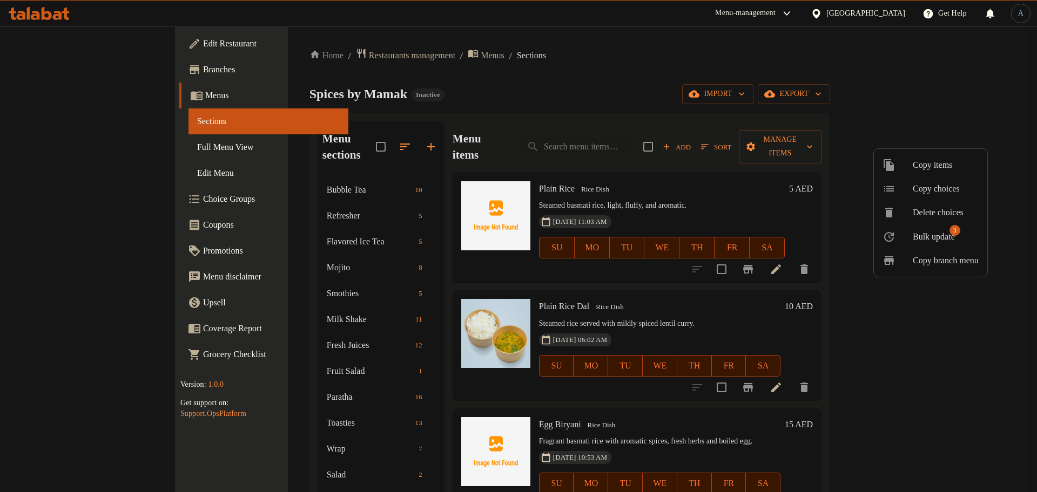
click at [952, 238] on span "Bulk update" at bounding box center [933, 237] width 42 height 13
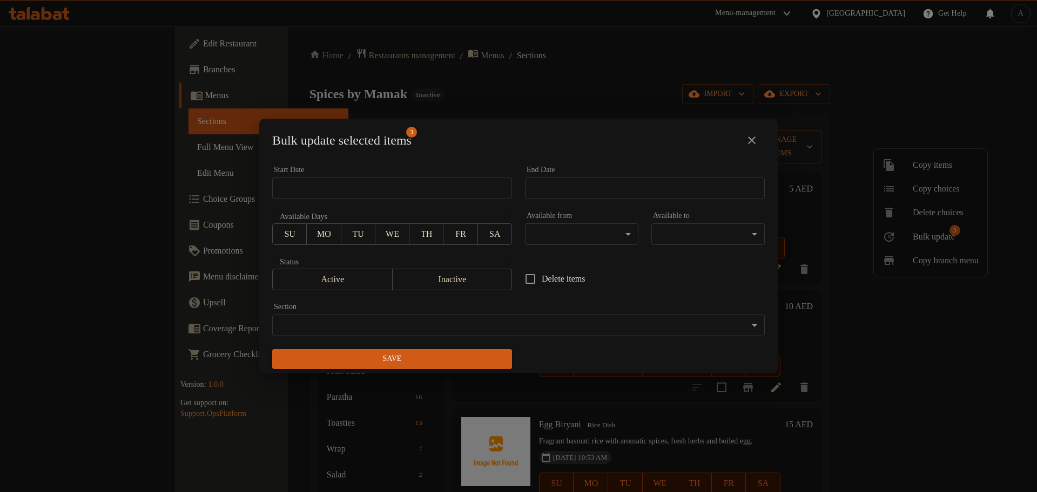
click at [540, 322] on body "​ Menu-management [GEOGRAPHIC_DATA] Get Help A Edit Restaurant Branches Menus S…" at bounding box center [518, 259] width 1037 height 466
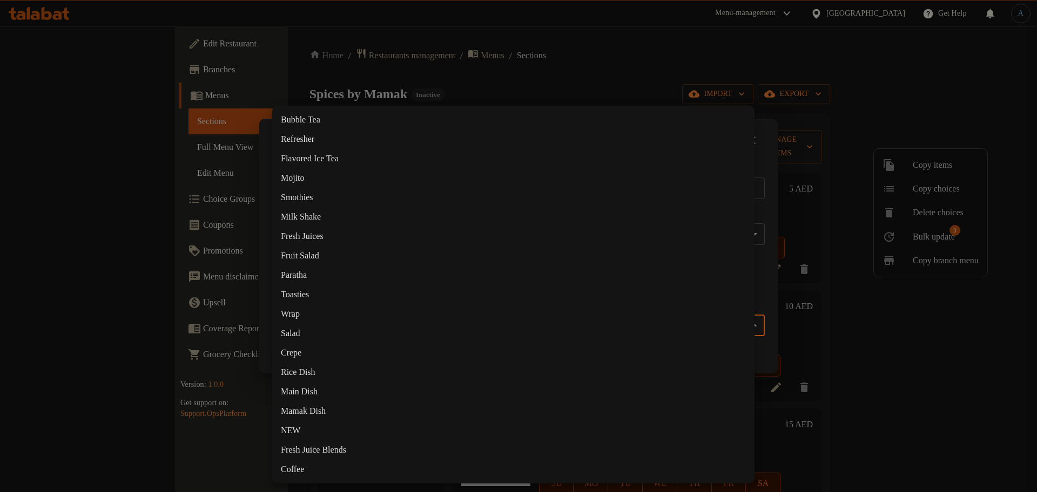
click at [311, 412] on li "Mamak Dish" at bounding box center [513, 411] width 482 height 19
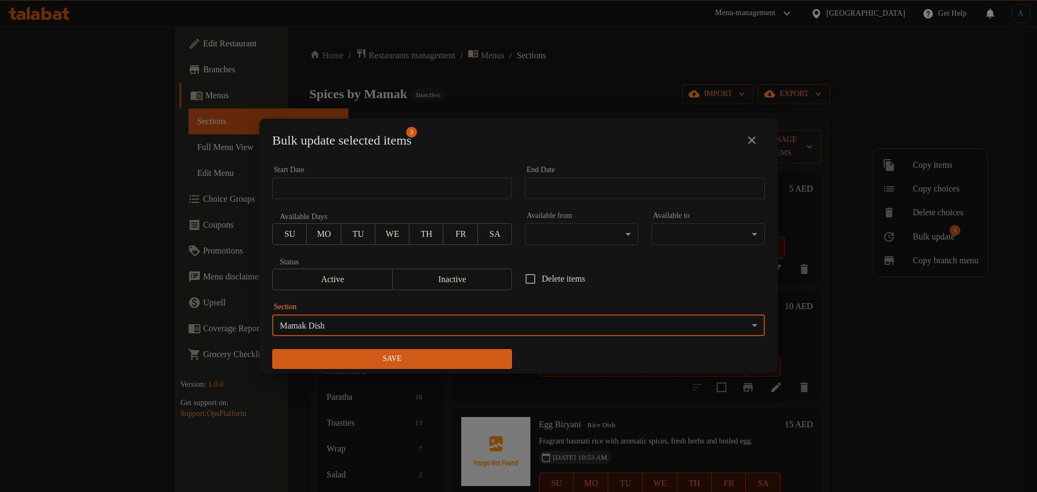
click at [460, 361] on span "Save" at bounding box center [392, 359] width 222 height 13
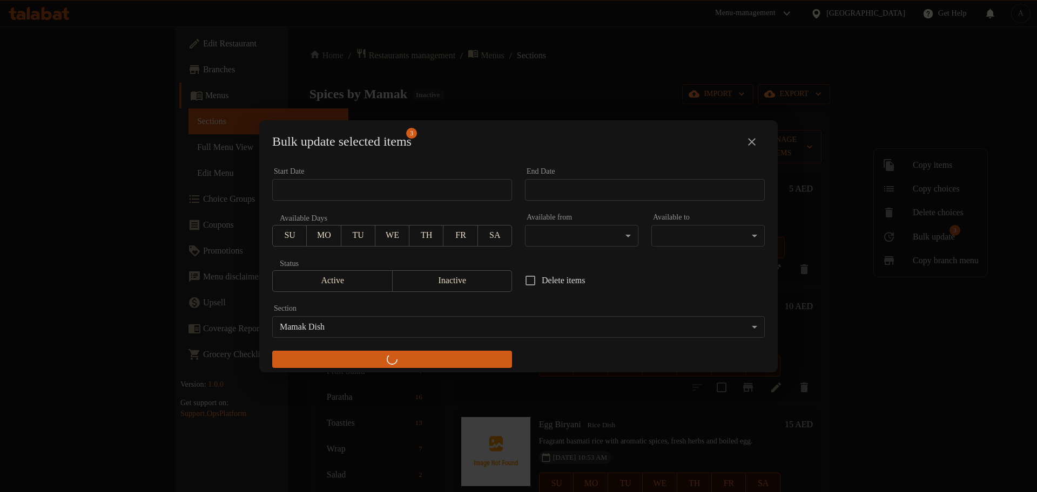
checkbox input "false"
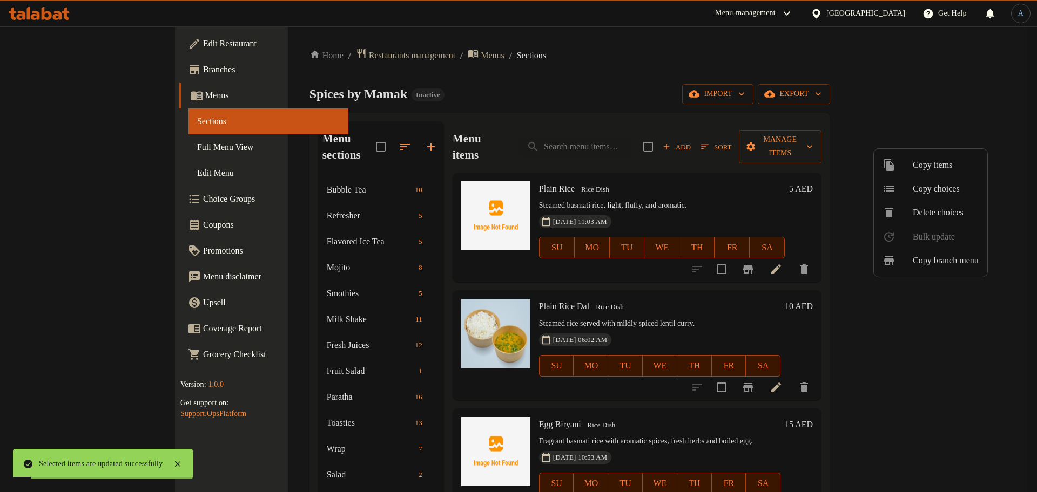
drag, startPoint x: 472, startPoint y: 73, endPoint x: 493, endPoint y: 73, distance: 20.5
click at [473, 73] on div at bounding box center [518, 246] width 1037 height 492
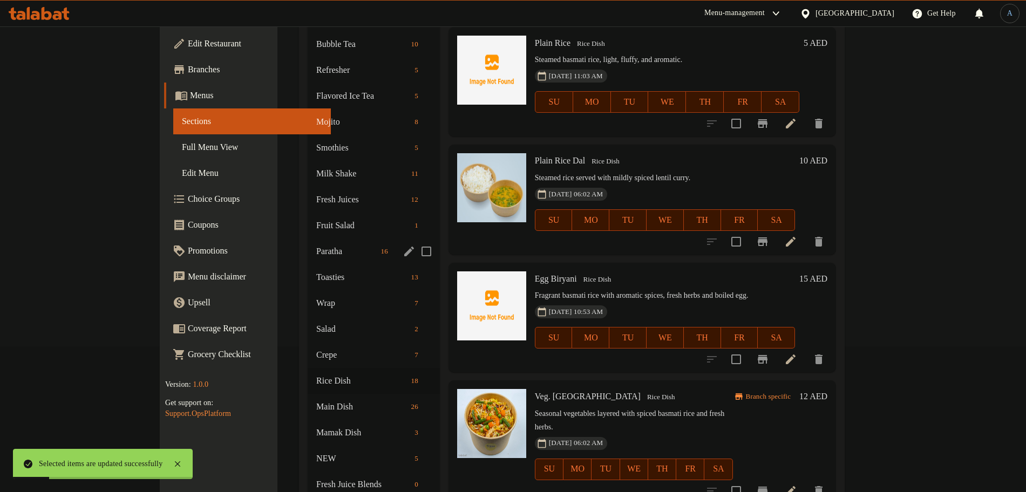
scroll to position [195, 0]
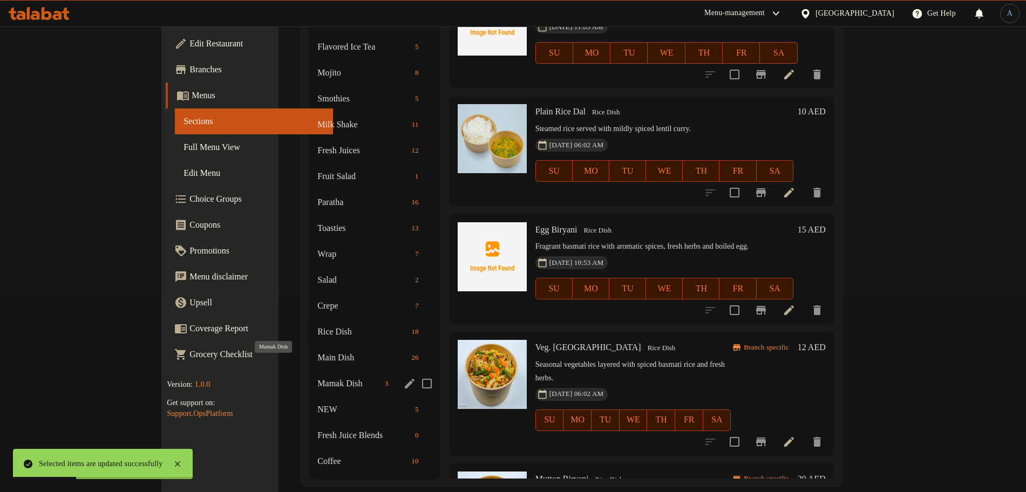
click at [317, 377] on span "Mamak Dish" at bounding box center [348, 383] width 63 height 13
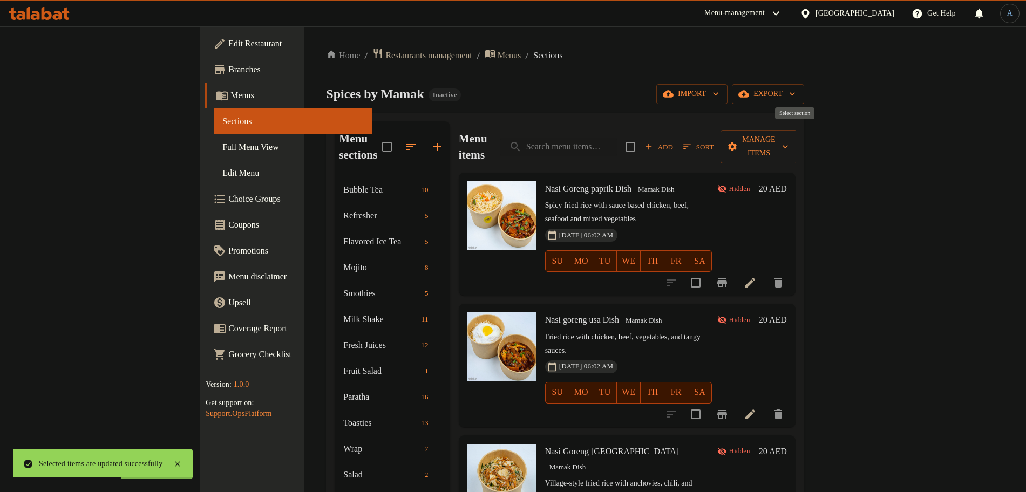
click at [642, 140] on input "checkbox" at bounding box center [630, 147] width 23 height 23
checkbox input "true"
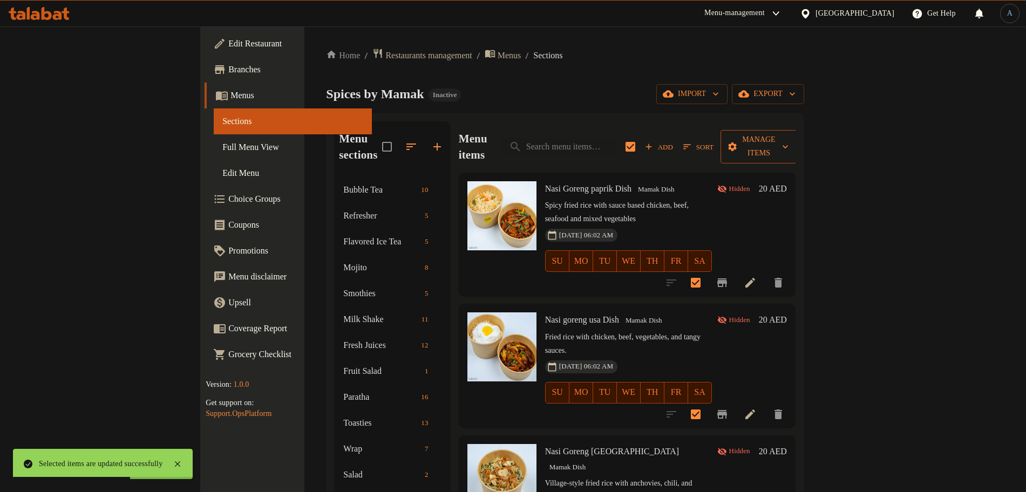
click at [788, 137] on span "Manage items" at bounding box center [758, 146] width 59 height 27
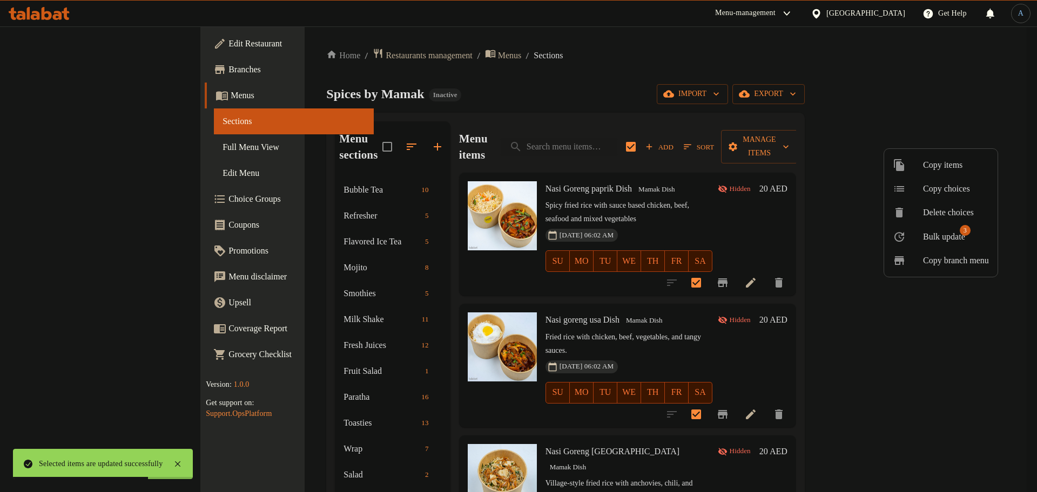
click at [942, 247] on li "Bulk update 3" at bounding box center [940, 237] width 113 height 24
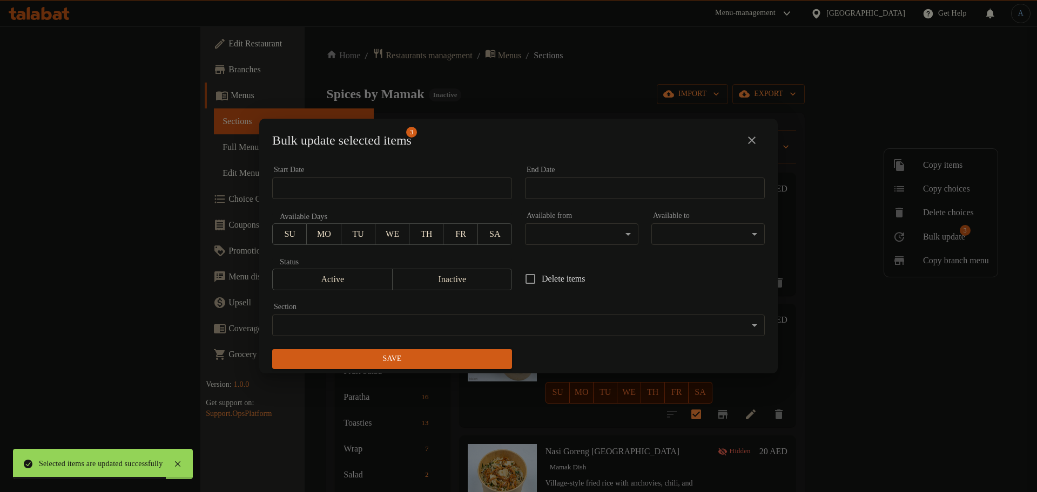
click at [328, 276] on span "Active" at bounding box center [332, 280] width 111 height 16
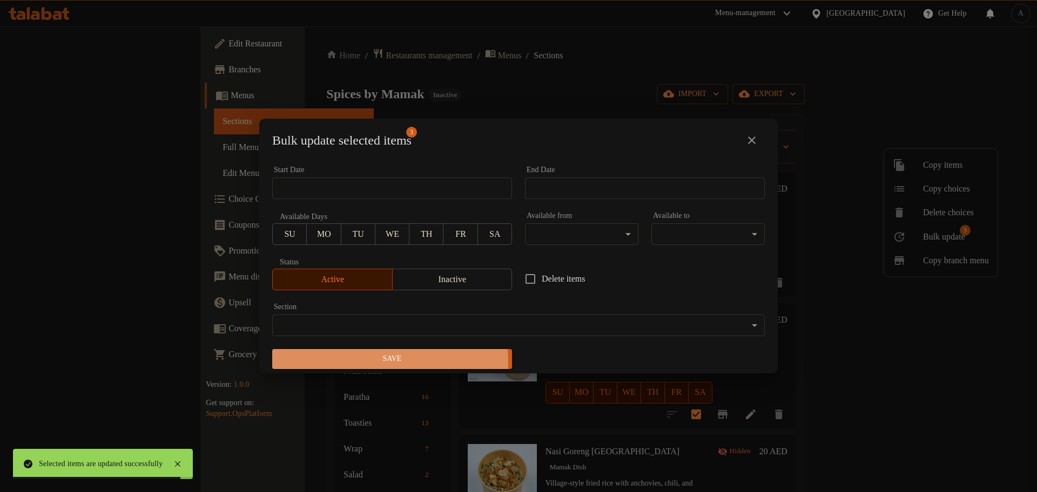
click at [389, 361] on span "Save" at bounding box center [392, 359] width 222 height 13
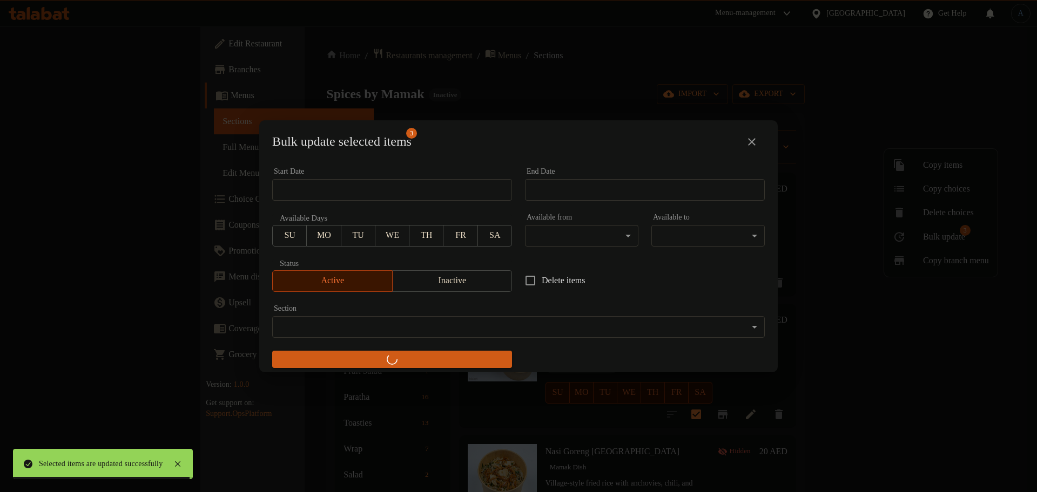
checkbox input "false"
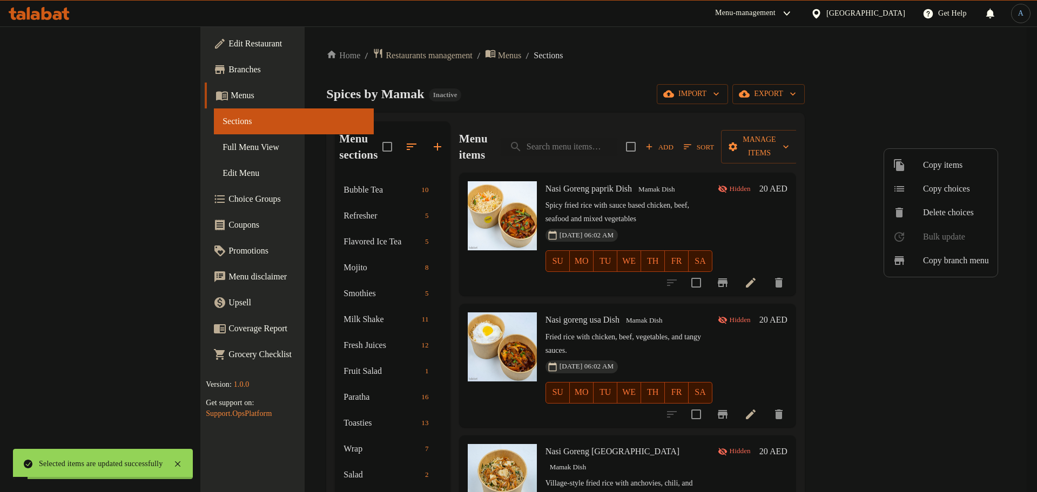
click at [558, 80] on div at bounding box center [518, 246] width 1037 height 492
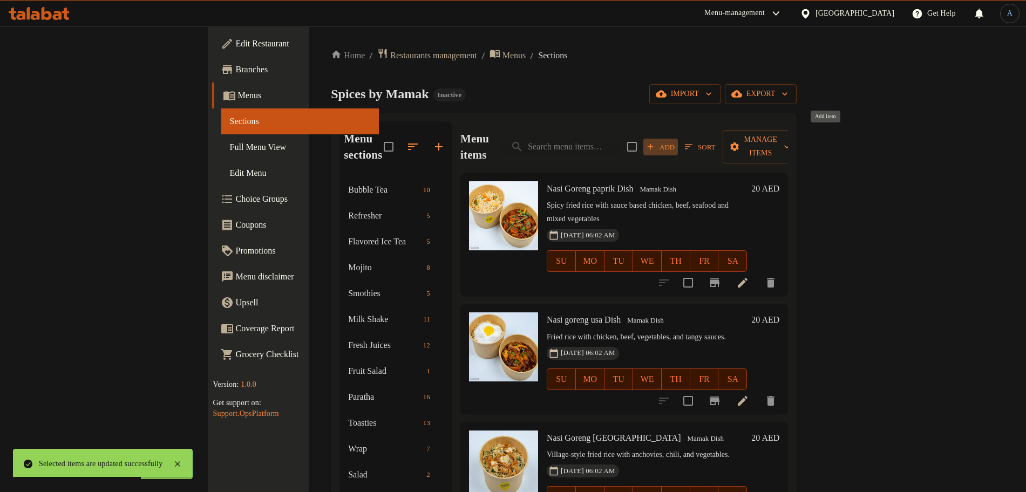
click at [675, 141] on span "Add" at bounding box center [660, 147] width 29 height 12
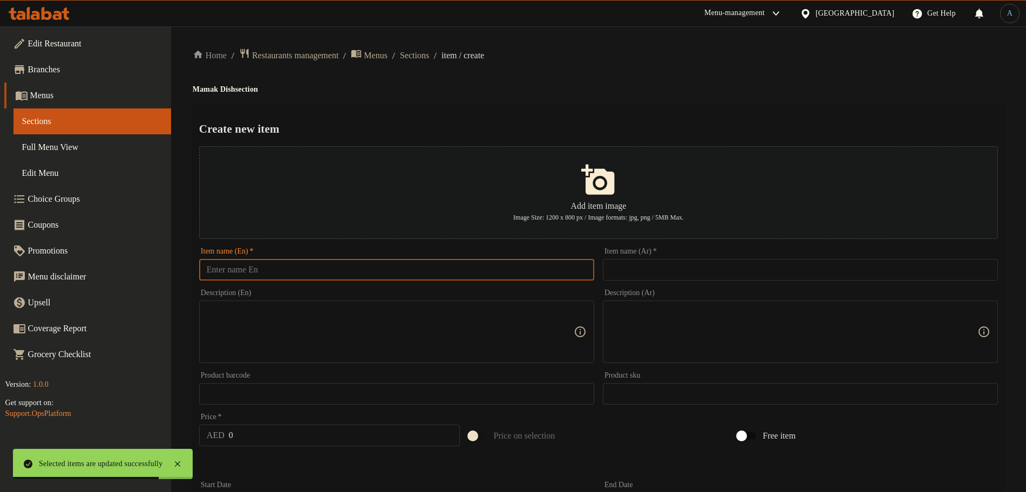
click at [418, 274] on input "text" at bounding box center [396, 270] width 395 height 22
paste input "[PERSON_NAME] Cendawan"
type input "[PERSON_NAME] Cendawan"
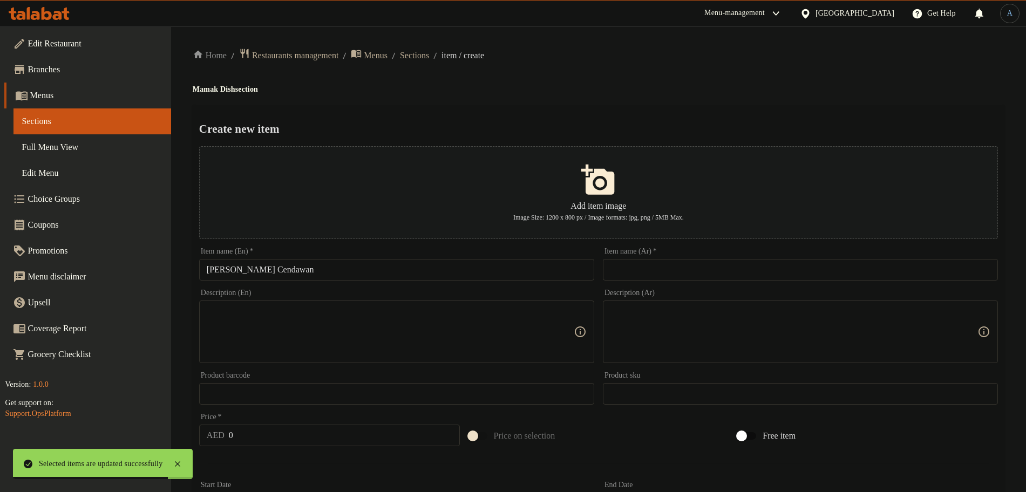
click at [603, 106] on div "Create new item Add item image Image Size: 1200 x 800 px / Image formats: jpg, …" at bounding box center [599, 416] width 812 height 622
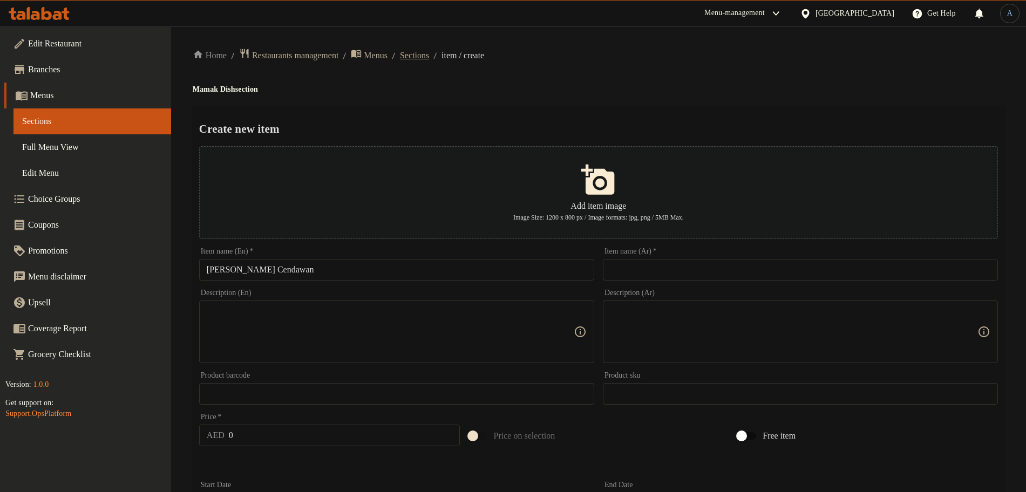
click at [429, 55] on span "Sections" at bounding box center [414, 55] width 29 height 13
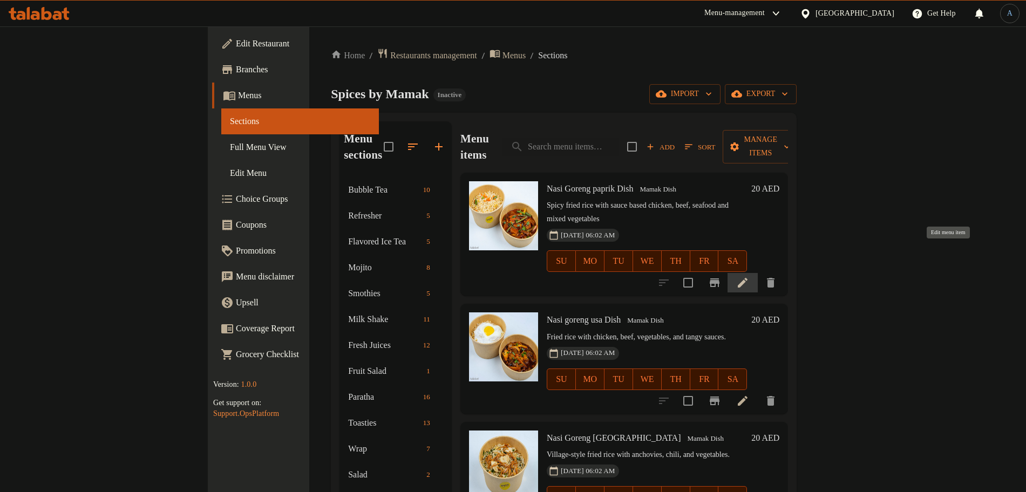
click at [749, 276] on icon at bounding box center [742, 282] width 13 height 13
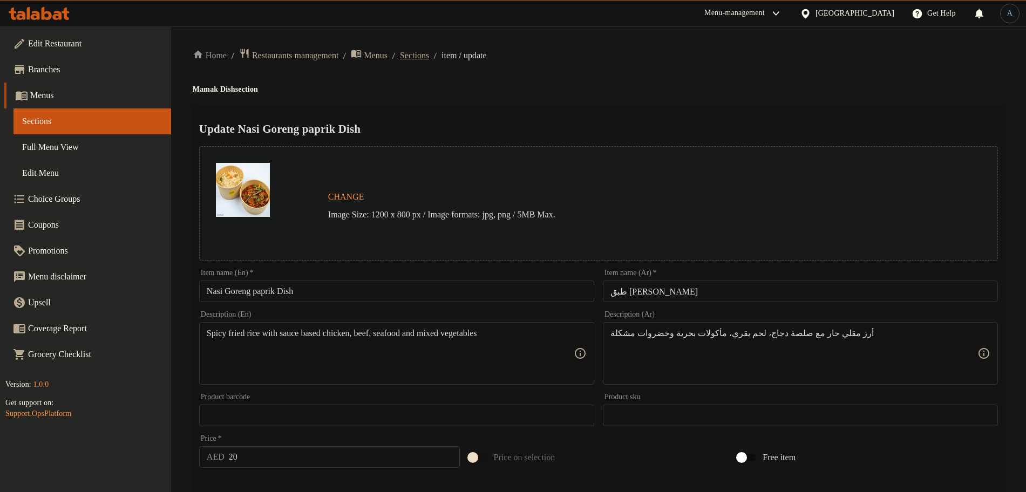
click at [429, 49] on span "Sections" at bounding box center [414, 55] width 29 height 13
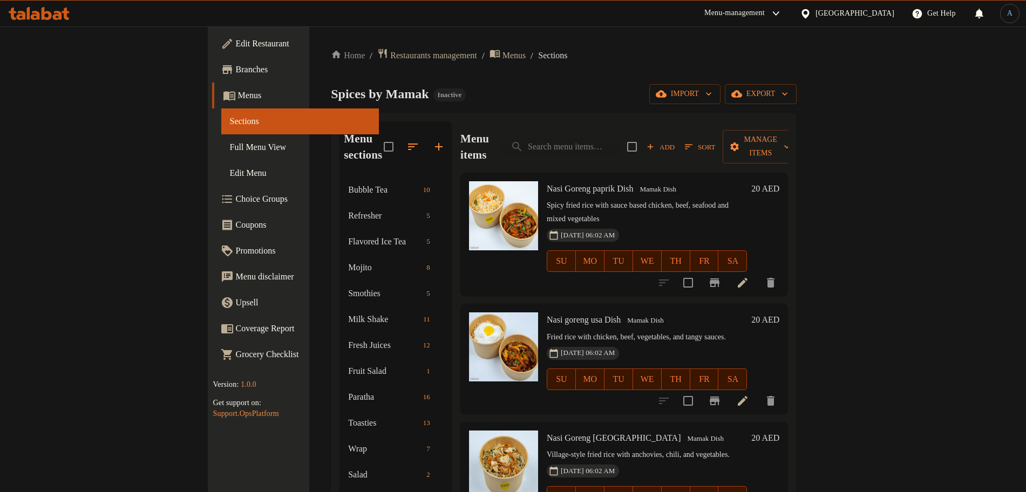
click at [749, 276] on icon at bounding box center [742, 282] width 13 height 13
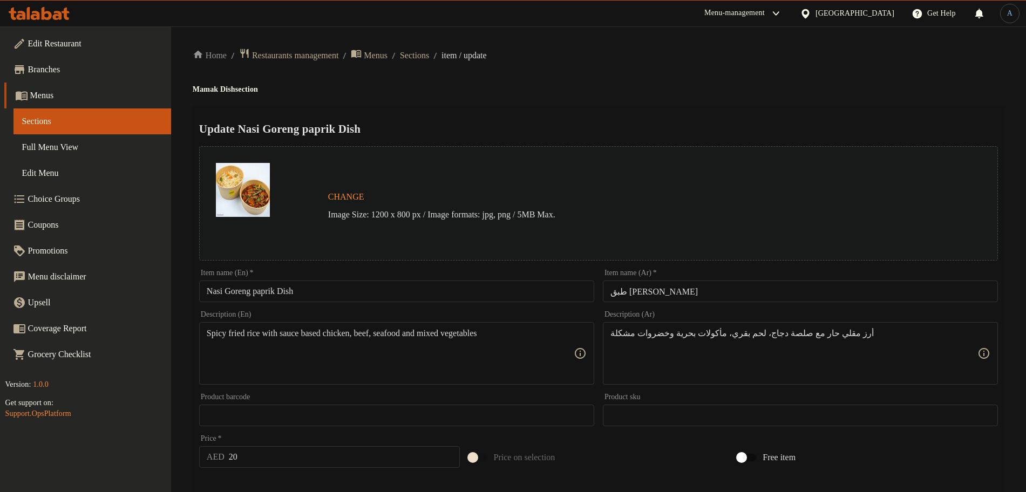
drag, startPoint x: 639, startPoint y: 209, endPoint x: 652, endPoint y: 254, distance: 46.5
click at [640, 211] on p "Image Size: 1200 x 800 px / Image formats: jpg, png / 5MB Max." at bounding box center [611, 214] width 574 height 13
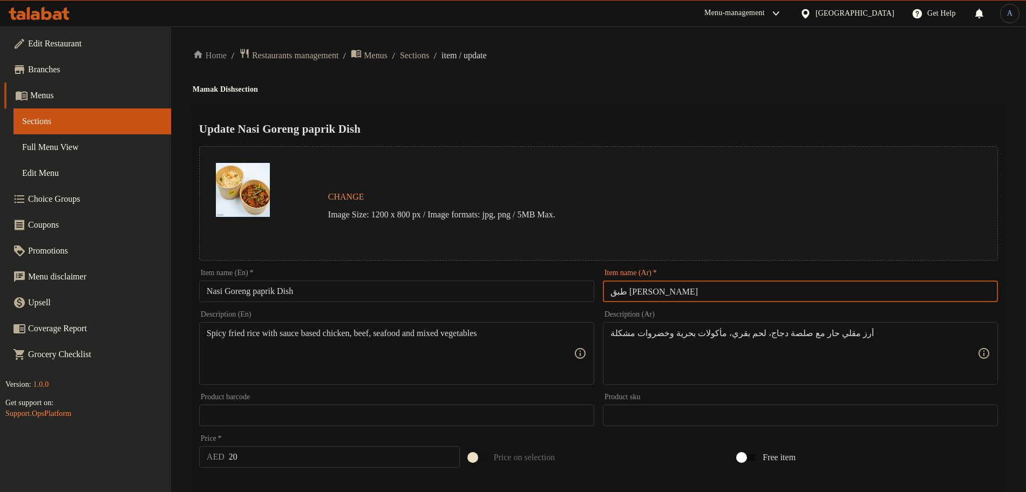
drag, startPoint x: 668, startPoint y: 293, endPoint x: 632, endPoint y: 291, distance: 36.2
click at [632, 291] on input "طبق [PERSON_NAME]" at bounding box center [800, 292] width 395 height 22
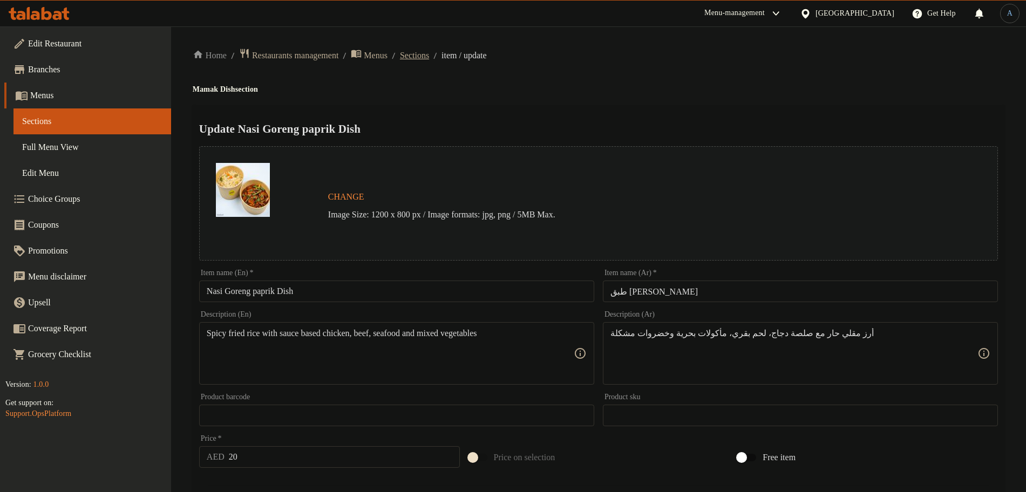
click at [426, 49] on span "Sections" at bounding box center [414, 55] width 29 height 13
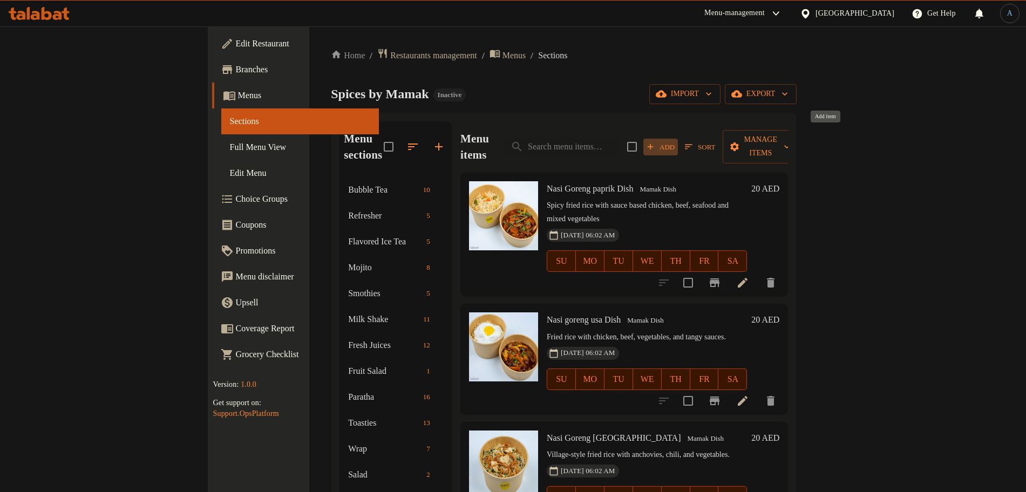
click at [675, 141] on span "Add" at bounding box center [660, 147] width 29 height 12
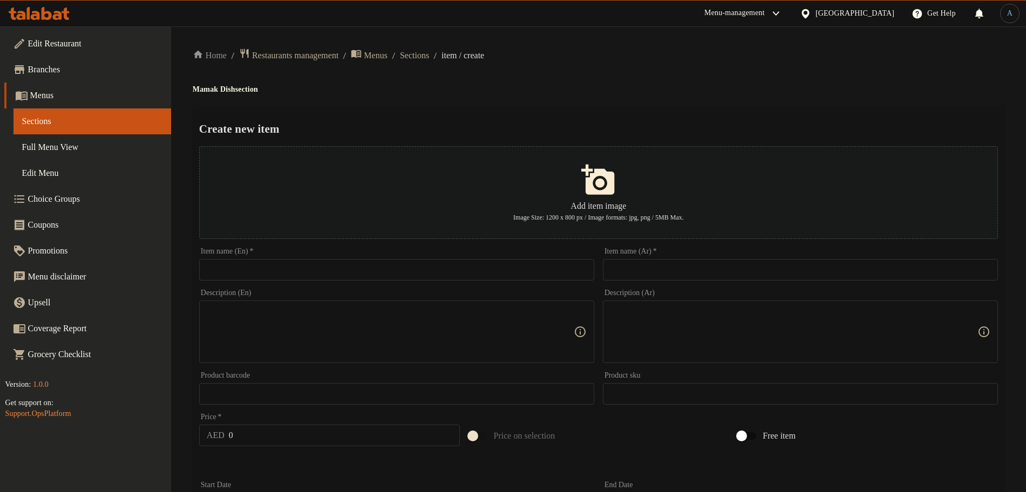
click at [768, 272] on input "text" at bounding box center [800, 270] width 395 height 22
paste input "[PERSON_NAME]"
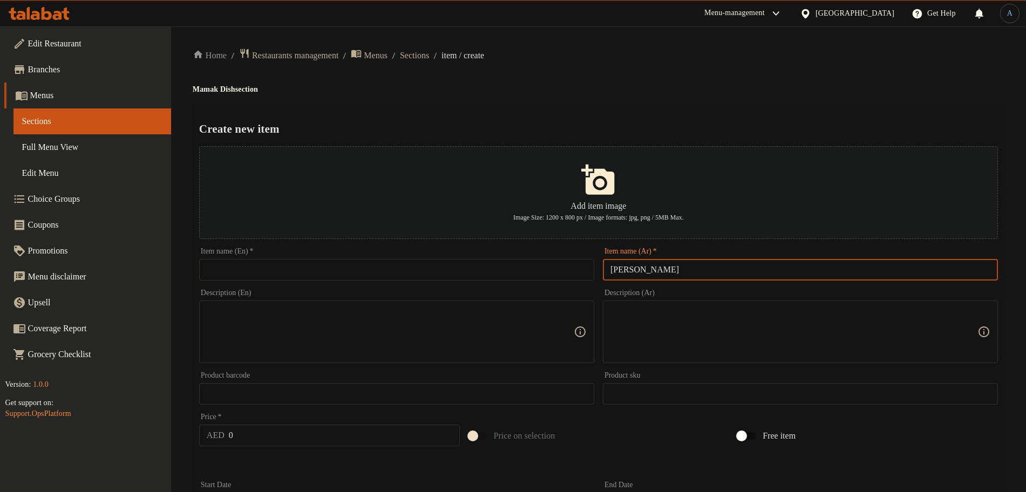
type input "[PERSON_NAME]"
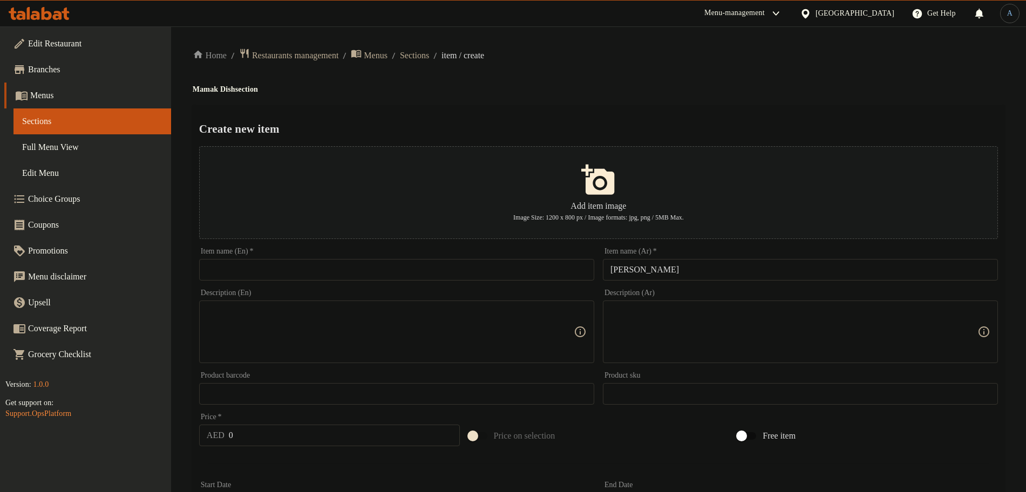
click at [463, 268] on input "text" at bounding box center [396, 270] width 395 height 22
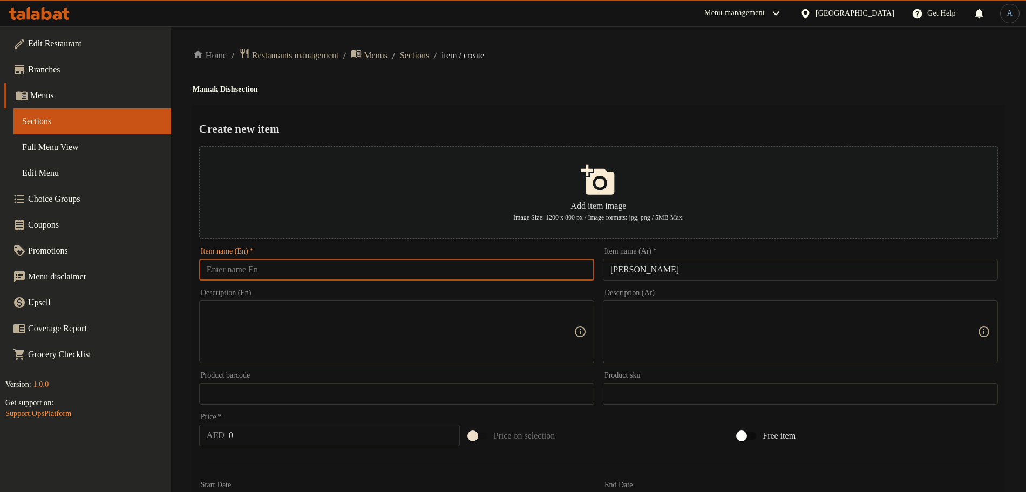
paste input "[PERSON_NAME] Cendawan"
type input "[PERSON_NAME] Cendawan"
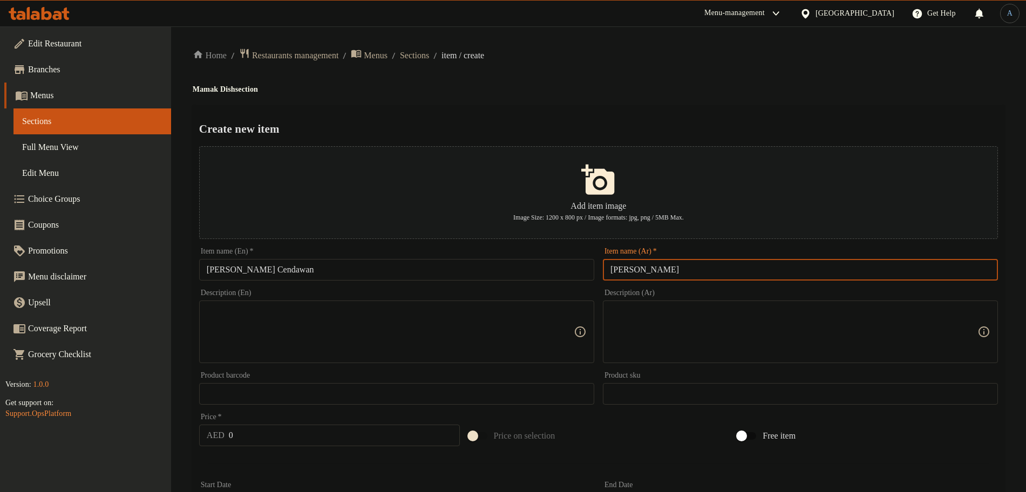
click at [657, 272] on input "[PERSON_NAME]" at bounding box center [800, 270] width 395 height 22
type input "[PERSON_NAME]"
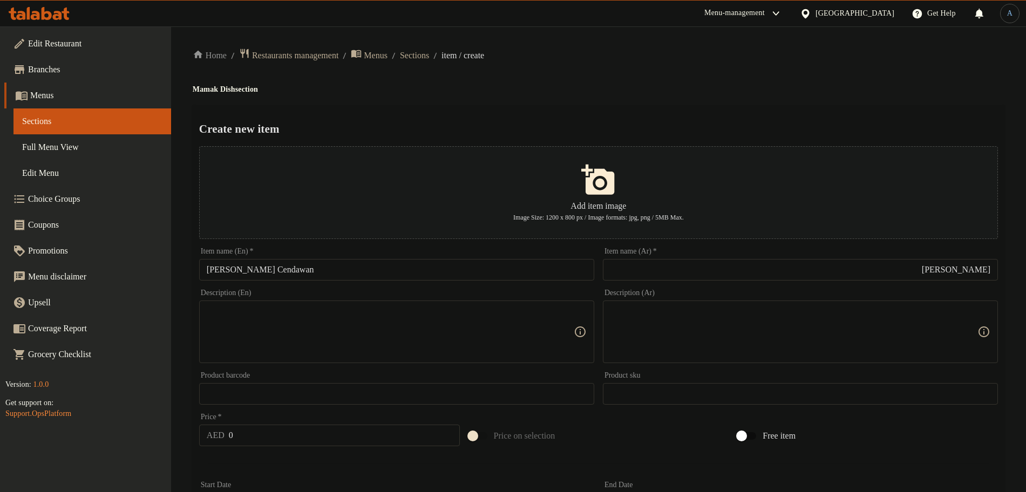
click at [362, 354] on textarea at bounding box center [390, 332] width 367 height 51
paste textarea "Fried rice with mushrooms, featuring button or oyster varieties for earthy flav…"
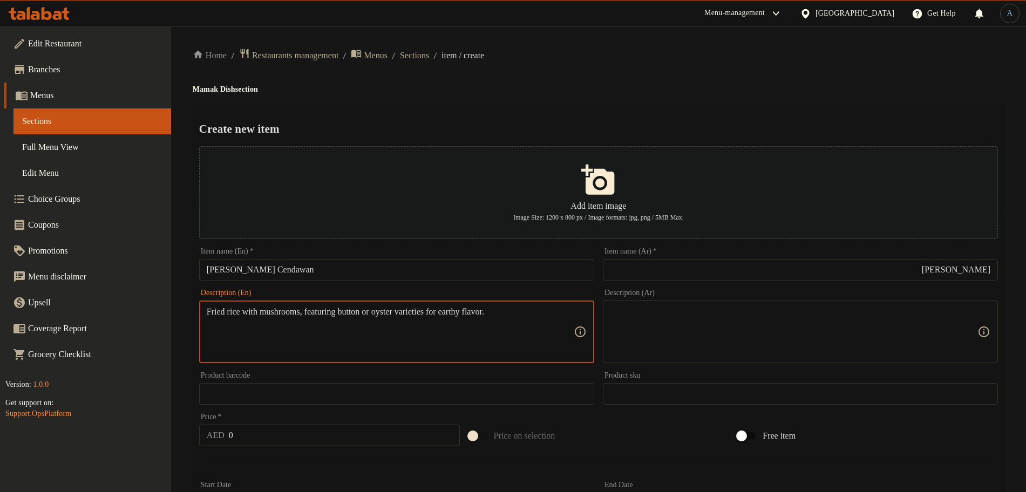
click at [461, 313] on textarea "Fried rice with mushrooms, featuring button or oyster varieties for earthy flav…" at bounding box center [390, 332] width 367 height 51
type textarea "Fried rice with mushrooms, featuring button or oyster varieties for earthy flav…"
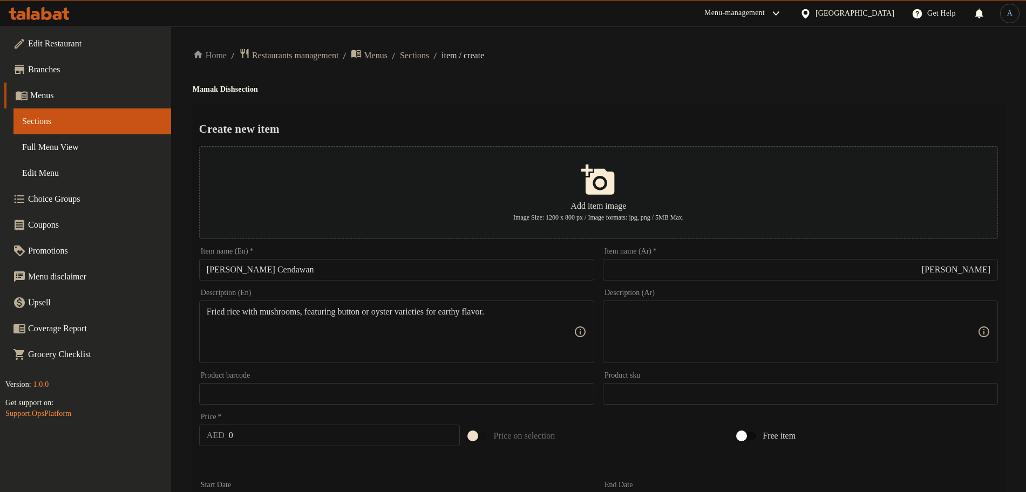
click at [500, 331] on textarea "Fried rice with mushrooms, featuring button or oyster varieties for earthy flav…" at bounding box center [390, 332] width 367 height 51
click at [398, 320] on textarea "Fried rice with mushrooms, featuring button or oyster varieties for earthy flav…" at bounding box center [390, 332] width 367 height 51
click at [682, 321] on textarea at bounding box center [794, 332] width 367 height 51
paste textarea "أرز مقلي مع الفطر، يتميز بأصناف من الفطر أو المحار للحصول على نكهة ترابية."
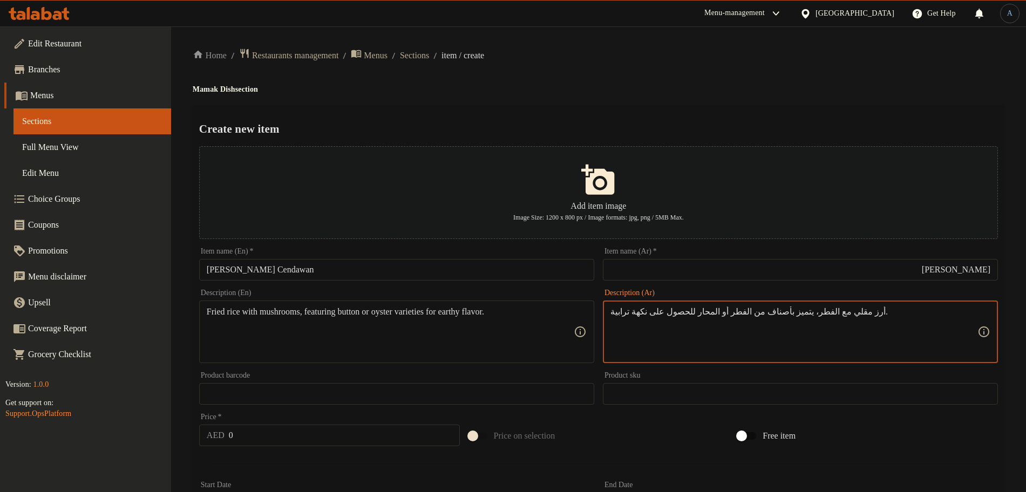
type textarea "أرز مقلي مع الفطر، يتميز بأصناف من الفطر أو المحار للحصول على نكهة ترابية."
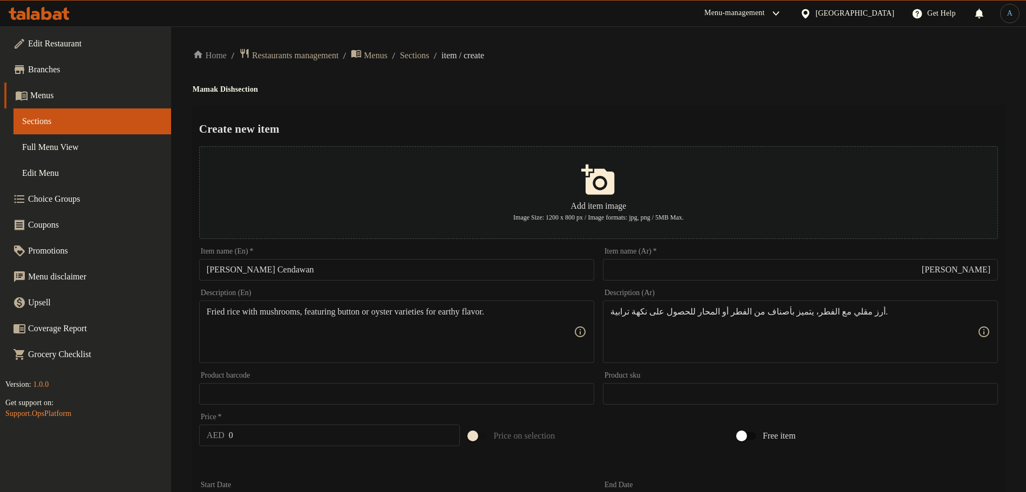
click at [653, 136] on h2 "Create new item" at bounding box center [598, 129] width 799 height 16
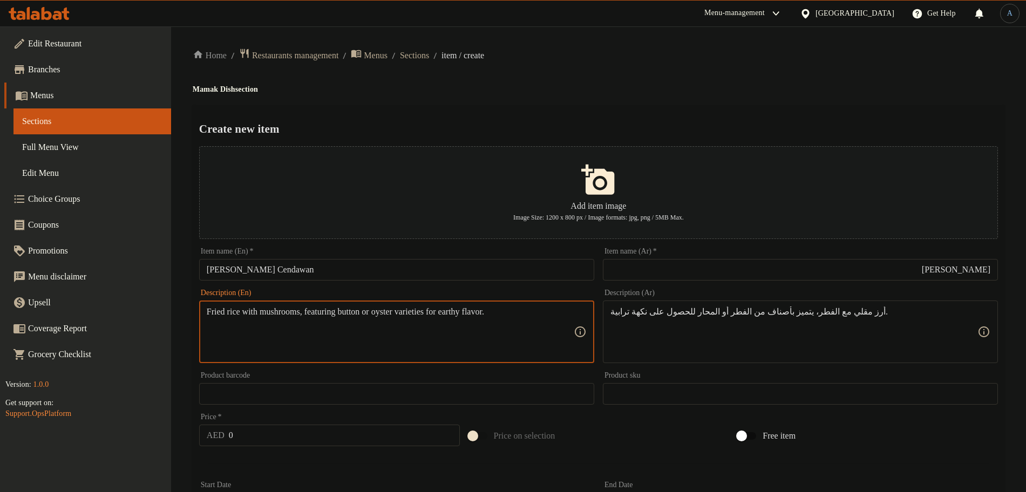
click at [428, 46] on div "Home / Restaurants management / Menus / Sections / item / create Mamak Dish sec…" at bounding box center [598, 391] width 855 height 731
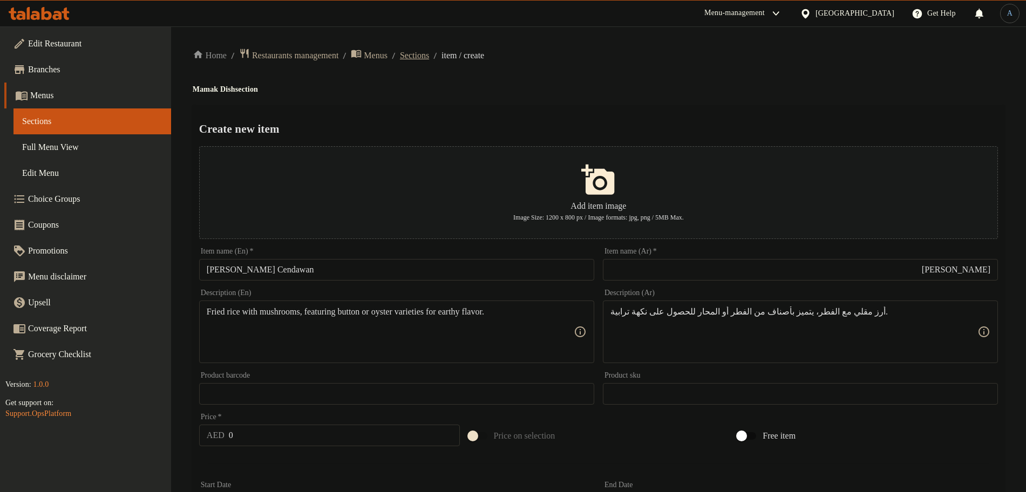
click at [429, 54] on span "Sections" at bounding box center [414, 55] width 29 height 13
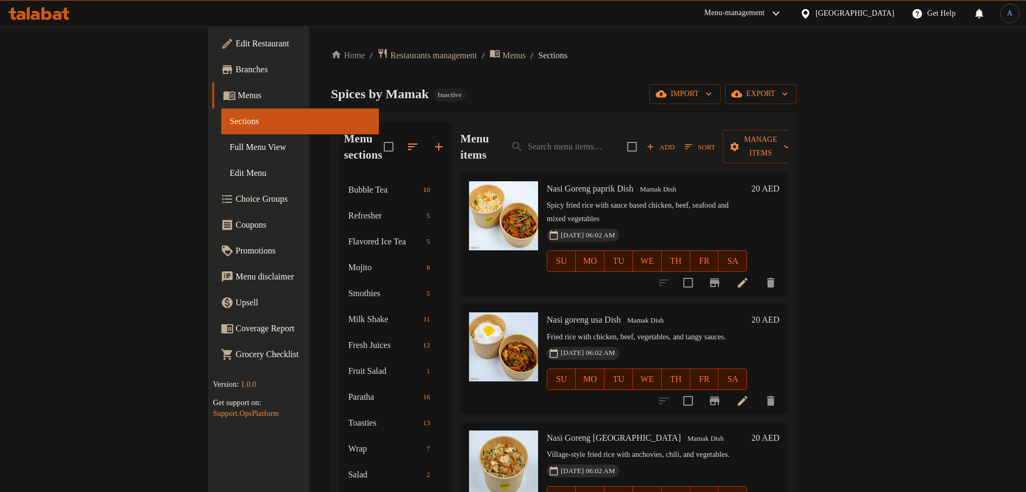
click at [445, 105] on div "Home / Restaurants management / Menus / Sections Spices by Mamak Inactive impor…" at bounding box center [564, 365] width 466 height 634
click at [477, 76] on div "Home / Restaurants management / Menus / Sections Spices by Mamak Inactive impor…" at bounding box center [564, 365] width 466 height 634
click at [503, 55] on span "Menus" at bounding box center [515, 55] width 24 height 13
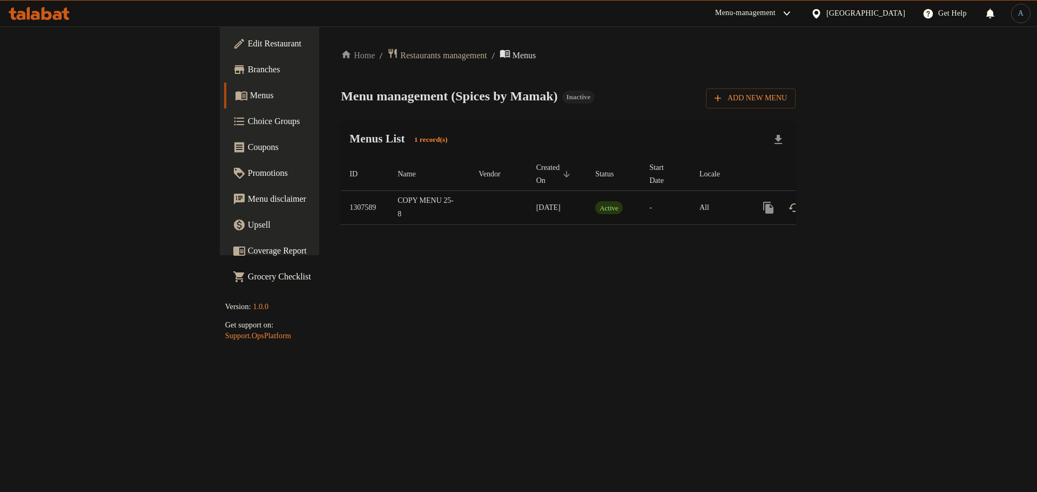
click at [341, 191] on td "1307589" at bounding box center [365, 208] width 48 height 34
click at [341, 196] on td "1307589" at bounding box center [365, 208] width 48 height 34
copy td "1307589"
click at [504, 113] on div "Home / Restaurants management / Menus Menu management ( Spices by Mamak ) Inact…" at bounding box center [568, 141] width 455 height 186
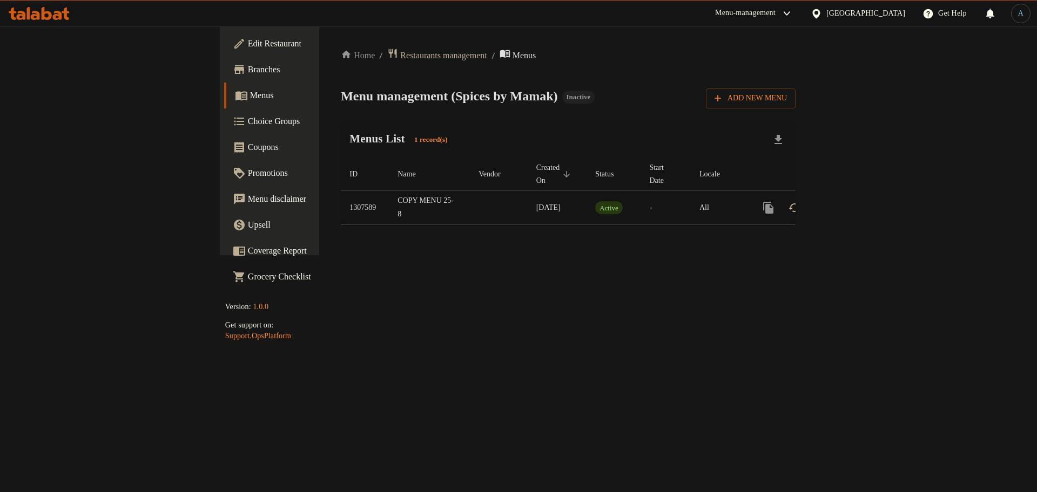
click at [435, 106] on div "Menu management ( Spices by Mamak ) Inactive Add New Menu" at bounding box center [568, 96] width 455 height 24
click at [400, 57] on span "Restaurants management" at bounding box center [443, 55] width 86 height 13
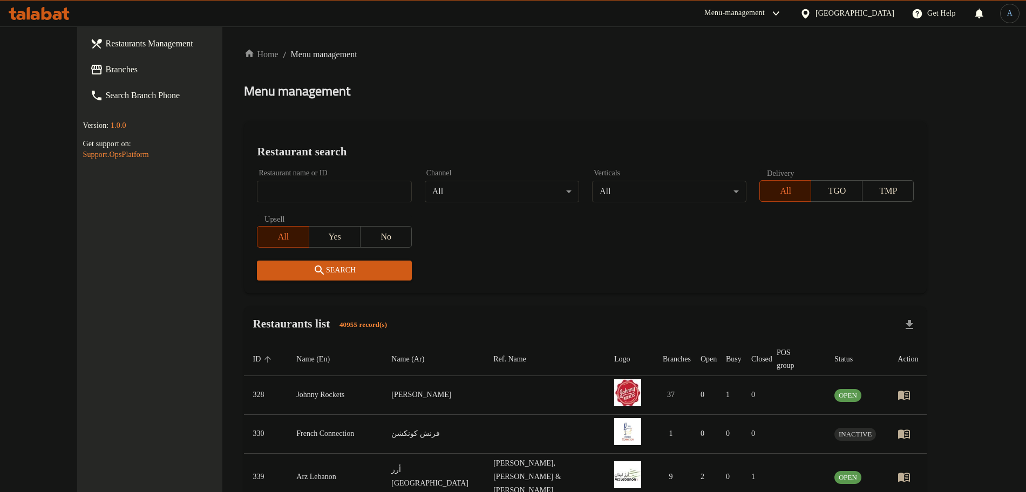
click at [342, 183] on div "Home / Menu management Menu management Restaurant search Restaurant name or ID …" at bounding box center [585, 420] width 683 height 744
click at [340, 190] on input "search" at bounding box center [334, 192] width 154 height 22
paste input "704562"
type input "704562"
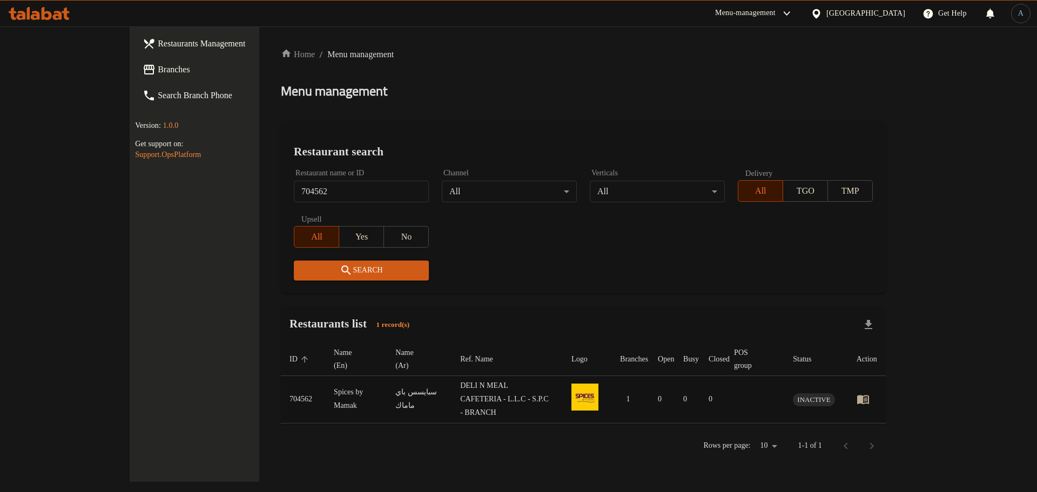
click at [869, 396] on icon "enhanced table" at bounding box center [863, 400] width 12 height 9
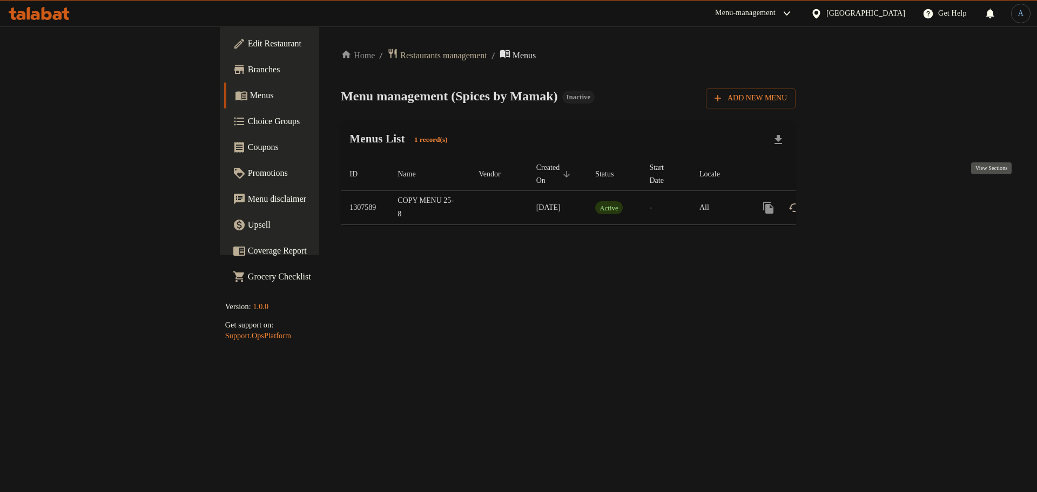
click at [852, 201] on icon "enhanced table" at bounding box center [845, 207] width 13 height 13
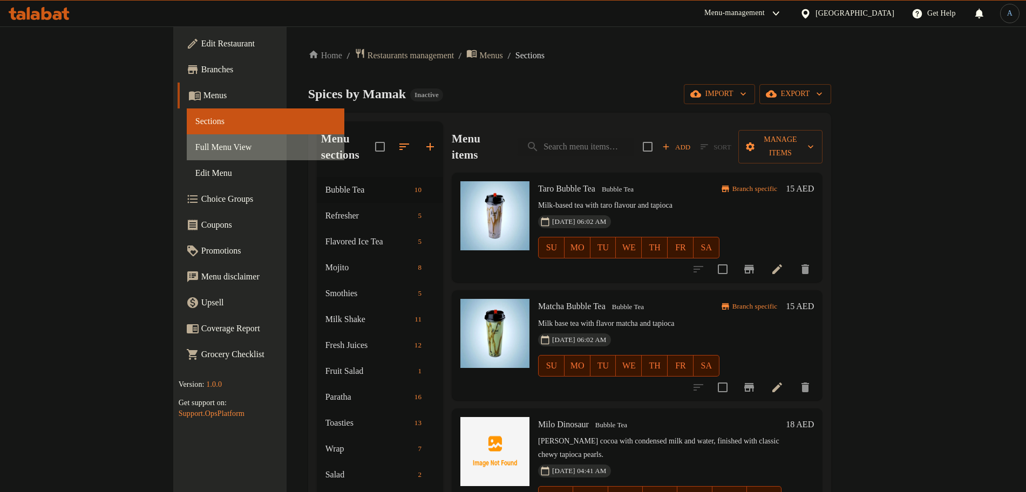
click at [195, 151] on span "Full Menu View" at bounding box center [265, 147] width 140 height 13
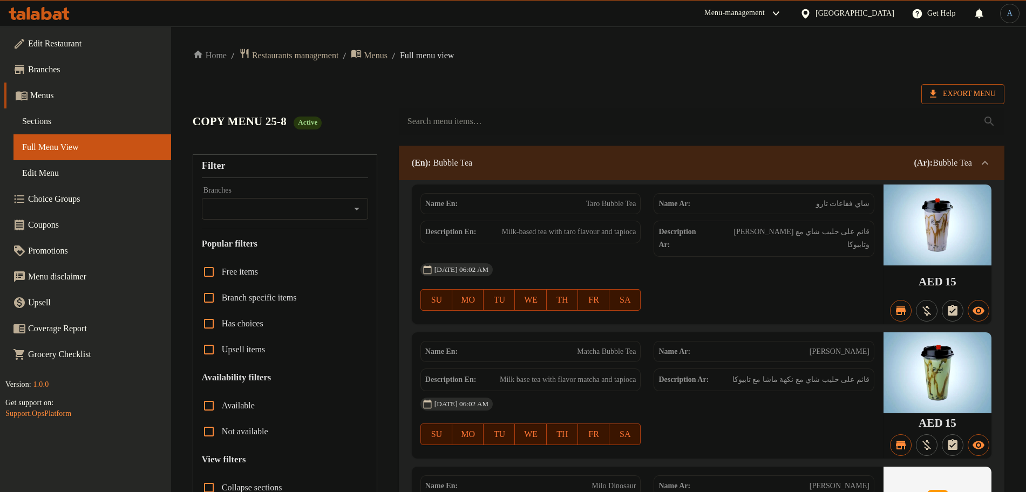
click at [945, 95] on span "Export Menu" at bounding box center [963, 93] width 66 height 13
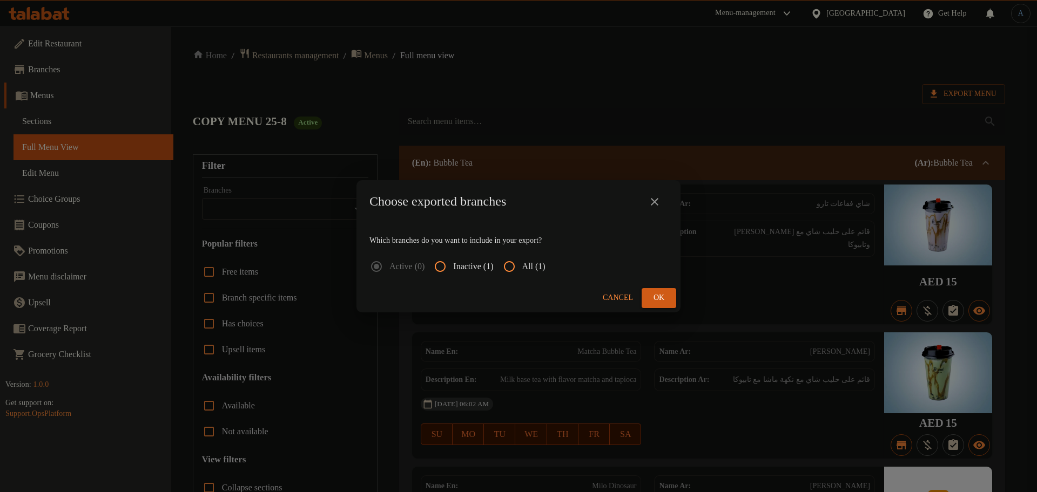
click at [541, 264] on span "All (1)" at bounding box center [533, 266] width 23 height 13
click at [522, 264] on input "All (1)" at bounding box center [509, 267] width 26 height 26
radio input "true"
click at [667, 295] on button "Ok" at bounding box center [658, 298] width 35 height 20
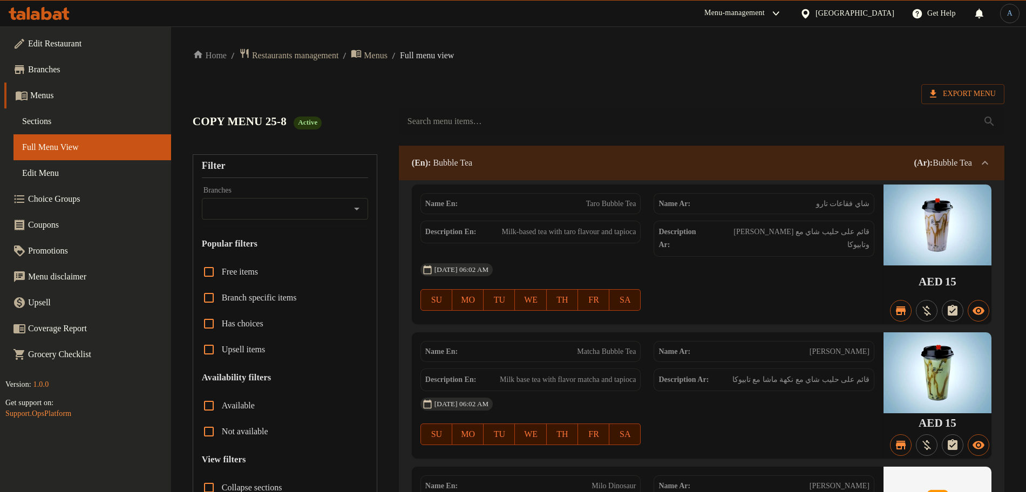
click at [87, 125] on span "Sections" at bounding box center [92, 121] width 140 height 13
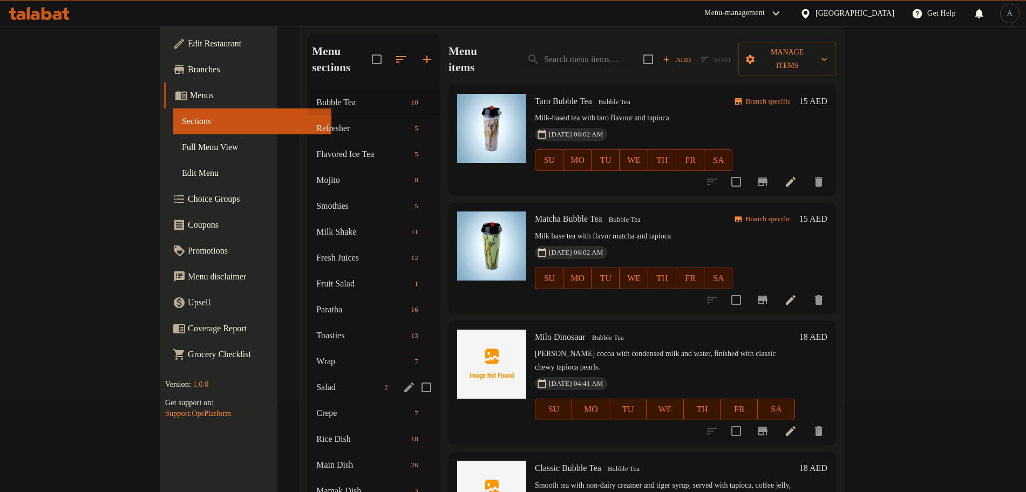
scroll to position [195, 0]
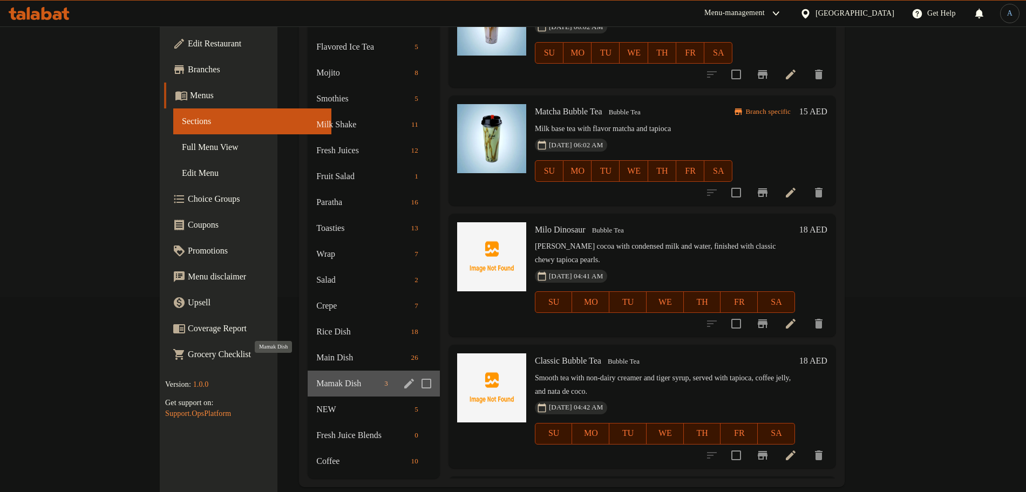
click at [316, 377] on span "Mamak Dish" at bounding box center [348, 383] width 64 height 13
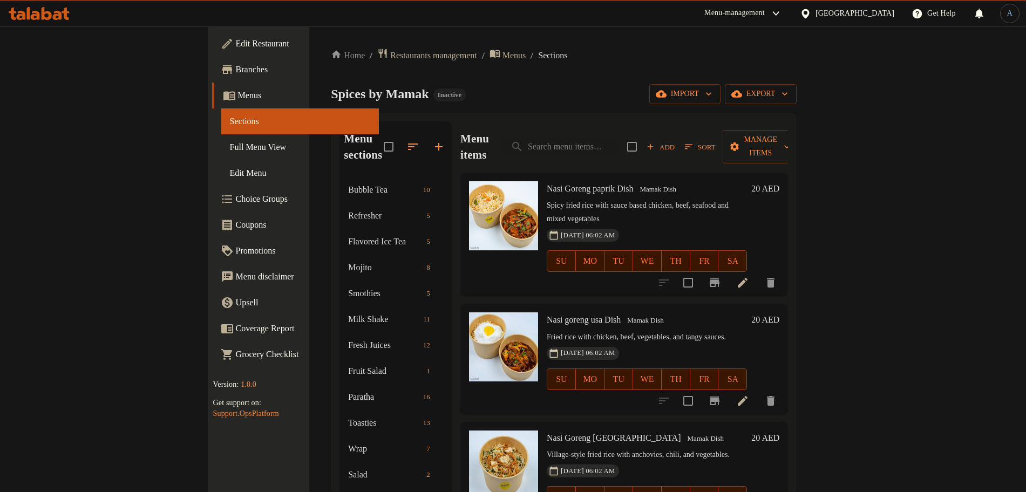
scroll to position [195, 0]
